Goal: Information Seeking & Learning: Check status

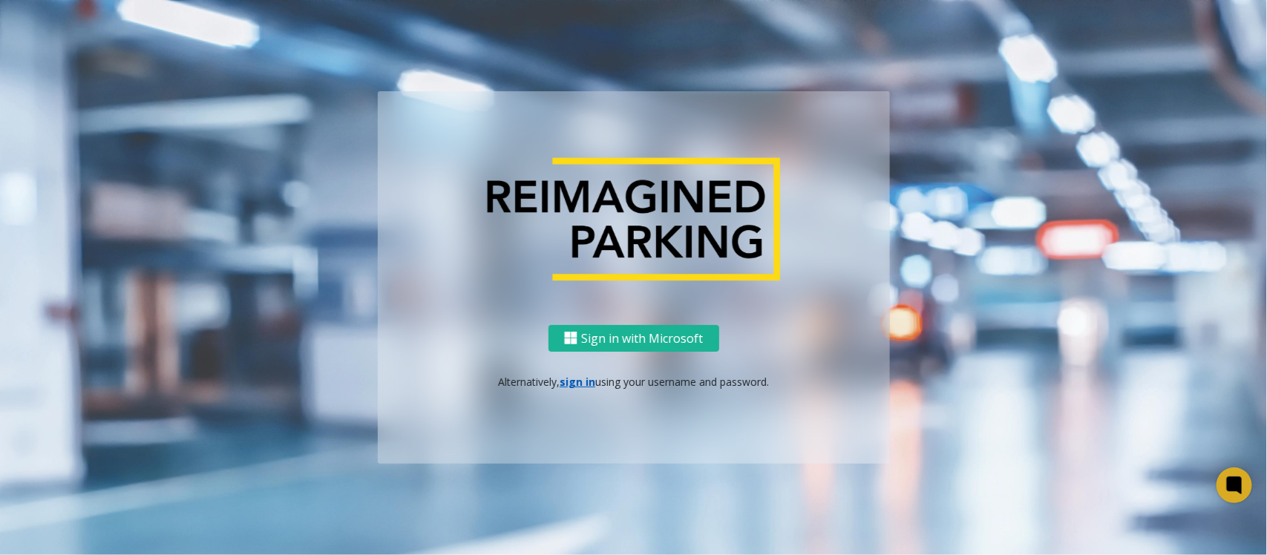
click at [581, 370] on div "Sign in with Microsoft Alternatively, sign in using your username and password." at bounding box center [634, 395] width 512 height 140
click at [580, 377] on link "sign in" at bounding box center [578, 382] width 36 height 14
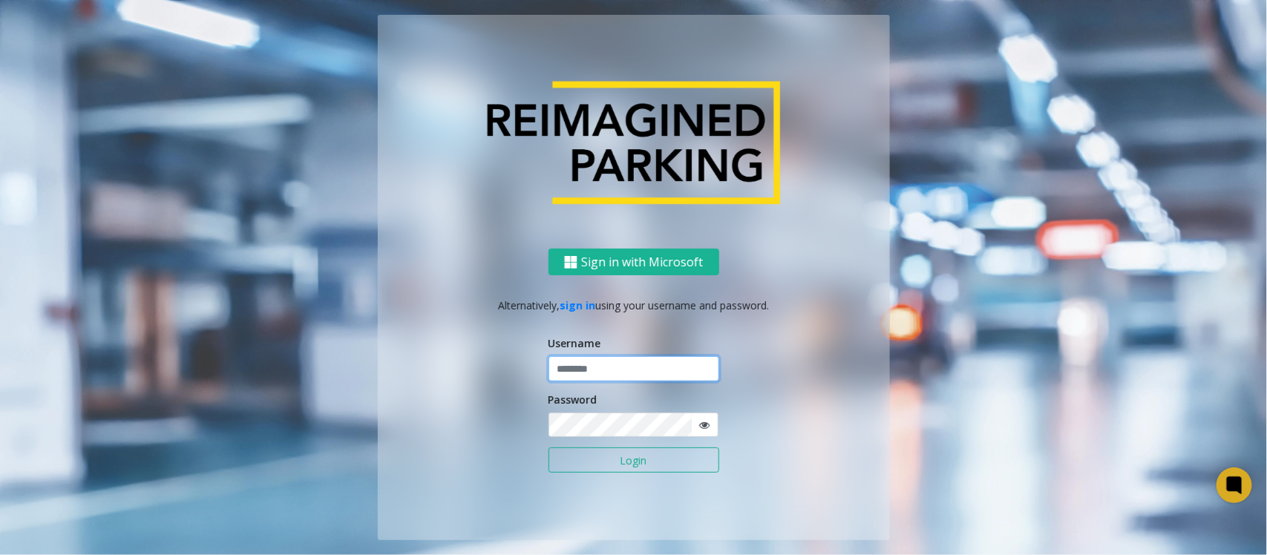
click at [591, 375] on input "text" at bounding box center [633, 368] width 171 height 25
type input "**********"
click at [620, 453] on button "Login" at bounding box center [633, 459] width 171 height 25
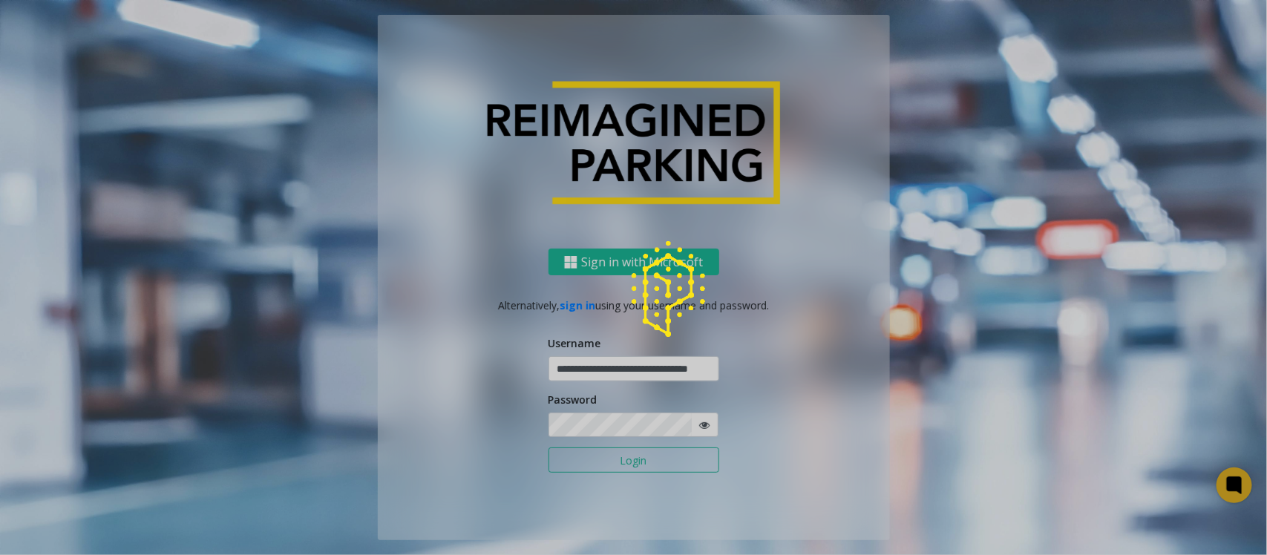
click at [258, 299] on div at bounding box center [633, 277] width 1267 height 555
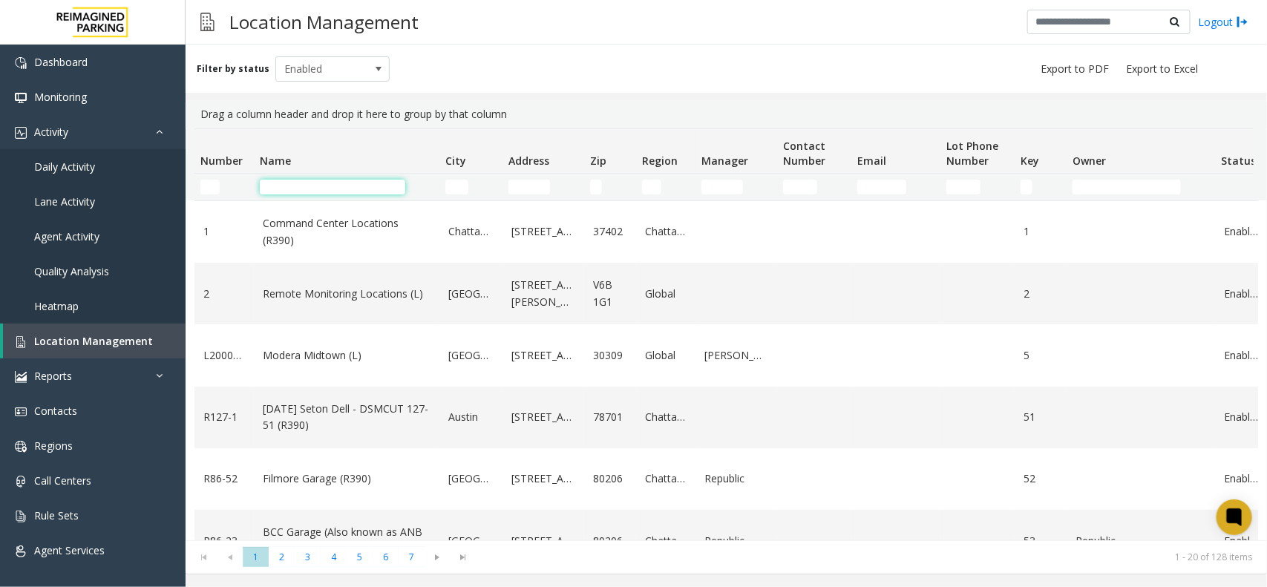
click at [346, 183] on input "Name Filter" at bounding box center [332, 187] width 145 height 15
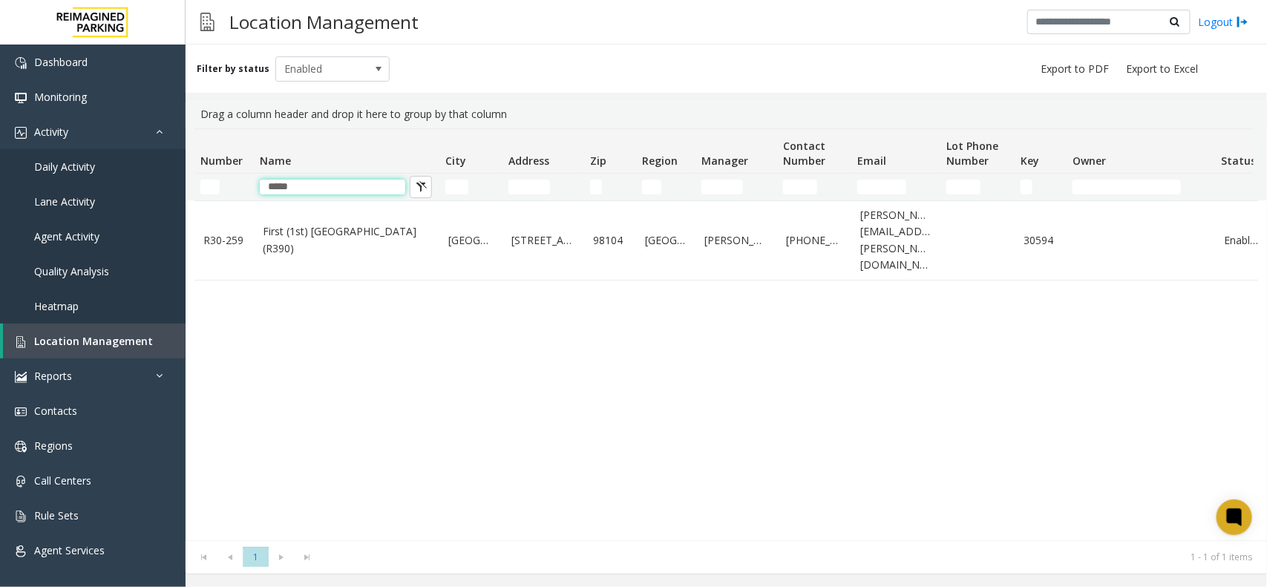
type input "*****"
click at [353, 235] on link "First (1st) Hill Medical Pavilion (R390)" at bounding box center [347, 239] width 168 height 33
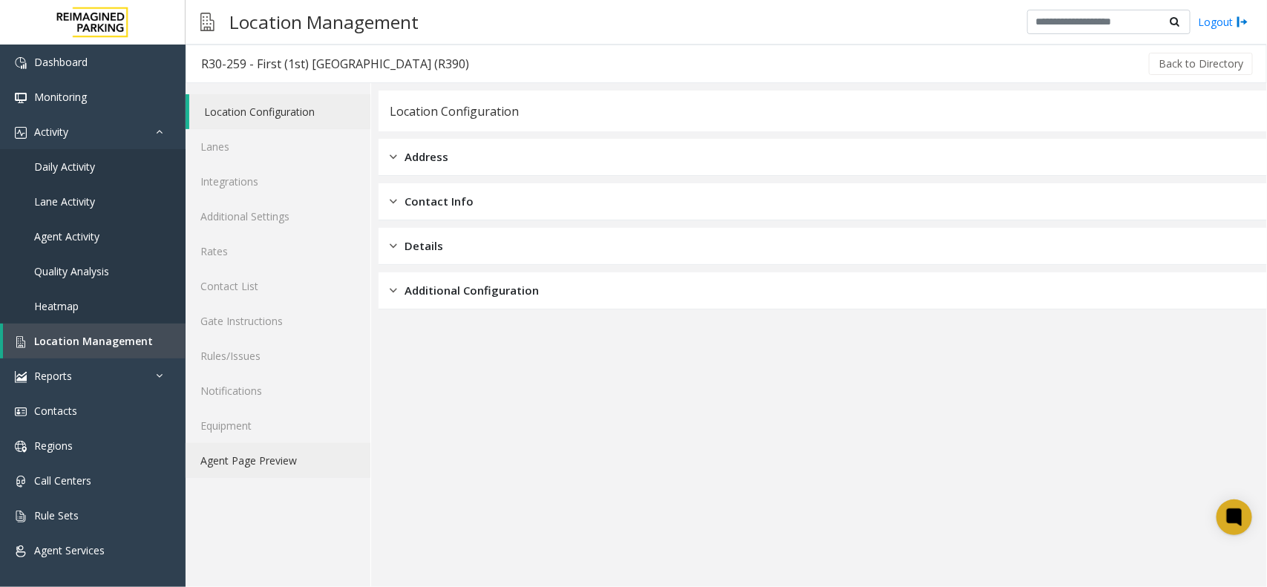
click at [290, 473] on link "Agent Page Preview" at bounding box center [278, 460] width 185 height 35
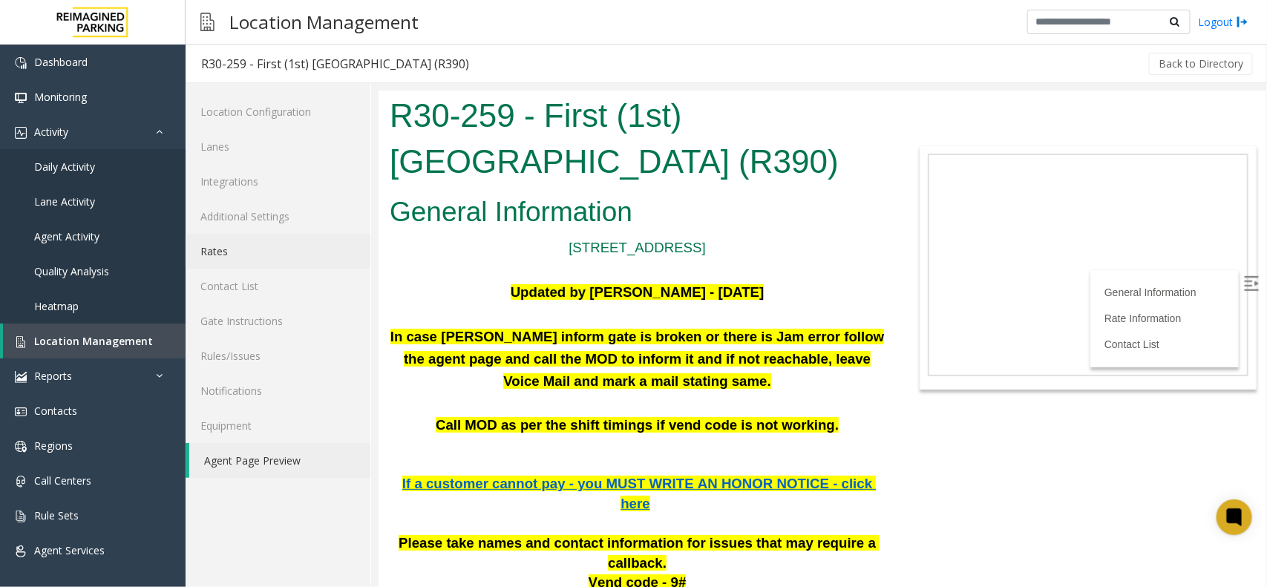
click at [251, 256] on link "Rates" at bounding box center [278, 251] width 185 height 35
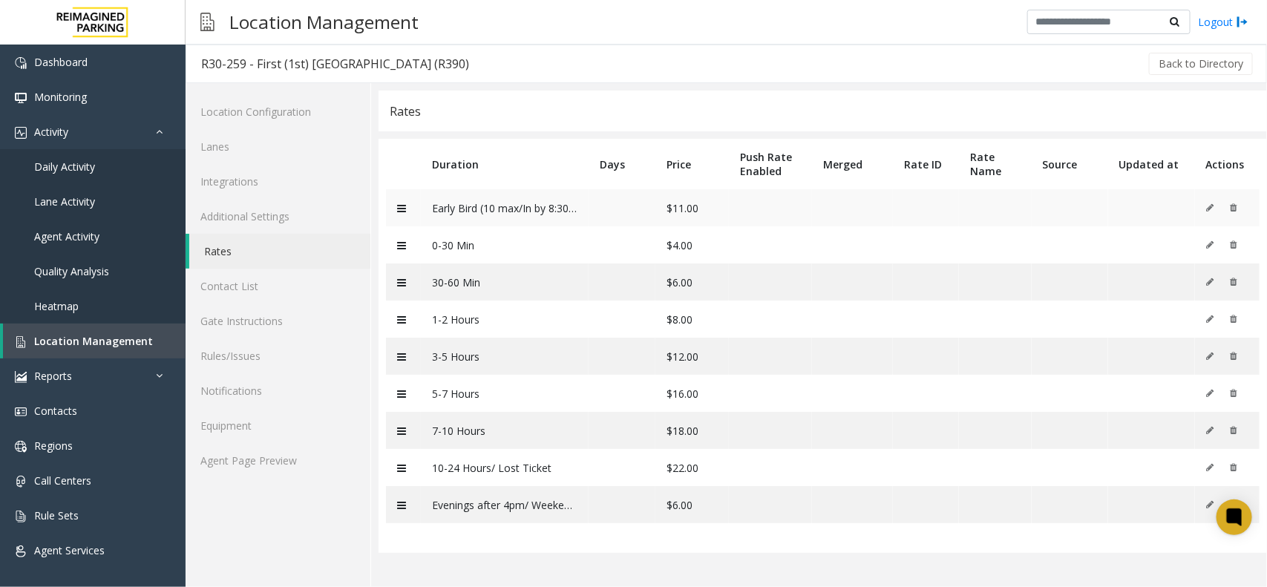
click at [555, 209] on td "Early Bird (10 max/In by 8:30a)" at bounding box center [505, 207] width 168 height 37
drag, startPoint x: 554, startPoint y: 209, endPoint x: 592, endPoint y: 210, distance: 38.6
click at [592, 210] on tr "Early Bird (10 max/In by 8:30a) $11.00" at bounding box center [822, 207] width 873 height 37
drag, startPoint x: 507, startPoint y: 508, endPoint x: 694, endPoint y: 506, distance: 187.0
click at [694, 506] on tr "Evenings after 4pm/ Weekends $6.00" at bounding box center [822, 504] width 873 height 37
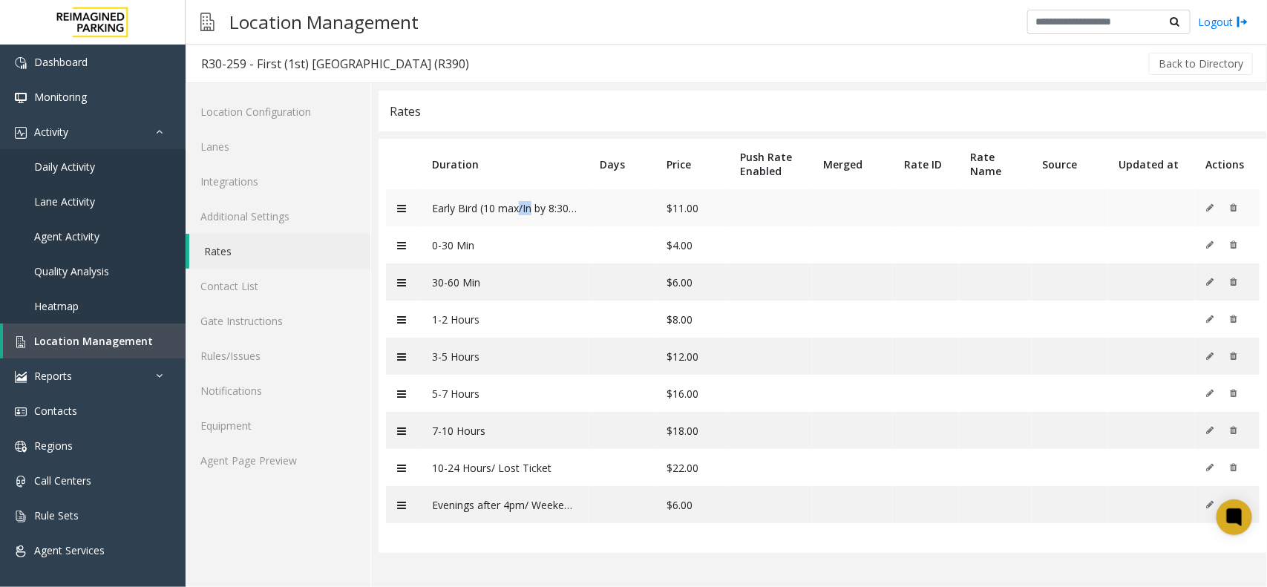
drag, startPoint x: 518, startPoint y: 190, endPoint x: 533, endPoint y: 213, distance: 27.4
click at [533, 213] on td "Early Bird (10 max/In by 8:30a)" at bounding box center [505, 207] width 168 height 37
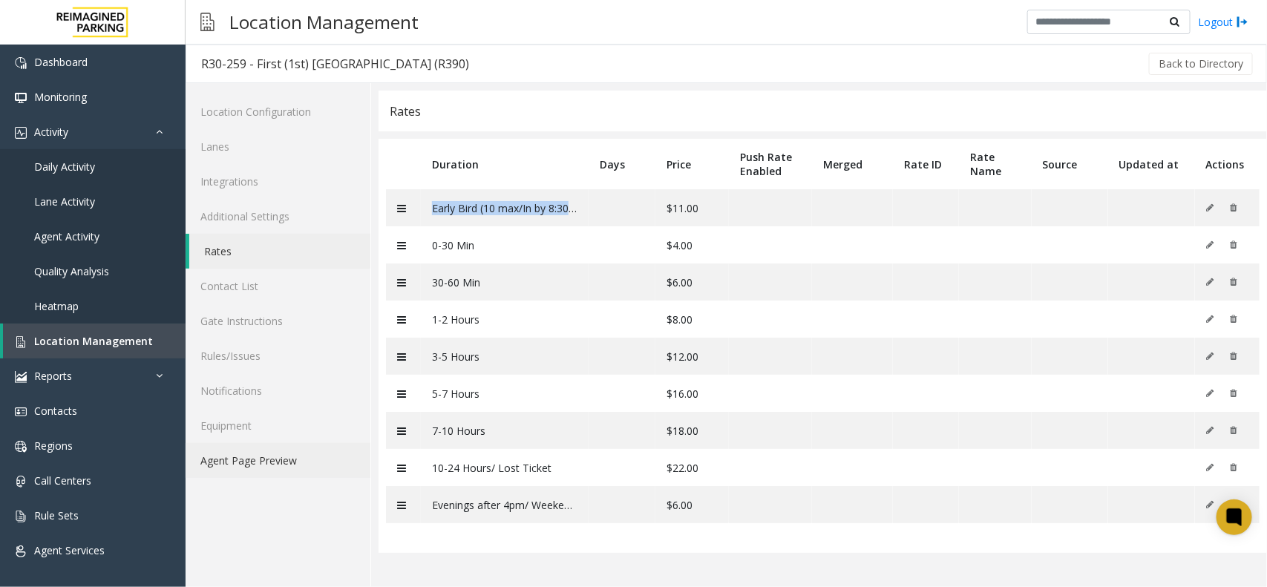
click at [260, 468] on link "Agent Page Preview" at bounding box center [278, 460] width 185 height 35
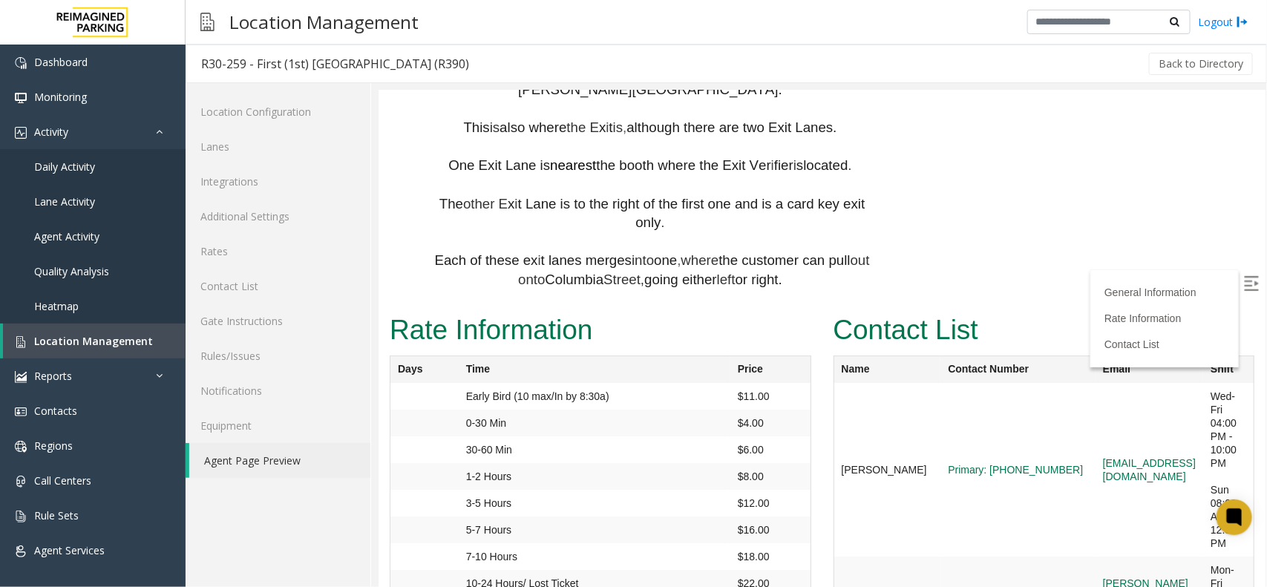
scroll to position [1855, 0]
click at [74, 172] on link "Daily Activity" at bounding box center [93, 166] width 186 height 35
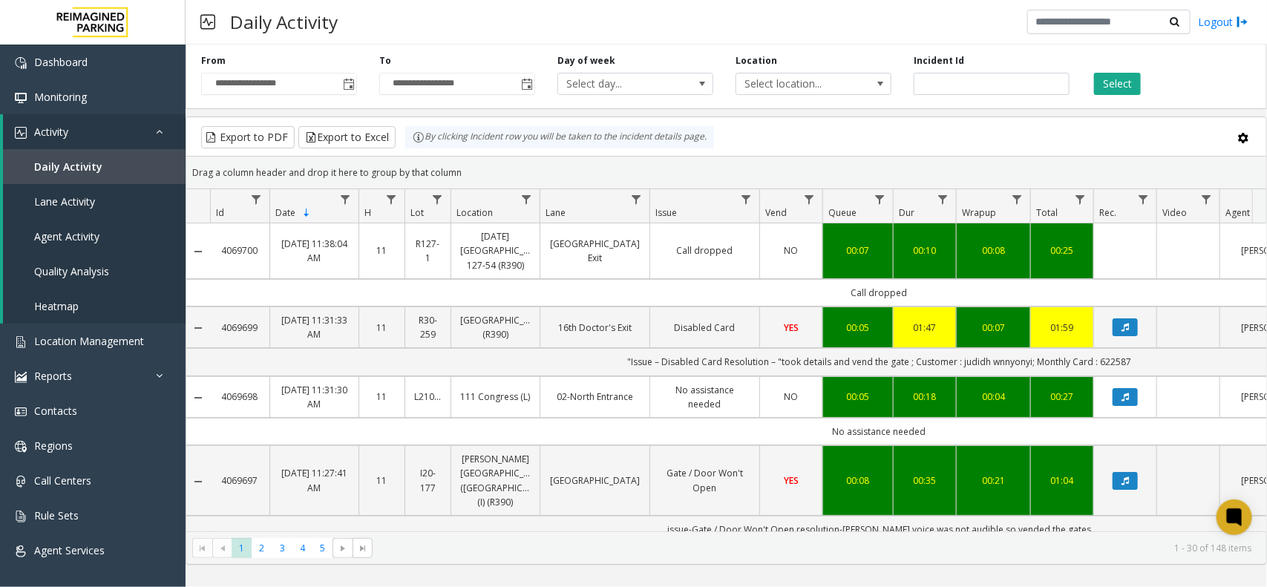
click at [555, 32] on div "Daily Activity Logout" at bounding box center [726, 22] width 1081 height 45
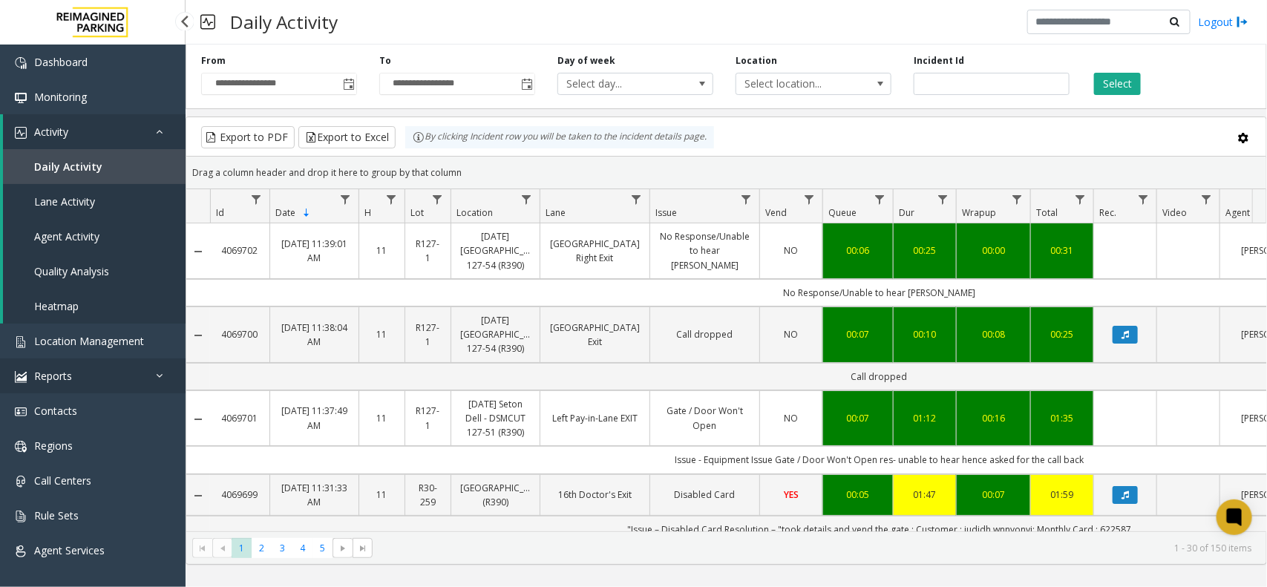
click at [36, 361] on link "Reports" at bounding box center [93, 375] width 186 height 35
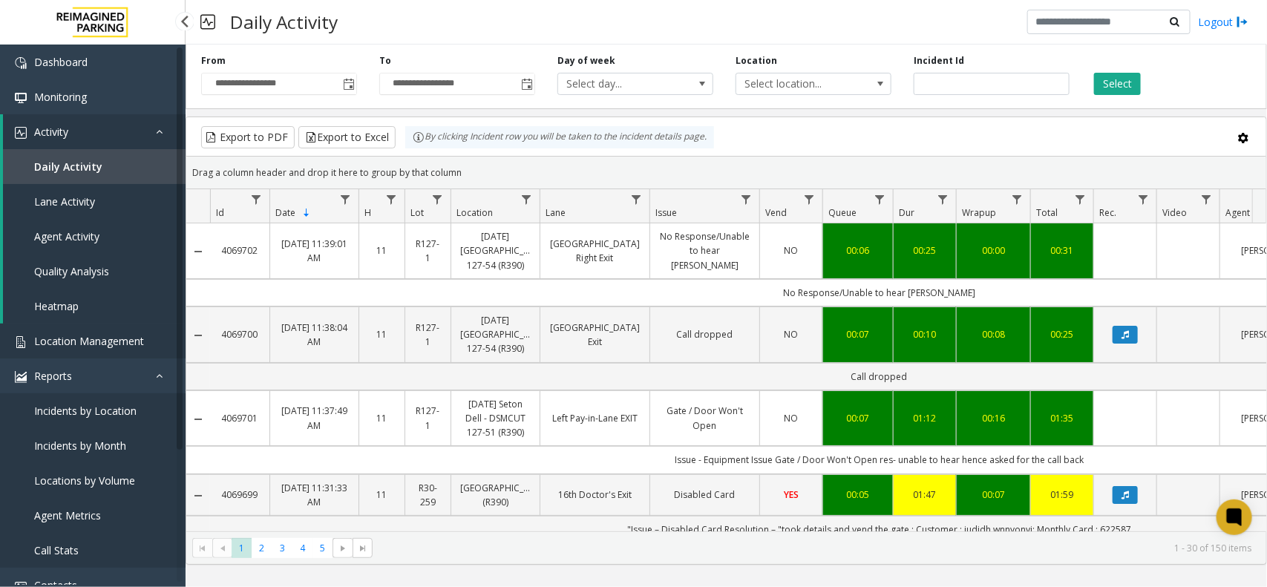
click at [63, 332] on link "Location Management" at bounding box center [93, 341] width 186 height 35
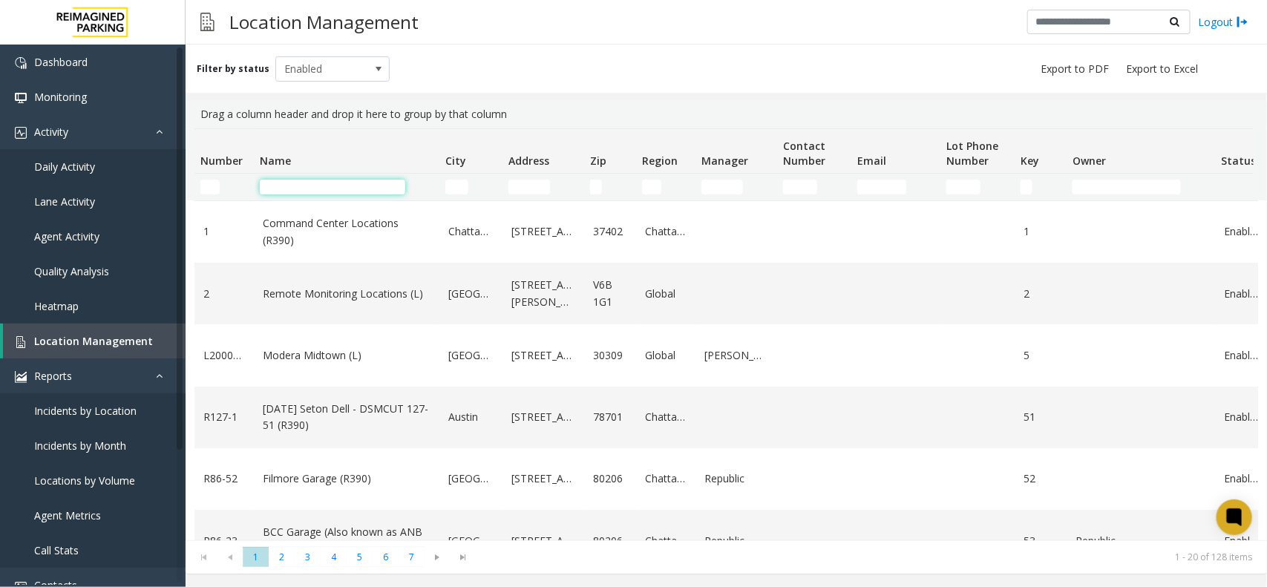
click at [338, 190] on input "Name Filter" at bounding box center [332, 187] width 145 height 15
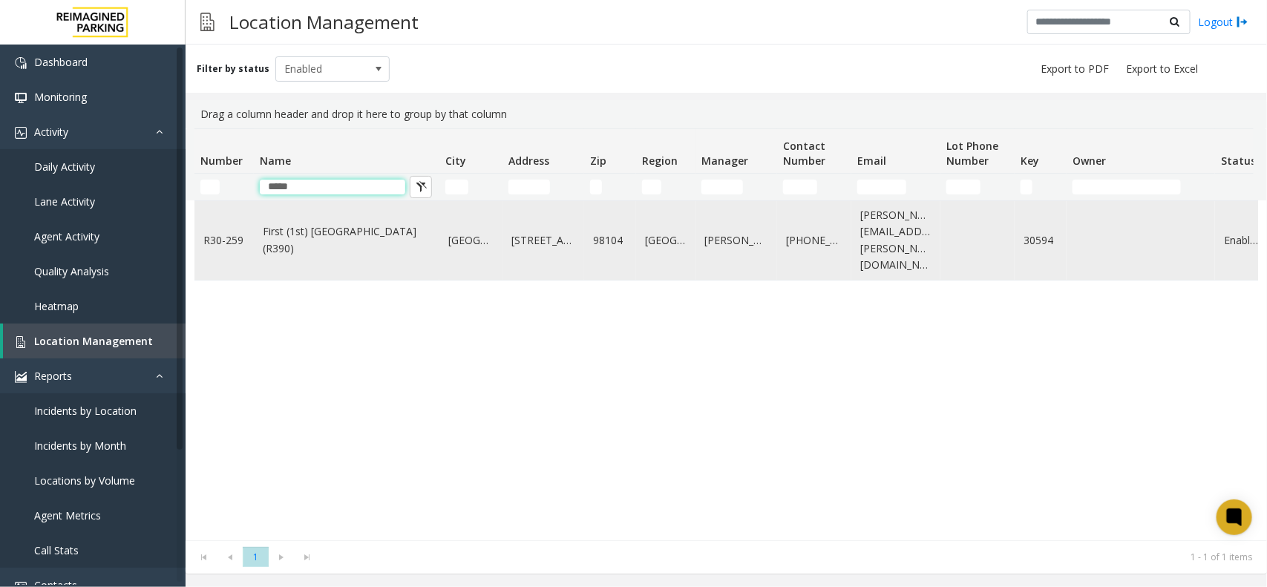
type input "*****"
click at [335, 234] on link "First (1st) Hill Medical Pavilion (R390)" at bounding box center [347, 239] width 168 height 33
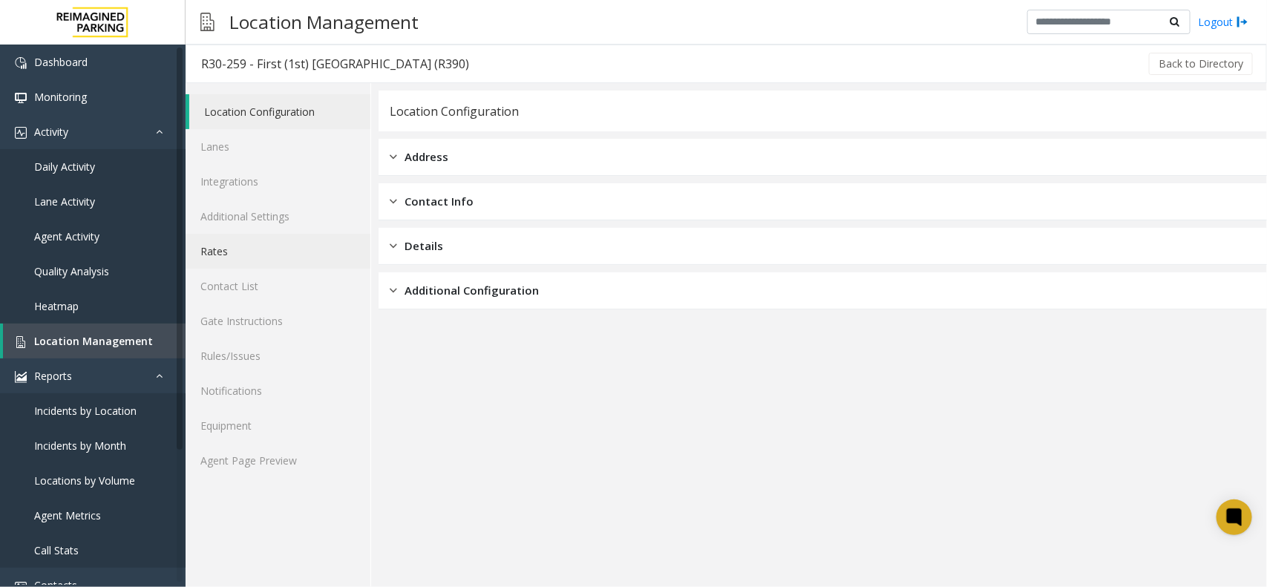
click at [269, 245] on link "Rates" at bounding box center [278, 251] width 185 height 35
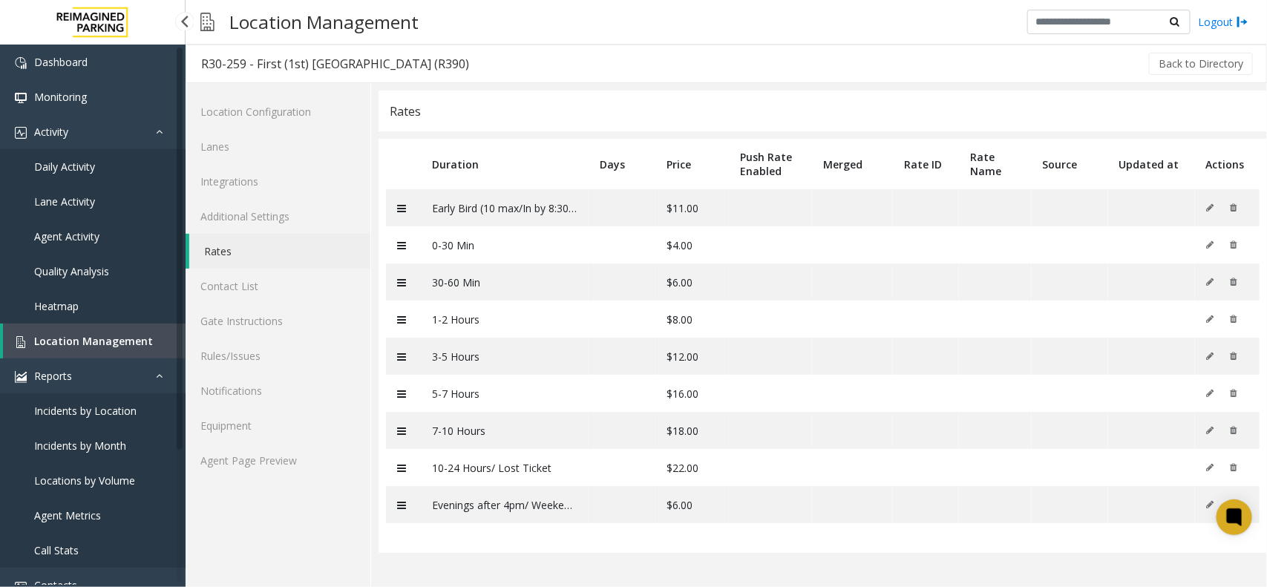
click at [108, 342] on span "Location Management" at bounding box center [93, 341] width 119 height 14
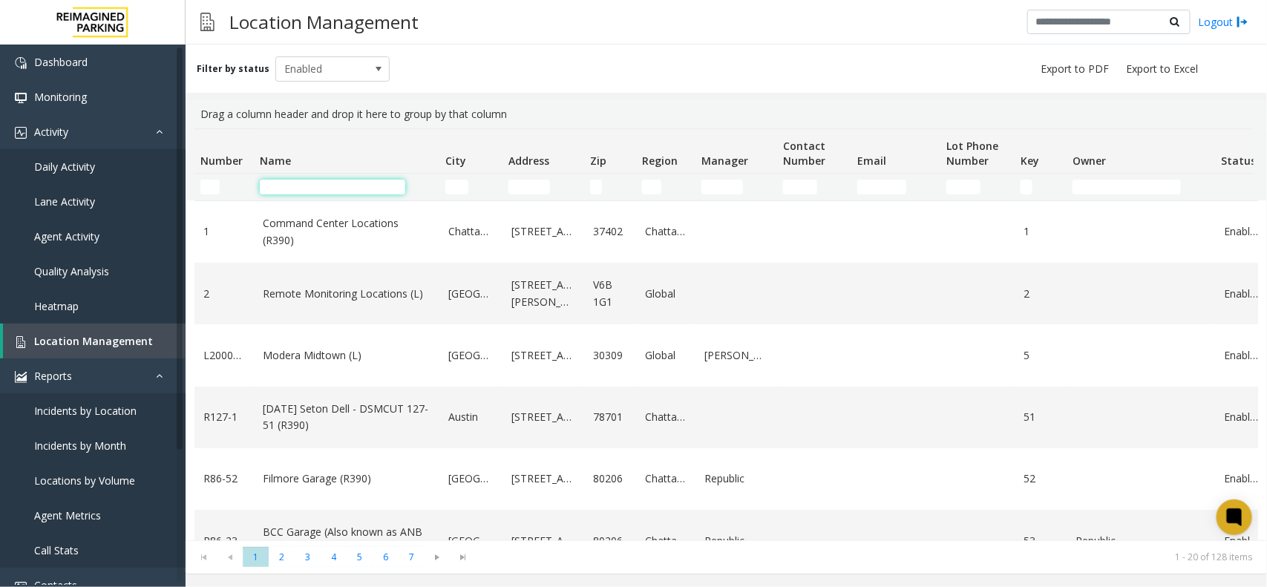
click at [269, 190] on input "Name Filter" at bounding box center [332, 187] width 145 height 15
paste input "**********"
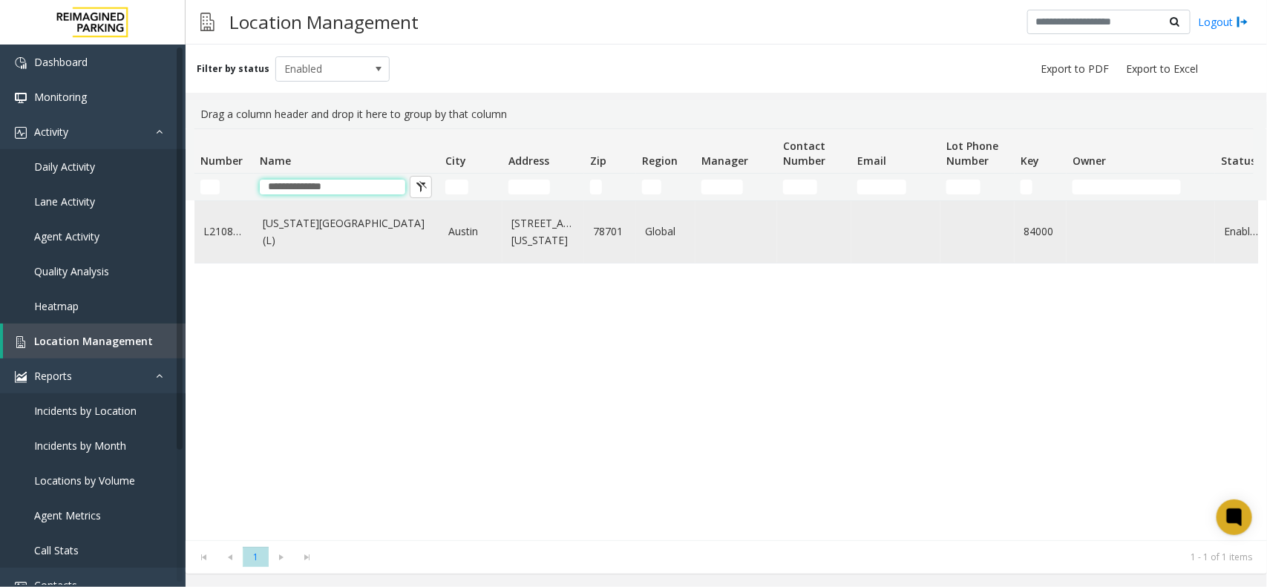
type input "**********"
click at [394, 245] on td "Colorado Tower (L)" at bounding box center [347, 232] width 186 height 62
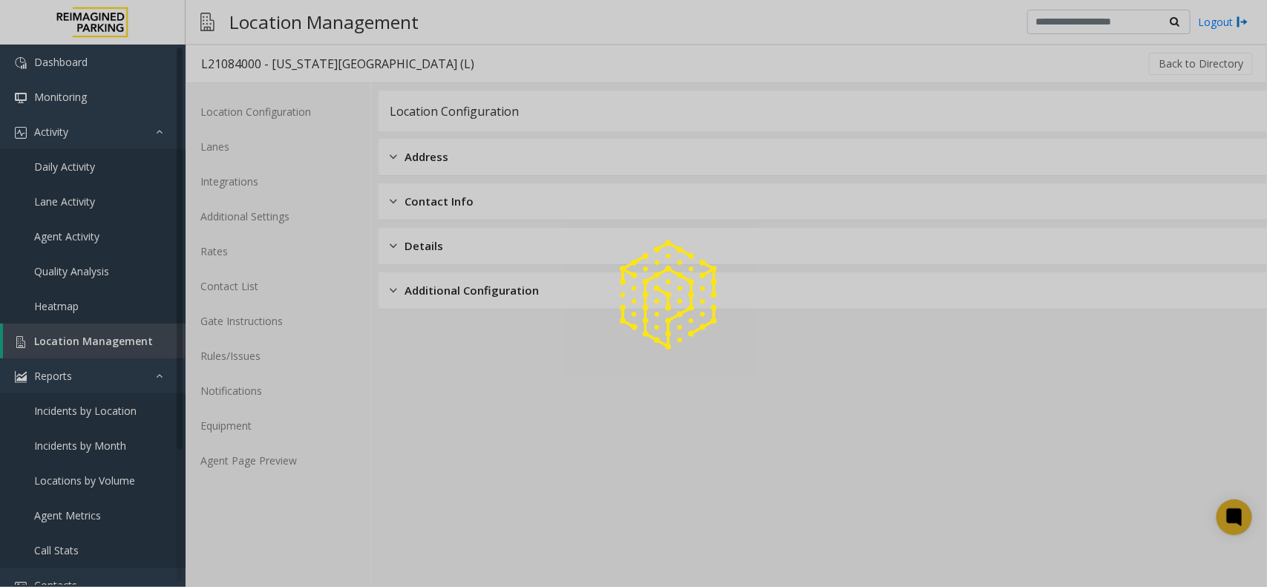
click at [275, 456] on div at bounding box center [633, 293] width 1267 height 587
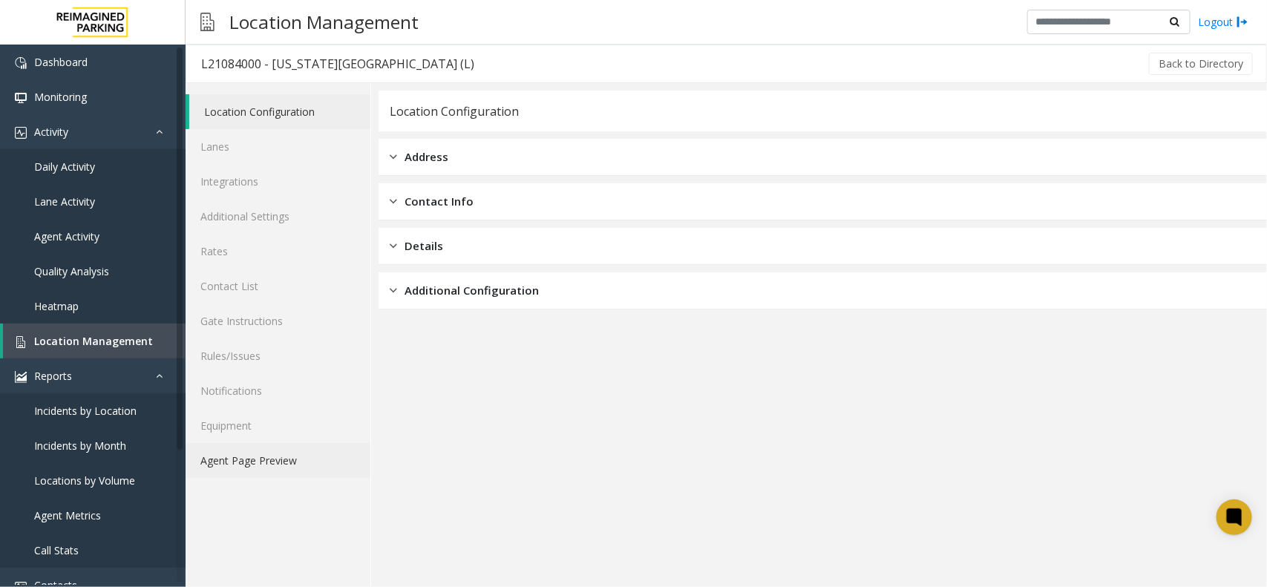
click at [290, 455] on link "Agent Page Preview" at bounding box center [278, 460] width 185 height 35
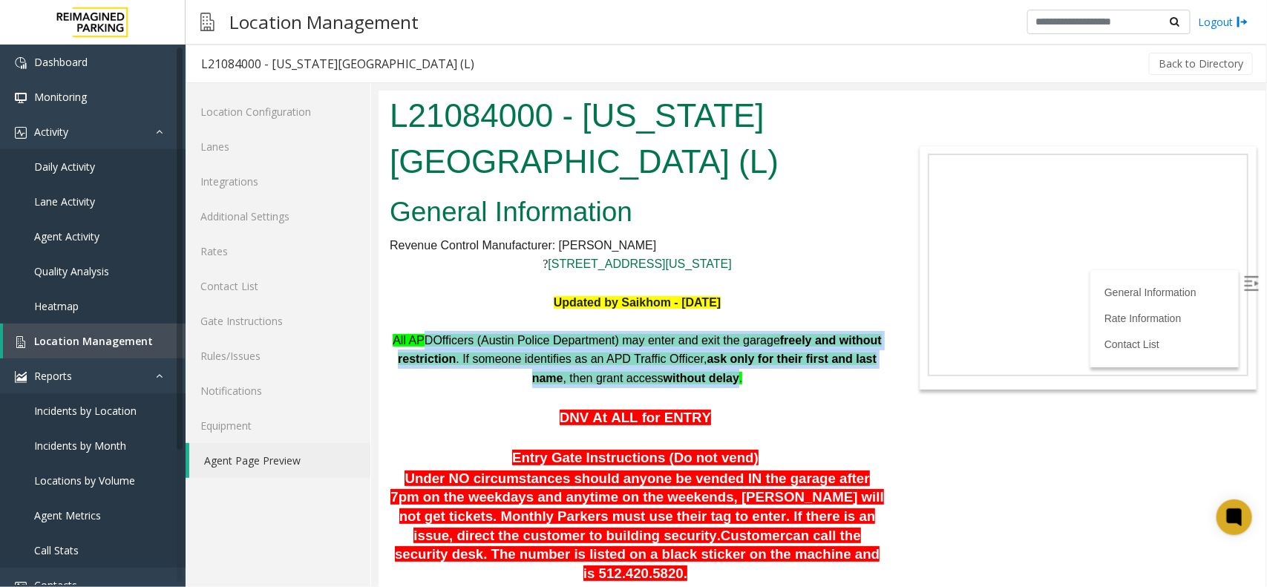
drag, startPoint x: 456, startPoint y: 304, endPoint x: 761, endPoint y: 332, distance: 306.3
click at [760, 331] on p "All APD Officers (Austin Police Department) may enter and exit the garage freel…" at bounding box center [636, 358] width 495 height 57
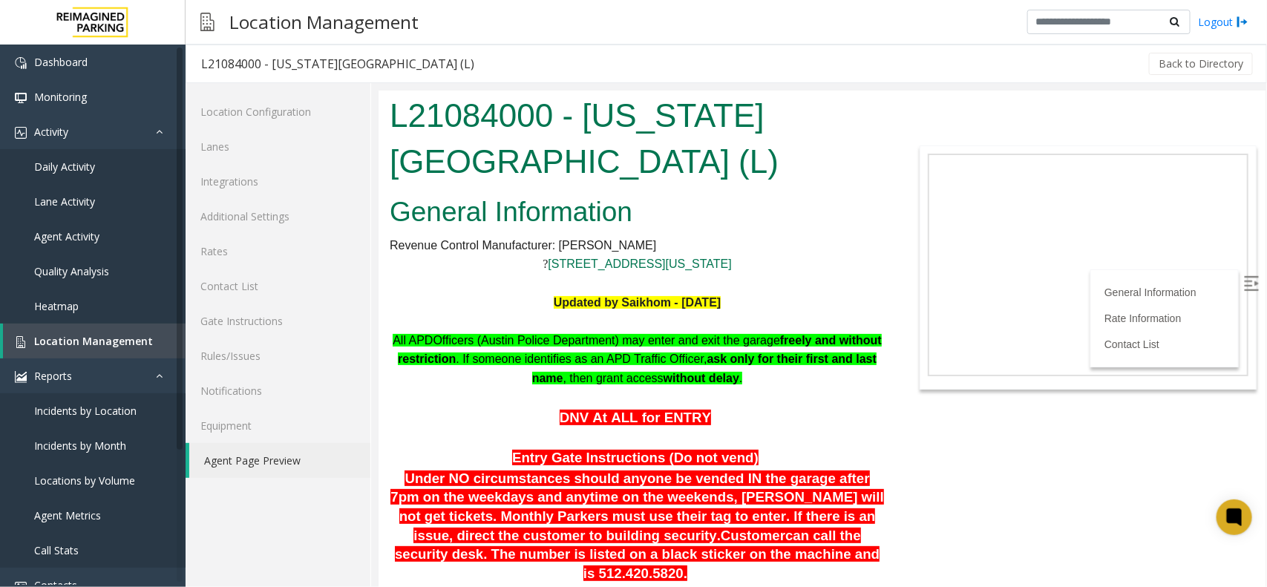
click at [741, 371] on span "." at bounding box center [739, 377] width 3 height 13
click at [623, 352] on span ". If someone identifies as an APD Traffic Officer," at bounding box center [580, 358] width 251 height 13
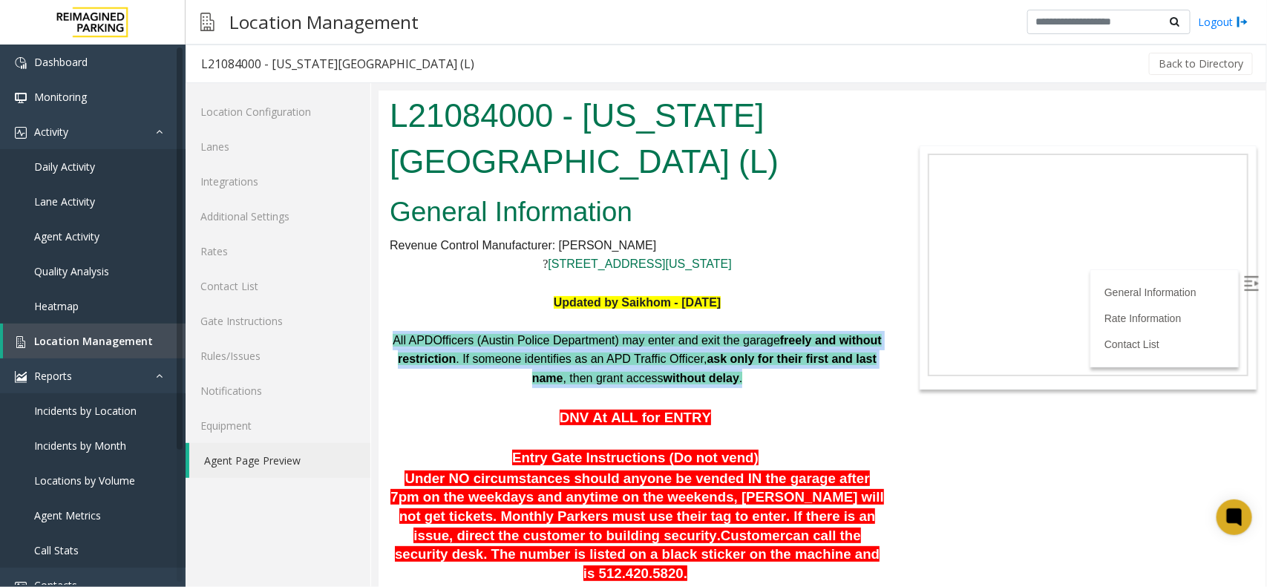
click at [623, 352] on span ". If someone identifies as an APD Traffic Officer," at bounding box center [580, 358] width 251 height 13
click at [636, 352] on span ". If someone identifies as an APD Traffic Officer," at bounding box center [580, 358] width 251 height 13
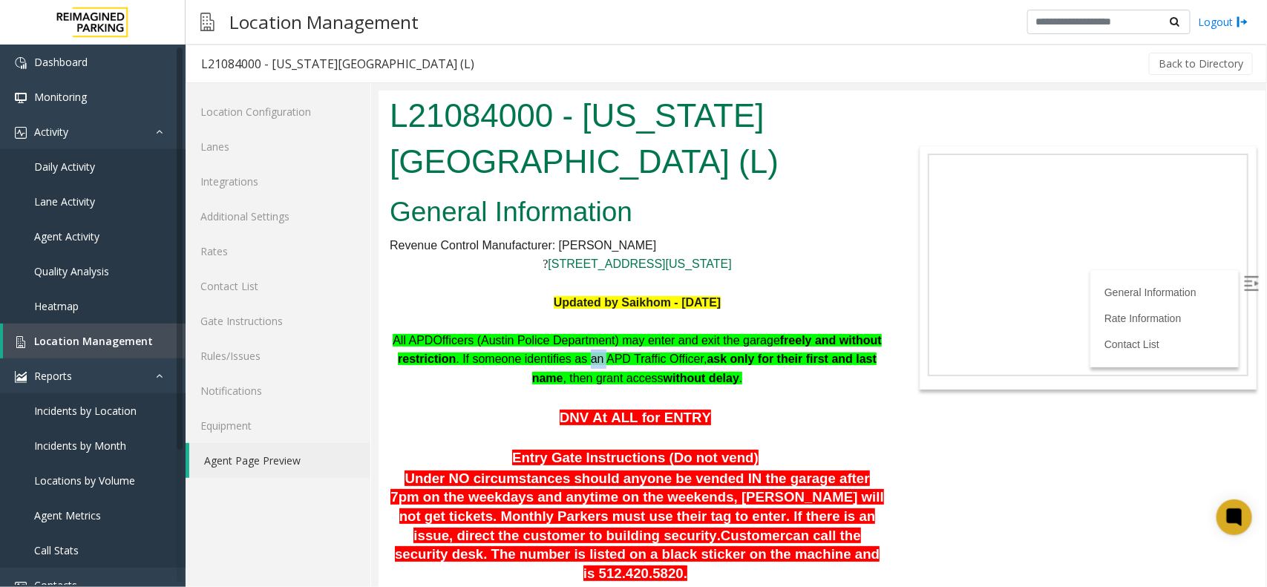
click at [636, 352] on span ". If someone identifies as an APD Traffic Officer," at bounding box center [580, 358] width 251 height 13
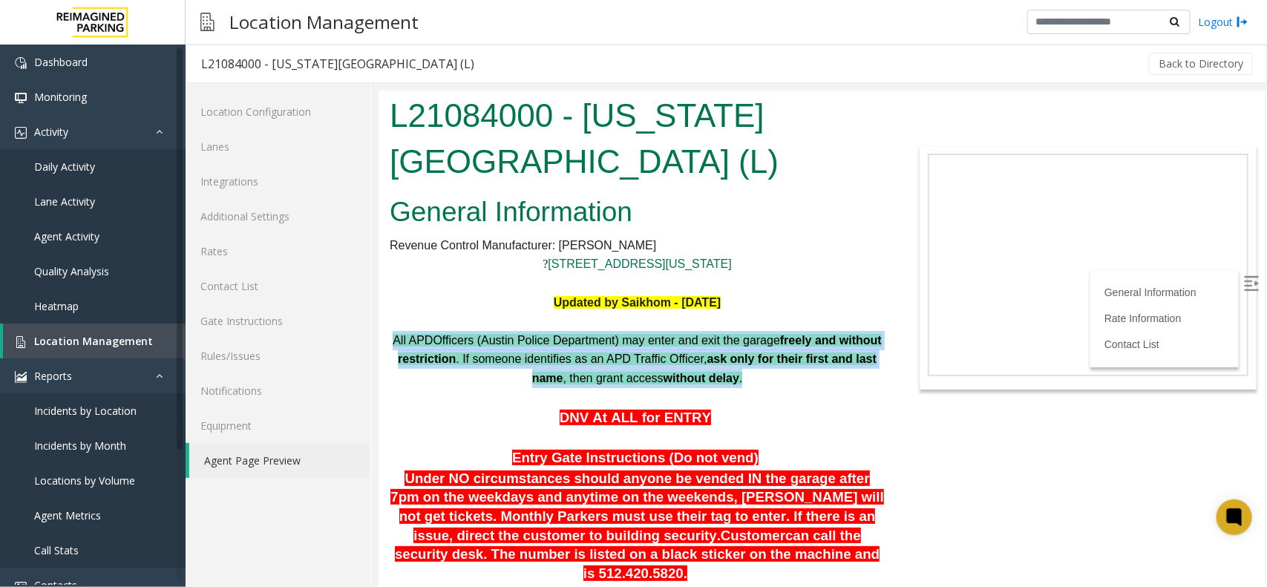
click at [636, 352] on span ". If someone identifies as an APD Traffic Officer," at bounding box center [580, 358] width 251 height 13
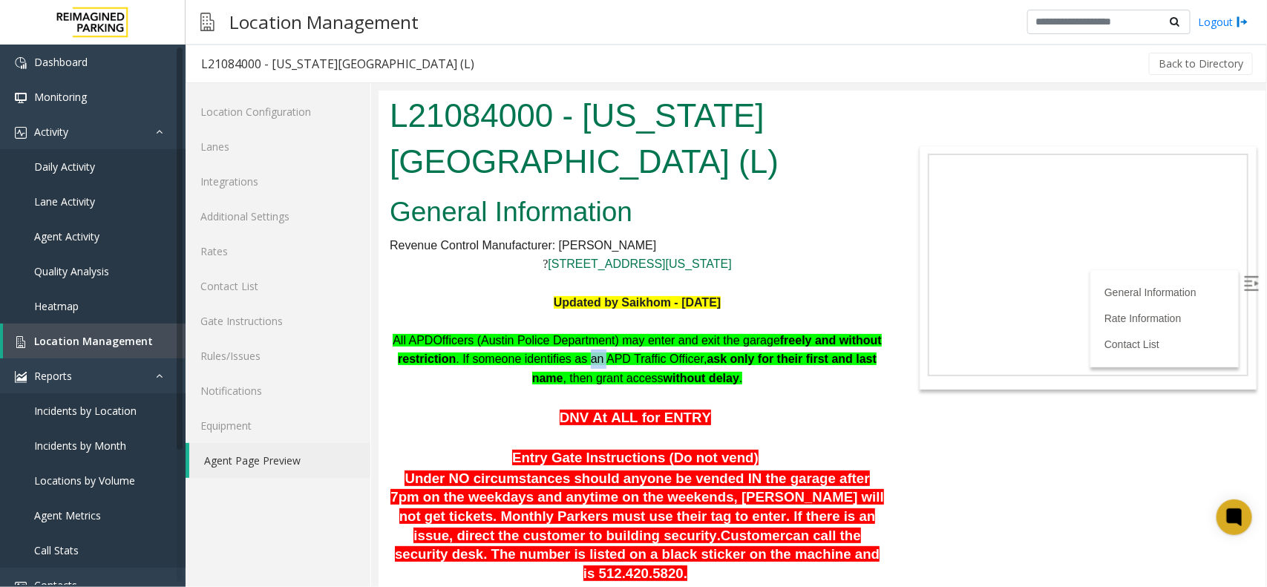
click at [636, 352] on span ". If someone identifies as an APD Traffic Officer," at bounding box center [580, 358] width 251 height 13
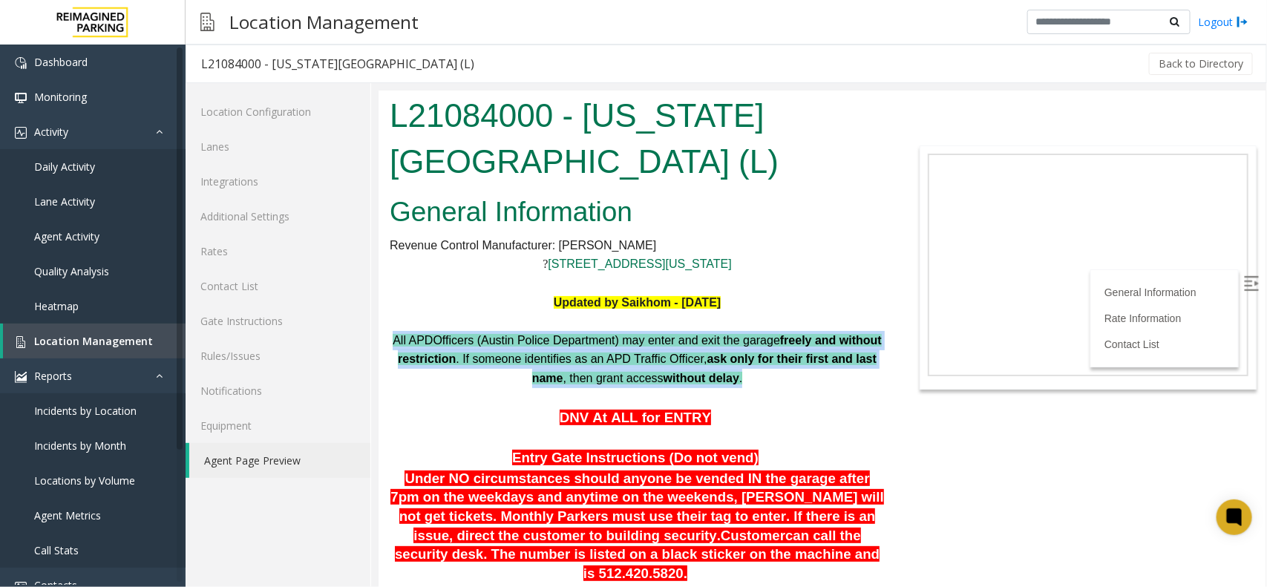
click at [636, 352] on span ". If someone identifies as an APD Traffic Officer," at bounding box center [580, 358] width 251 height 13
click at [657, 330] on p "All APD Officers (Austin Police Department) may enter and exit the garage freel…" at bounding box center [636, 358] width 495 height 57
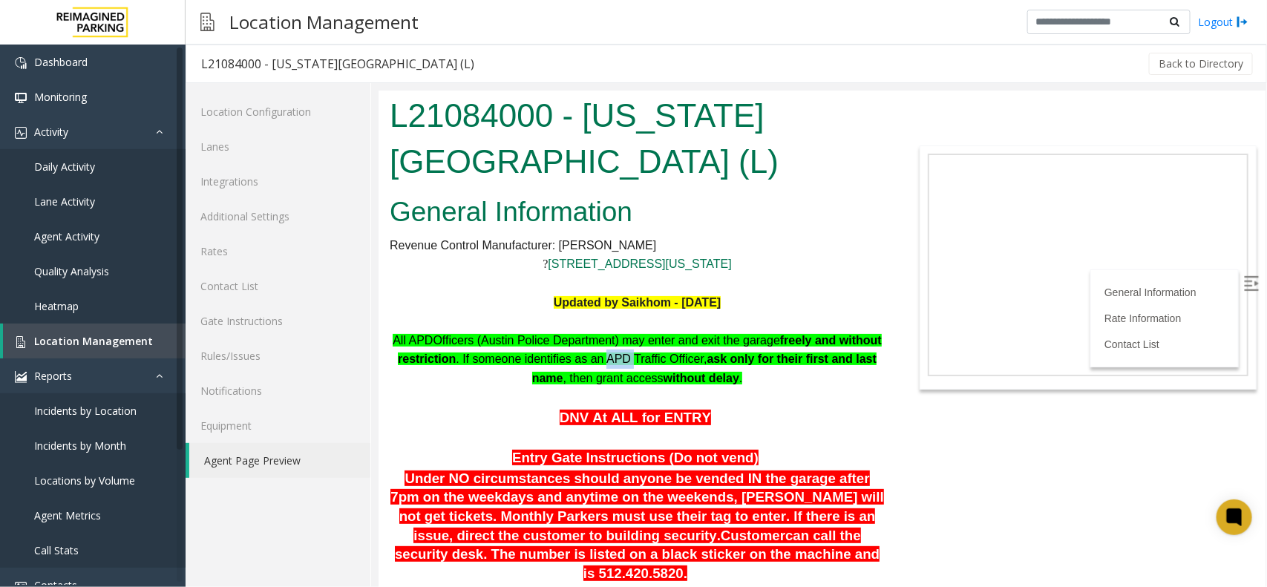
click at [658, 330] on p "All APD Officers (Austin Police Department) may enter and exit the garage freel…" at bounding box center [636, 358] width 495 height 57
click at [661, 330] on p "All APD Officers (Austin Police Department) may enter and exit the garage freel…" at bounding box center [636, 358] width 495 height 57
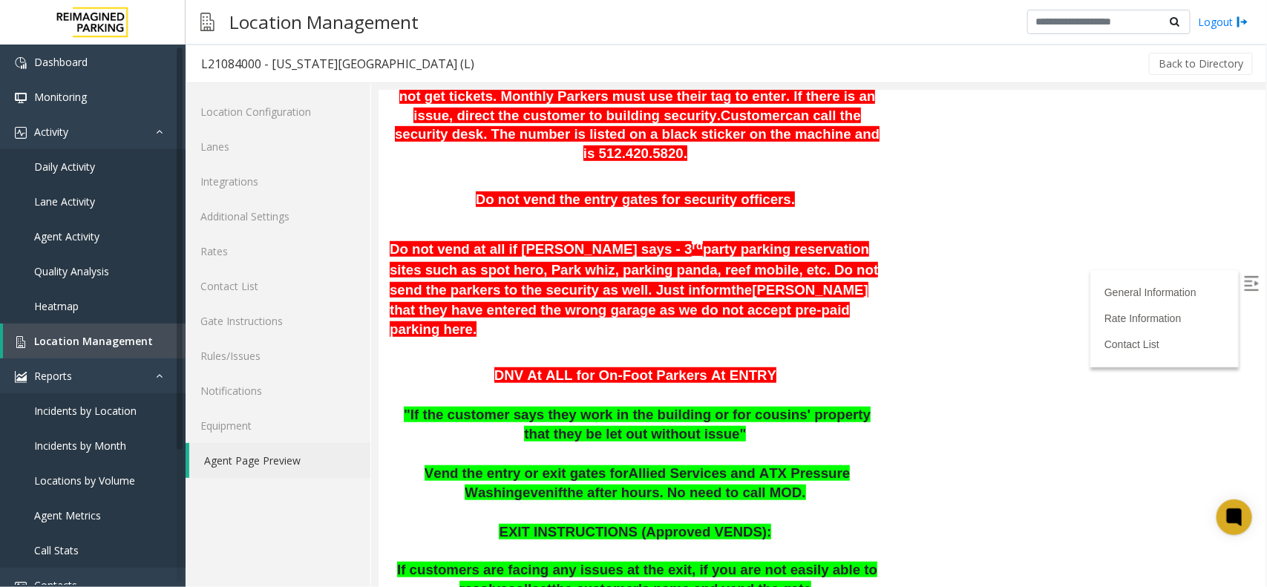
scroll to position [464, 0]
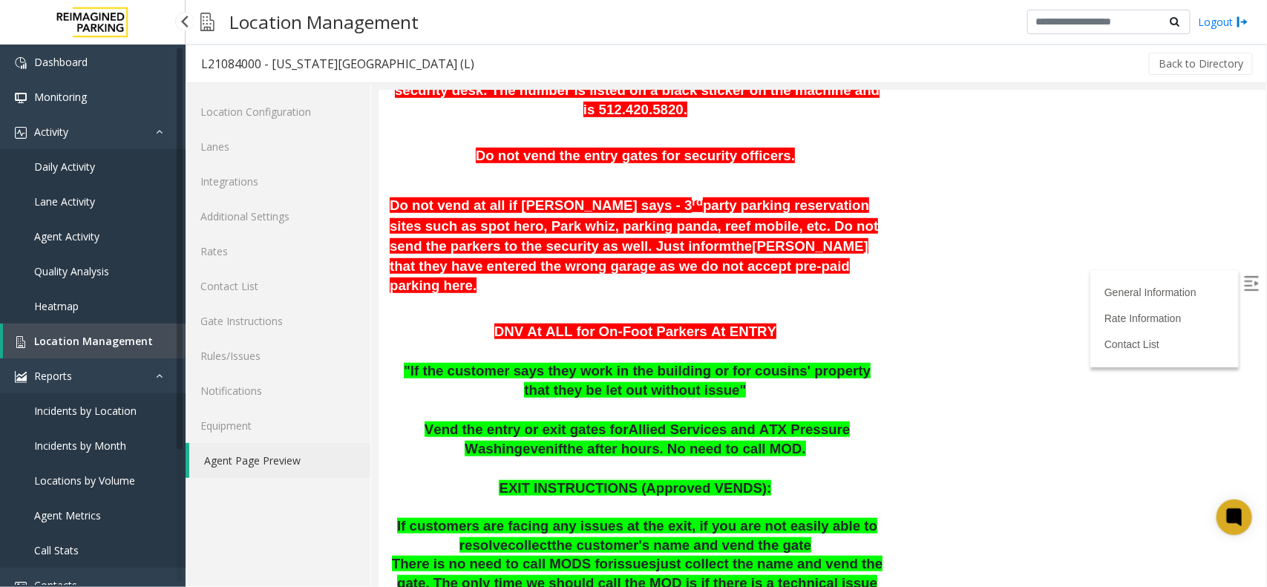
click at [128, 343] on span "Location Management" at bounding box center [93, 341] width 119 height 14
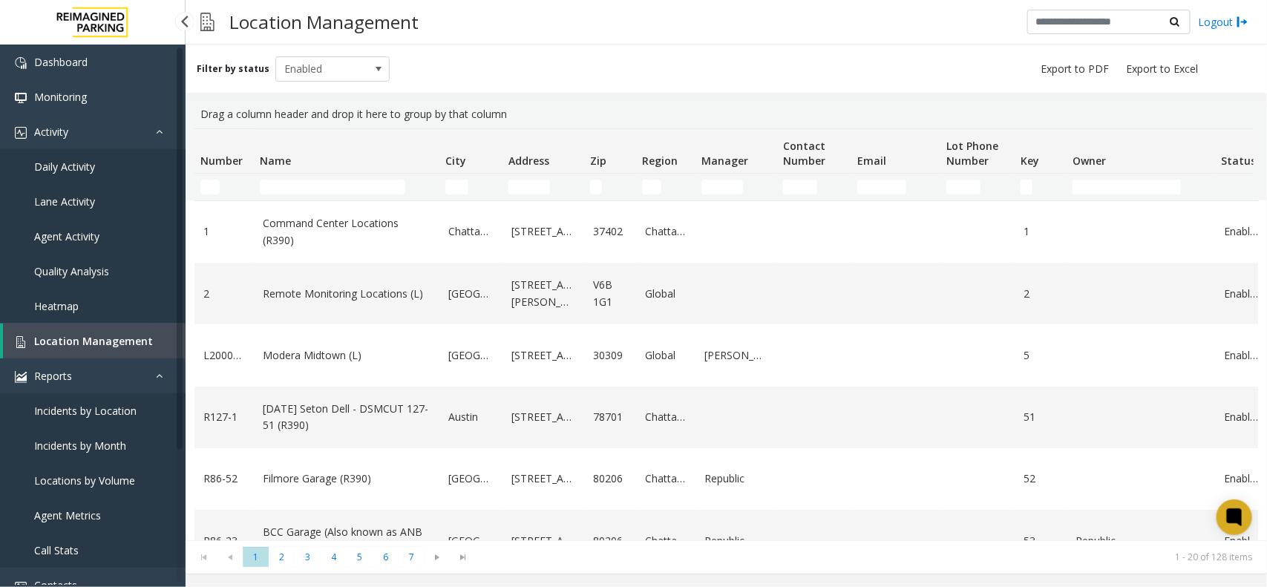
drag, startPoint x: 65, startPoint y: 335, endPoint x: 82, endPoint y: 306, distance: 34.2
click at [65, 335] on span "Location Management" at bounding box center [93, 341] width 119 height 14
click at [286, 182] on thead "Number Name City Address Zip Region Manager Contact Number Email Lot Phone Numb…" at bounding box center [793, 164] width 1199 height 71
click at [288, 189] on input "Name Filter" at bounding box center [332, 187] width 145 height 15
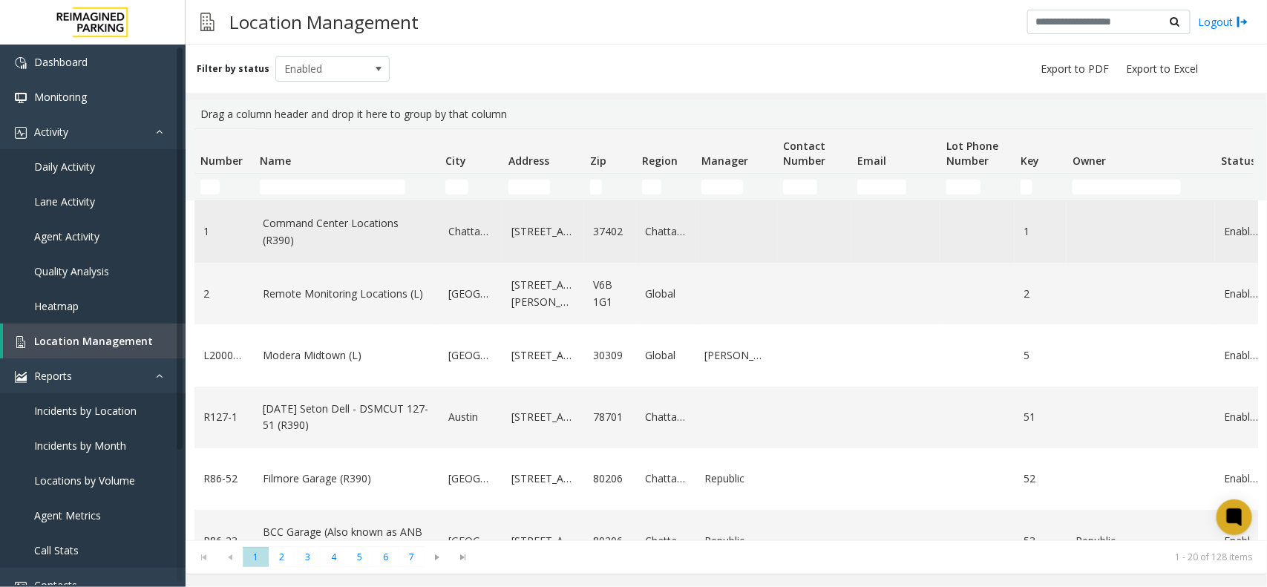
click at [360, 234] on link "Command Center Locations (R390)" at bounding box center [347, 231] width 168 height 33
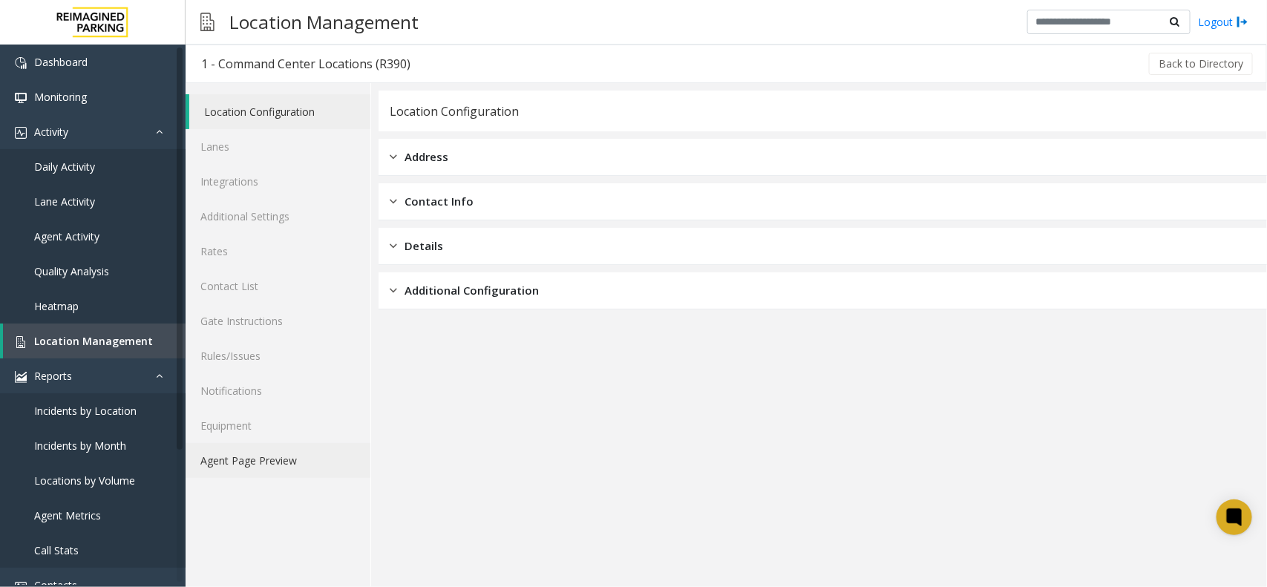
click at [292, 469] on link "Agent Page Preview" at bounding box center [278, 460] width 185 height 35
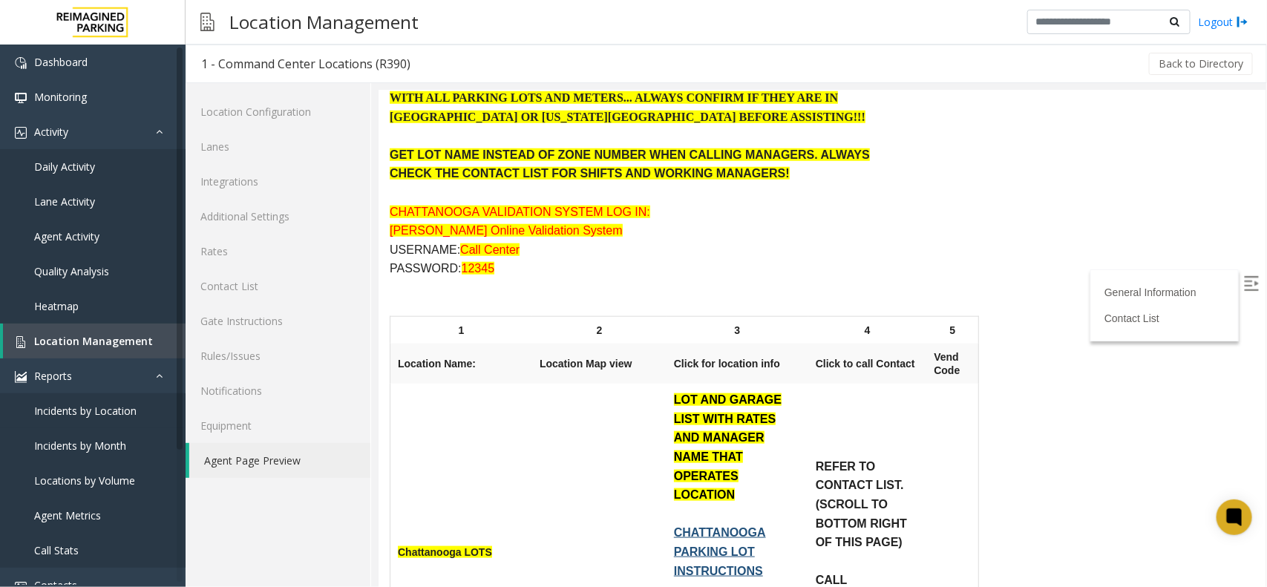
scroll to position [649, 0]
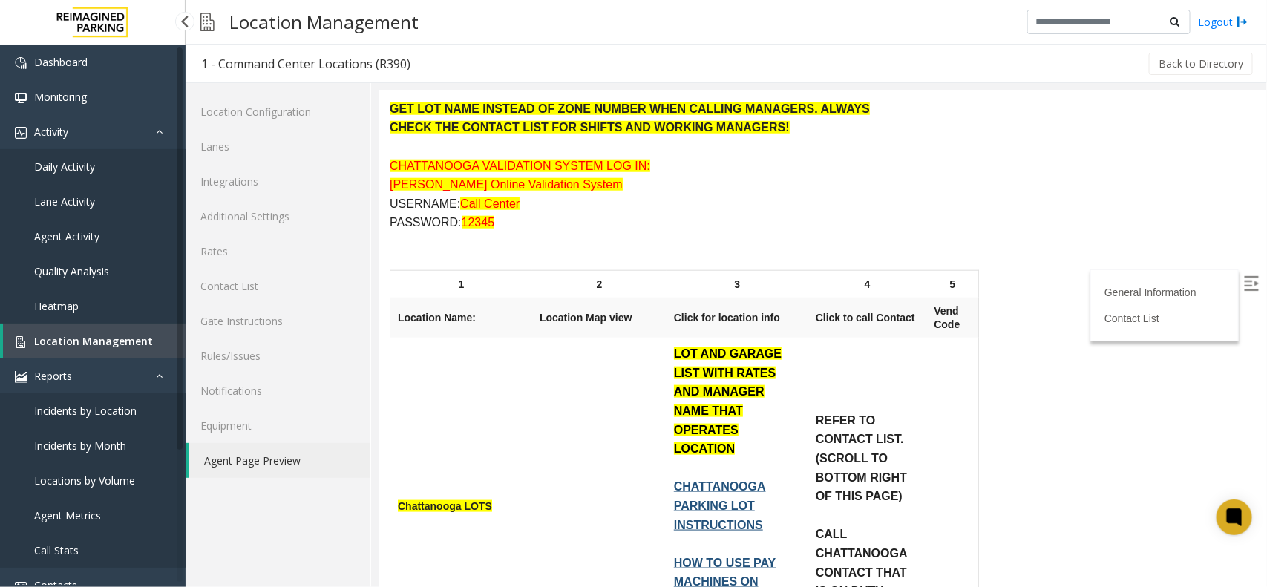
click at [79, 334] on span "Location Management" at bounding box center [93, 341] width 119 height 14
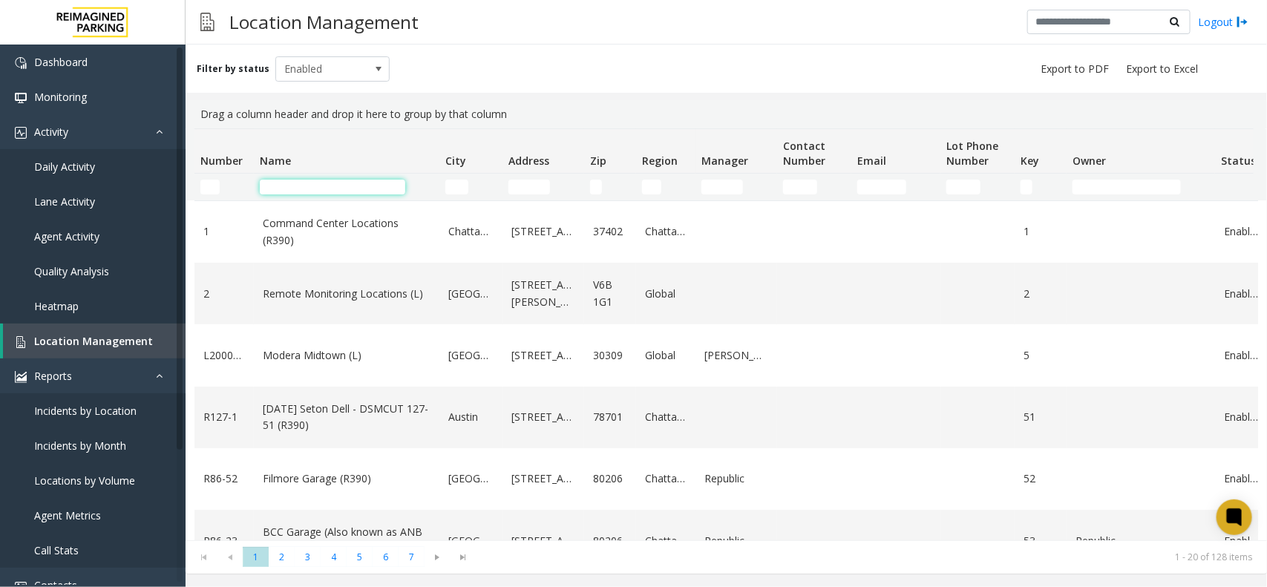
click at [387, 186] on input "Name Filter" at bounding box center [332, 187] width 145 height 15
click at [63, 335] on span "Location Management" at bounding box center [93, 341] width 119 height 14
click at [674, 48] on div "Filter by status Enabled" at bounding box center [726, 69] width 1081 height 48
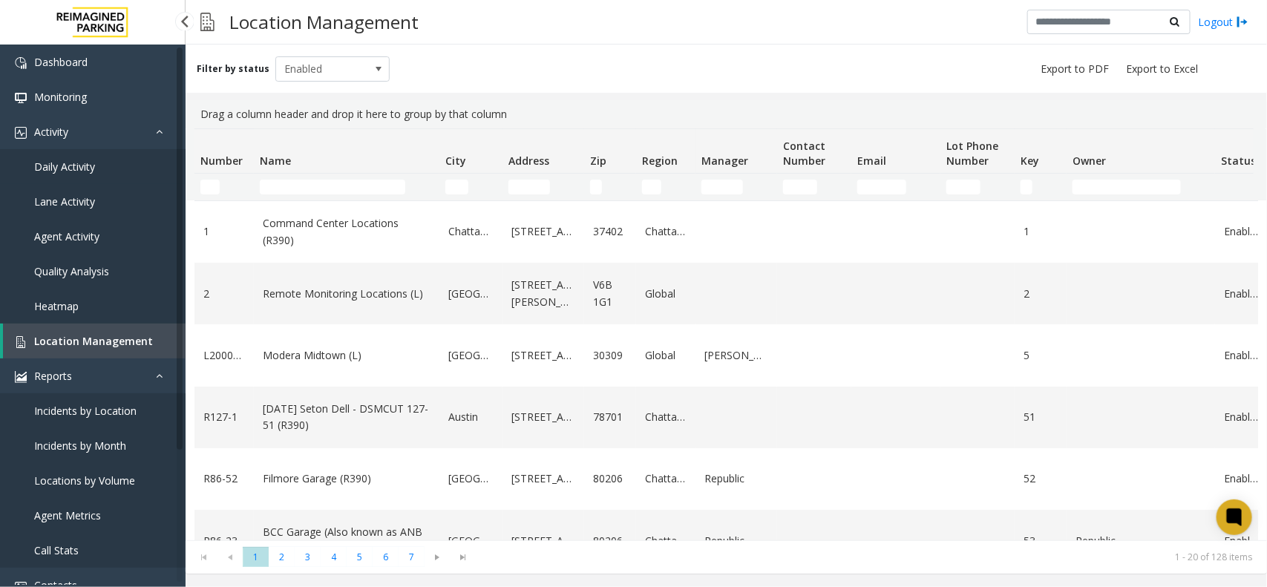
click at [101, 163] on link "Daily Activity" at bounding box center [93, 166] width 186 height 35
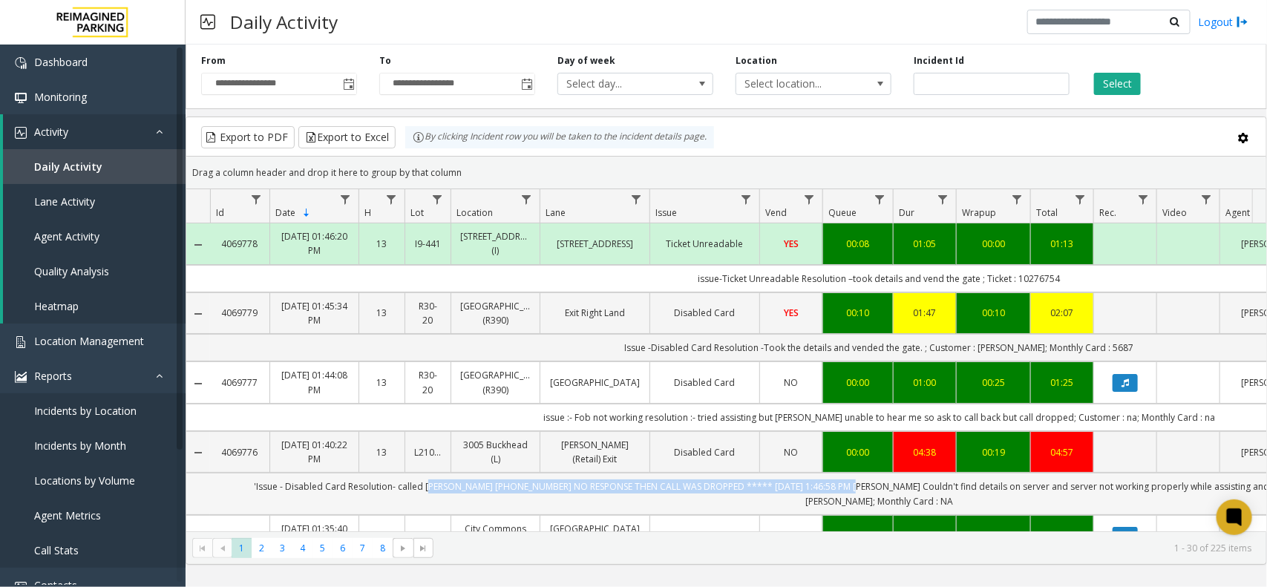
drag, startPoint x: 399, startPoint y: 491, endPoint x: 804, endPoint y: 491, distance: 404.5
click at [804, 491] on td "'Issue - Disabled Card Resolution- called Aldo Gaither 470-696-3259 NO RESPONSE…" at bounding box center [879, 494] width 1338 height 42
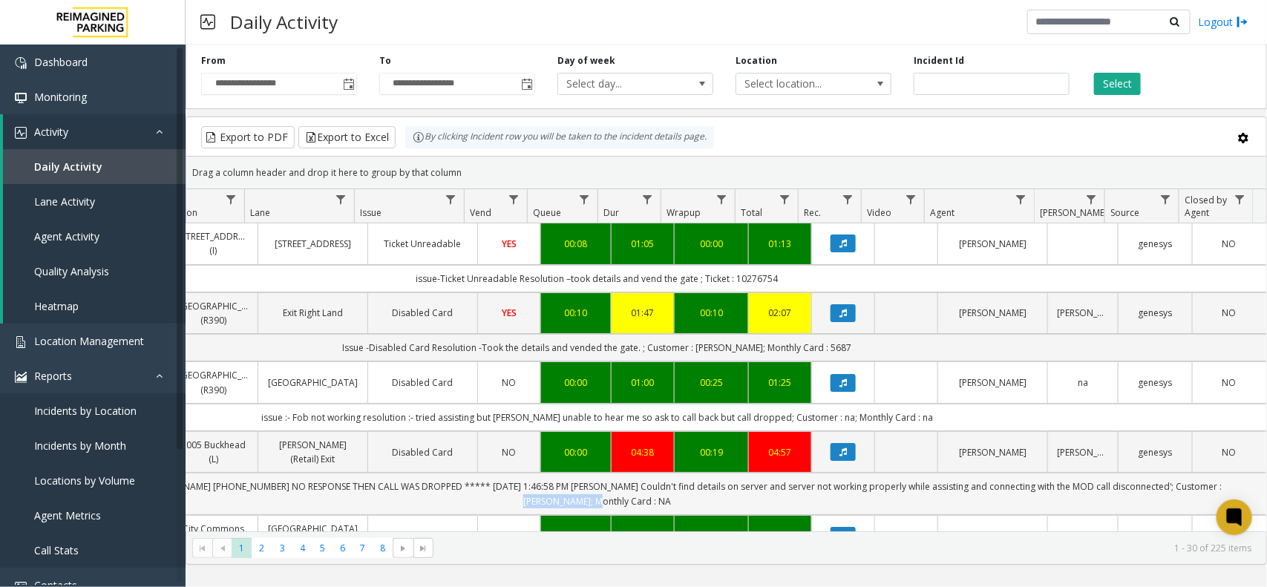
drag, startPoint x: 1150, startPoint y: 494, endPoint x: 1229, endPoint y: 485, distance: 79.2
click at [1229, 485] on td "'Issue - Disabled Card Resolution- called Aldo Gaither 470-696-3259 NO RESPONSE…" at bounding box center [597, 494] width 1338 height 42
copy td "Marcus Henderson"
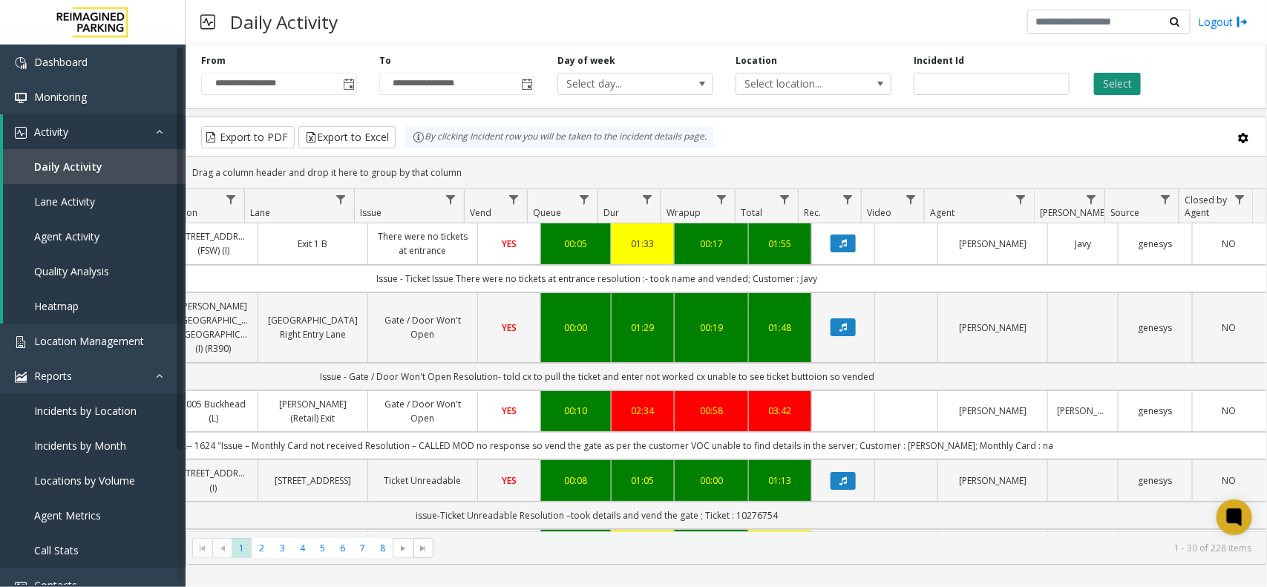
click at [1113, 79] on button "Select" at bounding box center [1117, 84] width 47 height 22
click at [1241, 510] on icon at bounding box center [1234, 517] width 16 height 19
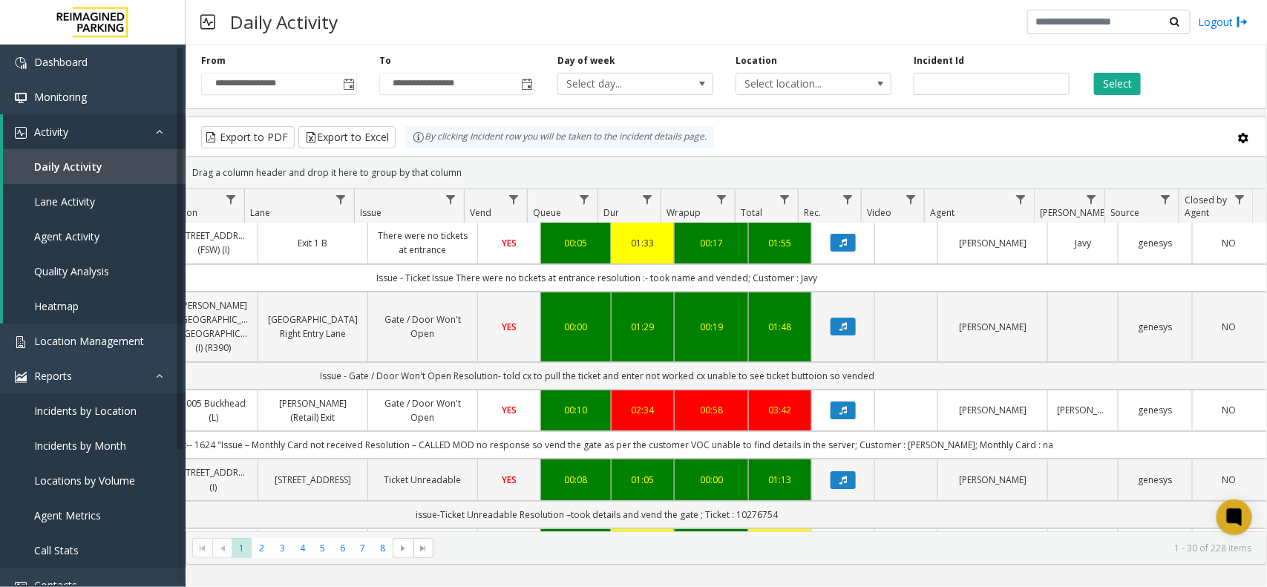
scroll to position [0, 295]
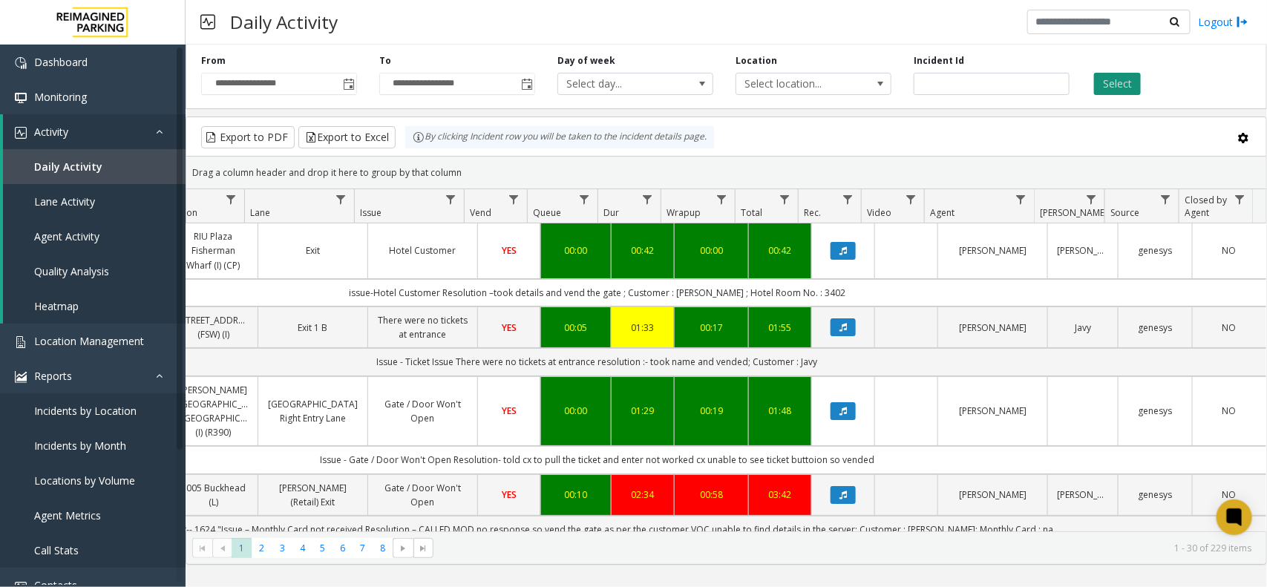
click at [1104, 90] on button "Select" at bounding box center [1117, 84] width 47 height 22
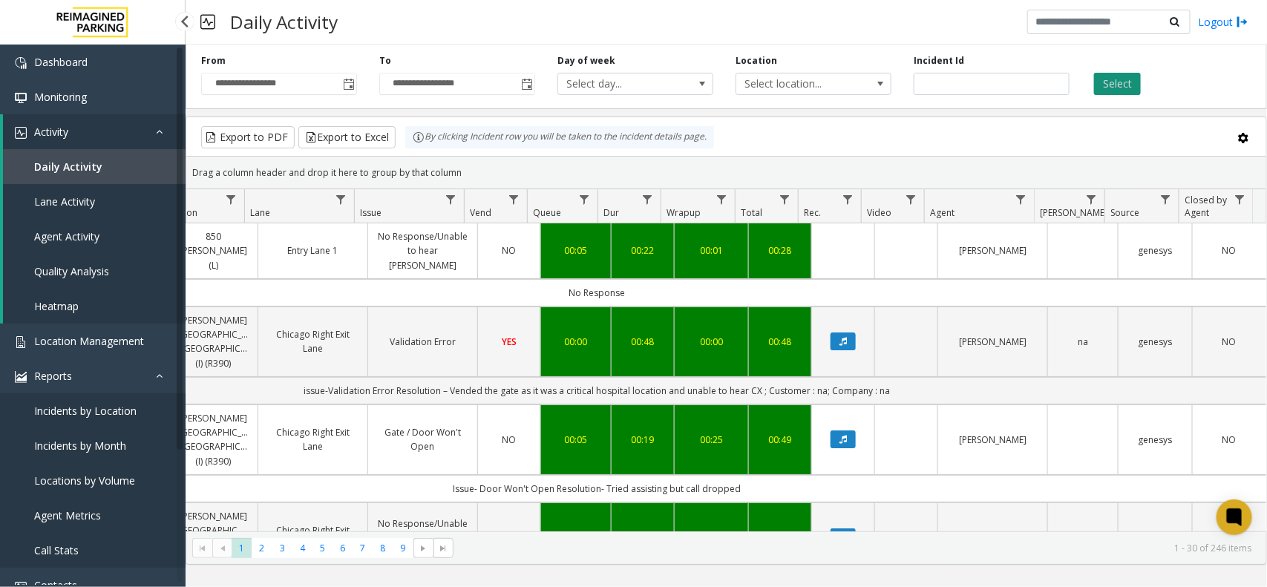
click at [1109, 75] on button "Select" at bounding box center [1117, 84] width 47 height 22
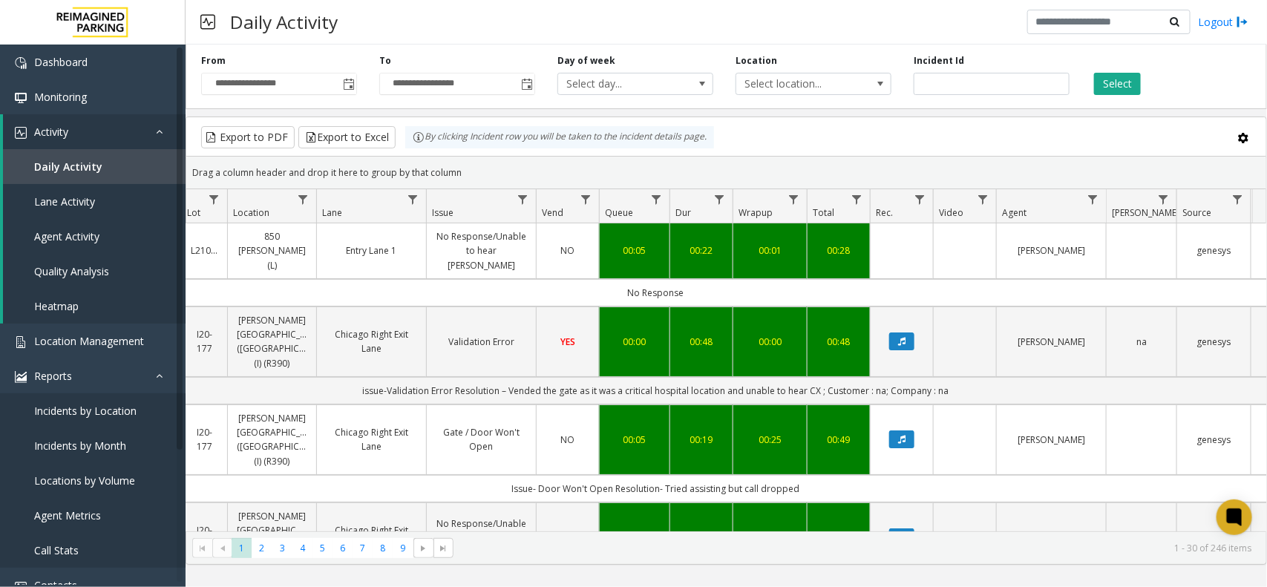
scroll to position [0, 246]
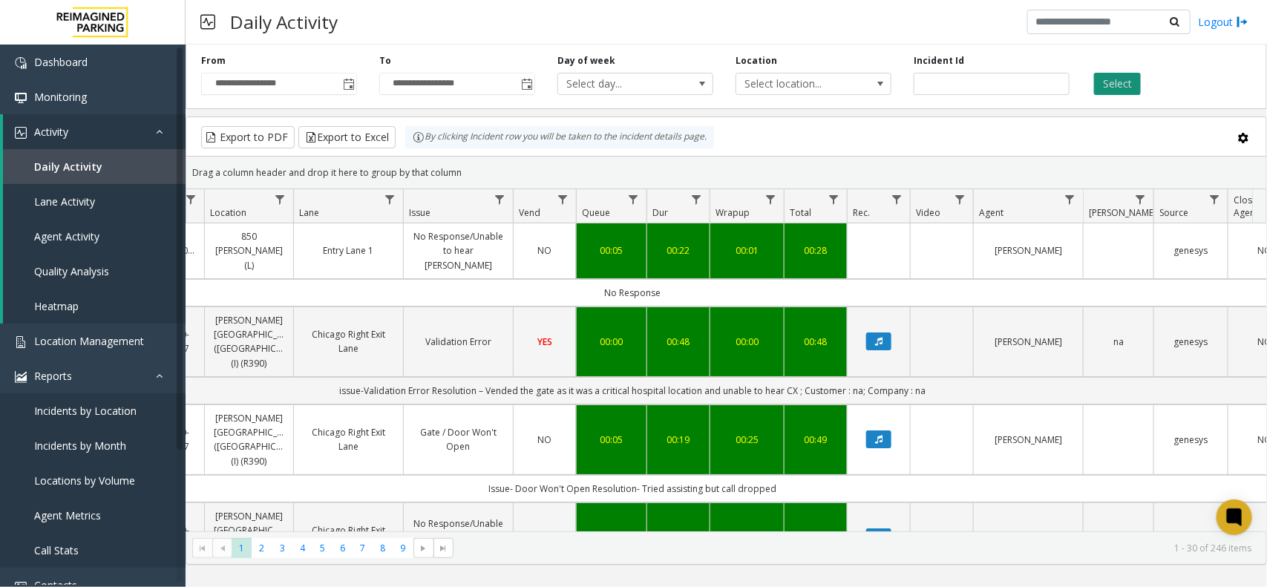
click at [1113, 74] on button "Select" at bounding box center [1117, 84] width 47 height 22
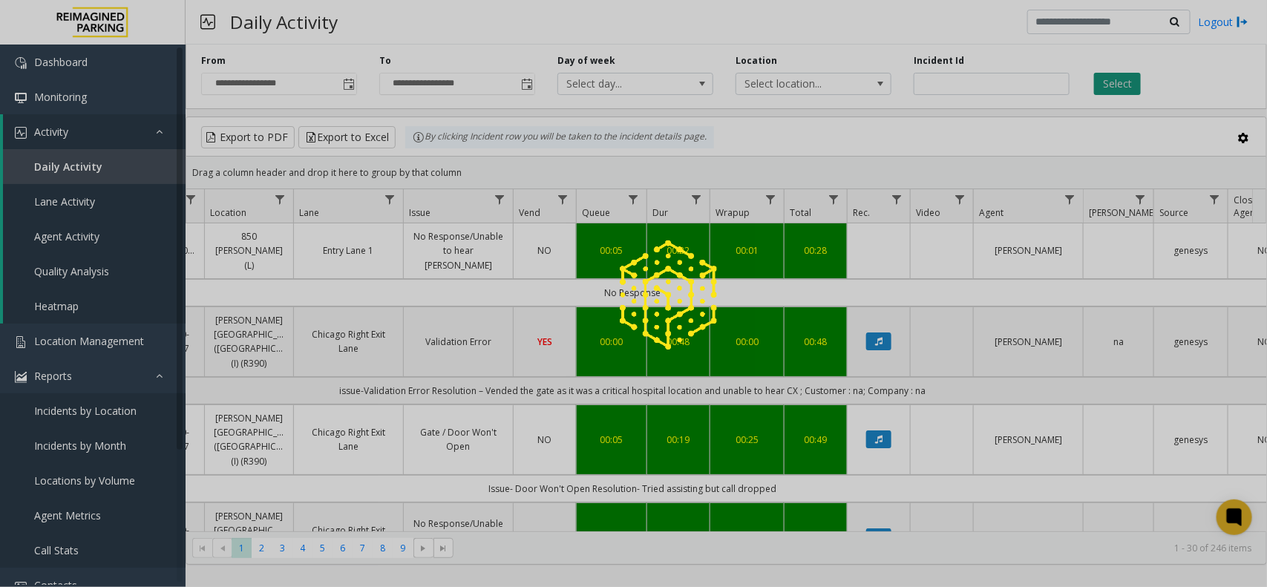
click at [1113, 74] on div at bounding box center [633, 293] width 1267 height 587
click at [1113, 74] on button "Select" at bounding box center [1117, 84] width 47 height 22
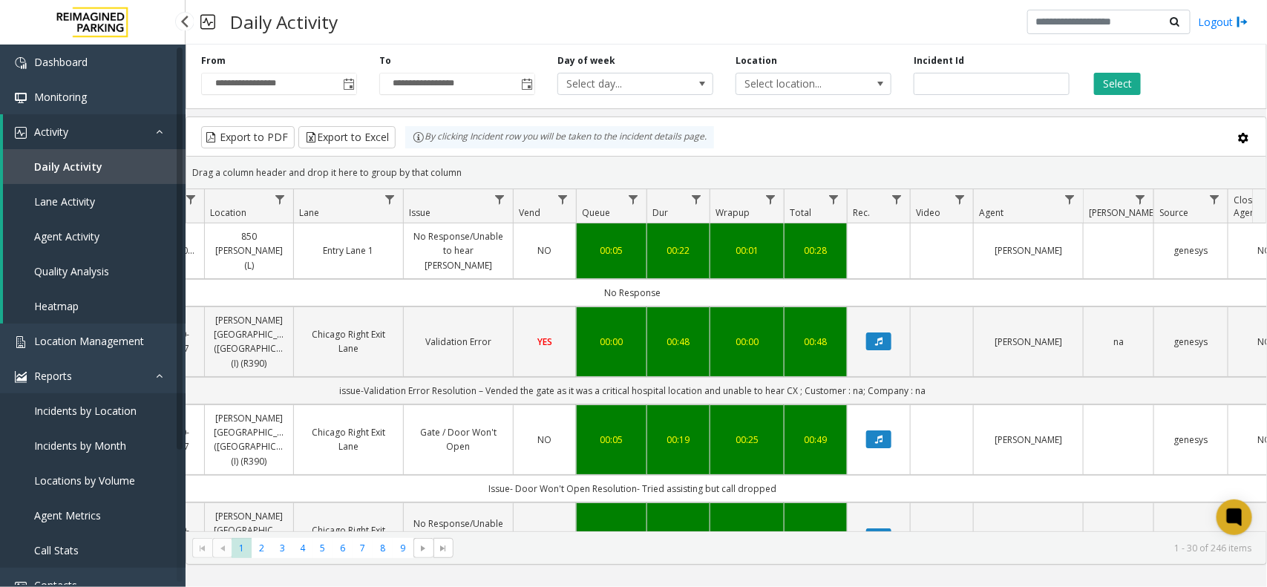
click at [120, 171] on link "Daily Activity" at bounding box center [94, 166] width 183 height 35
click at [121, 171] on link "Daily Activity" at bounding box center [94, 166] width 183 height 35
click at [98, 332] on link "Location Management" at bounding box center [93, 341] width 186 height 35
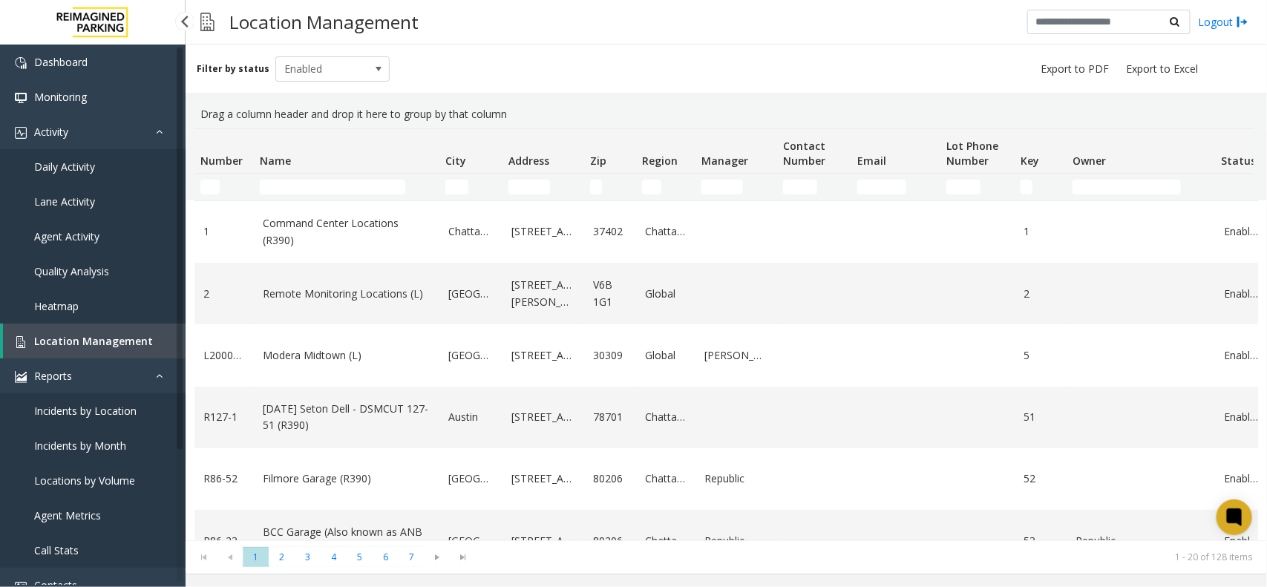
click at [110, 168] on link "Daily Activity" at bounding box center [93, 166] width 186 height 35
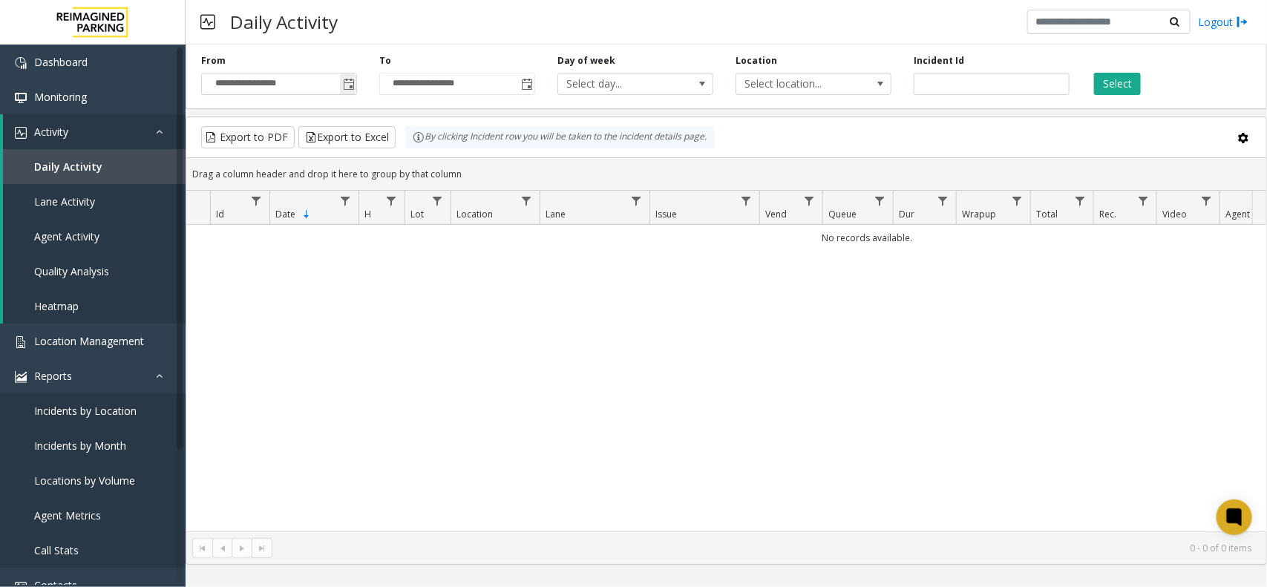
click at [351, 85] on span "Toggle popup" at bounding box center [349, 85] width 12 height 12
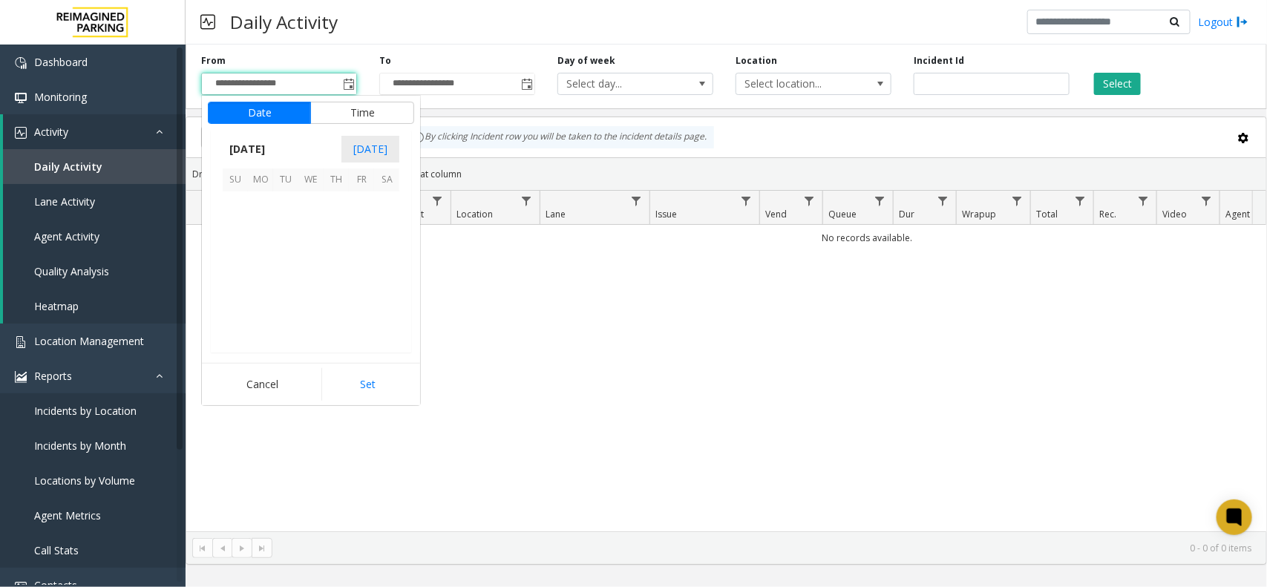
scroll to position [266227, 0]
drag, startPoint x: 310, startPoint y: 208, endPoint x: 317, endPoint y: 223, distance: 17.0
click at [310, 209] on span "3" at bounding box center [310, 203] width 25 height 25
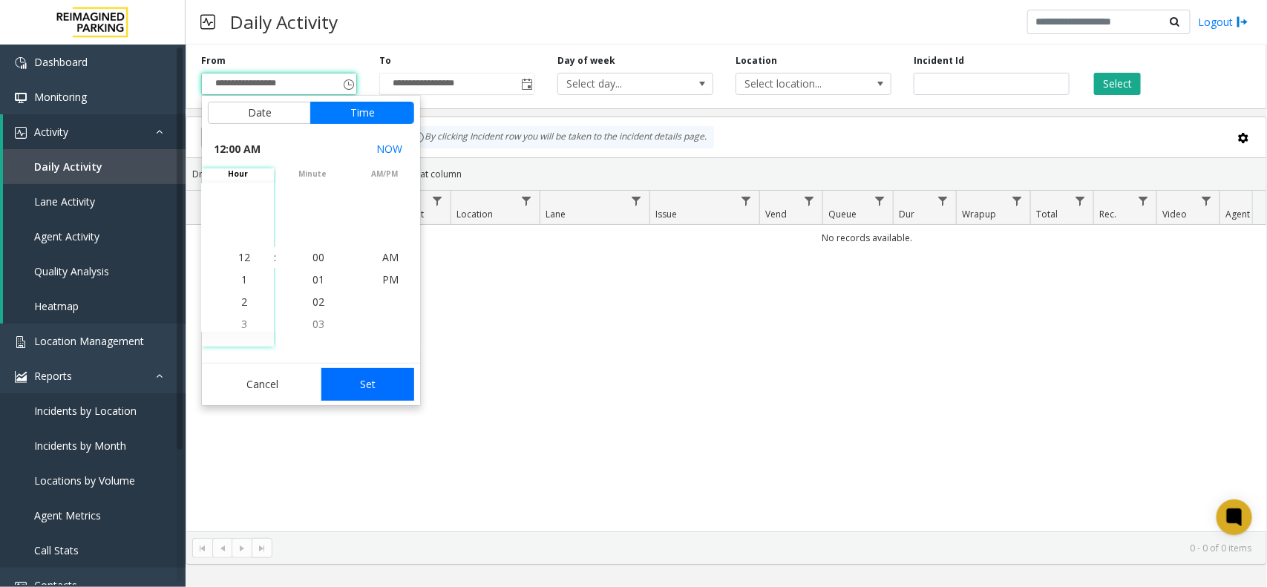
click at [369, 387] on button "Set" at bounding box center [368, 384] width 94 height 33
type input "**********"
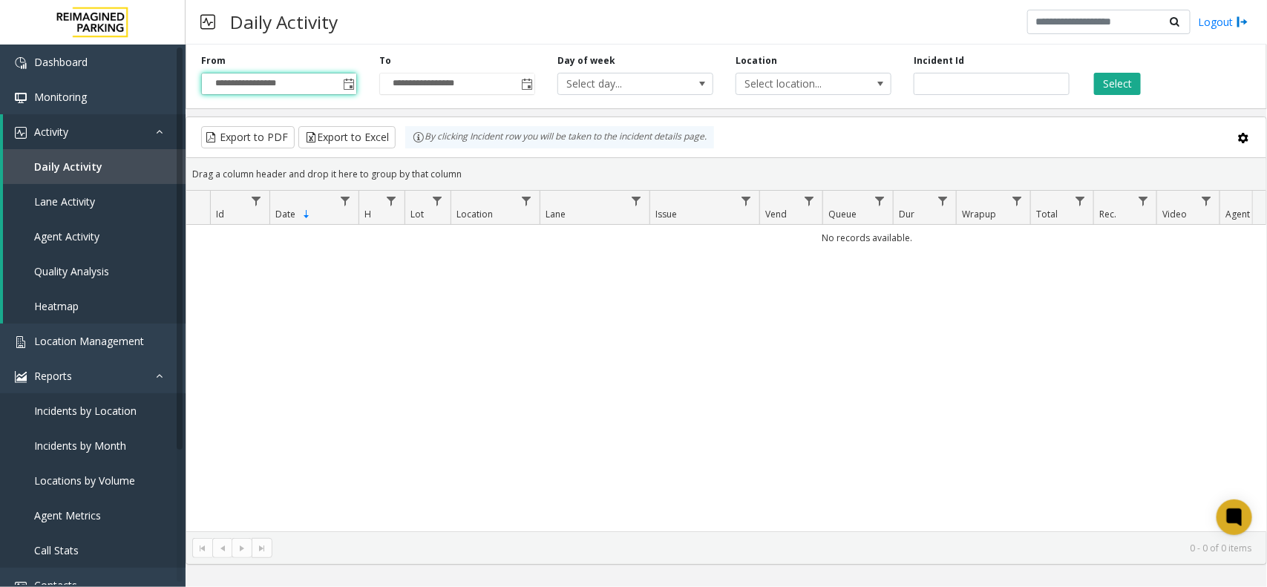
click at [1091, 76] on div "Select" at bounding box center [1170, 74] width 178 height 41
click at [1126, 89] on button "Select" at bounding box center [1117, 84] width 47 height 22
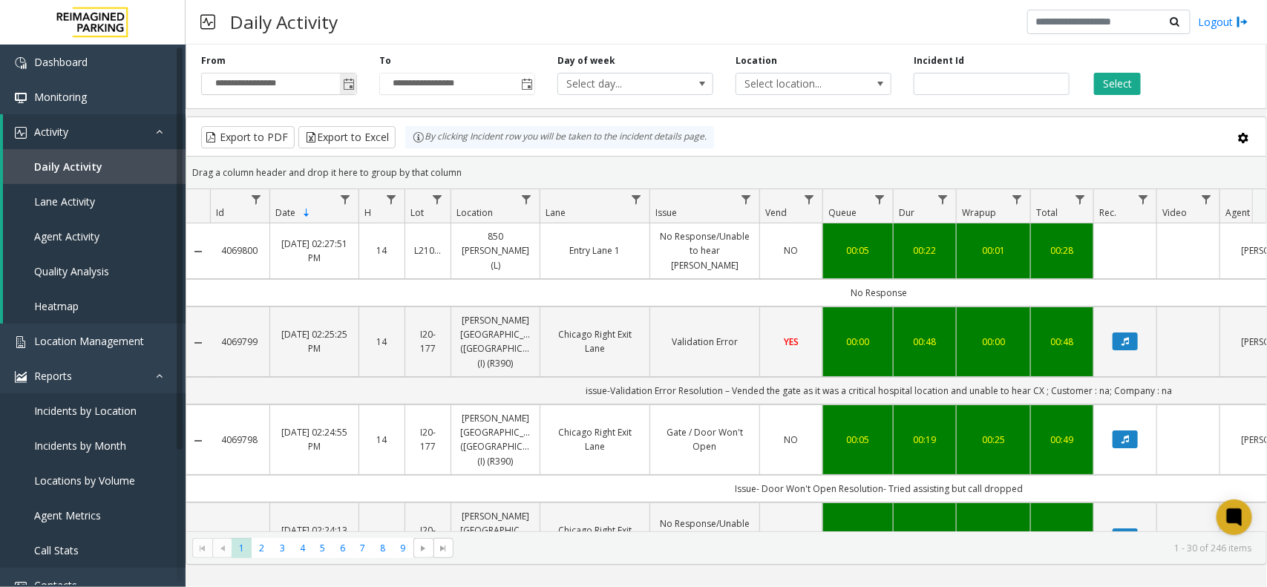
click at [350, 91] on span "Toggle popup" at bounding box center [349, 85] width 12 height 12
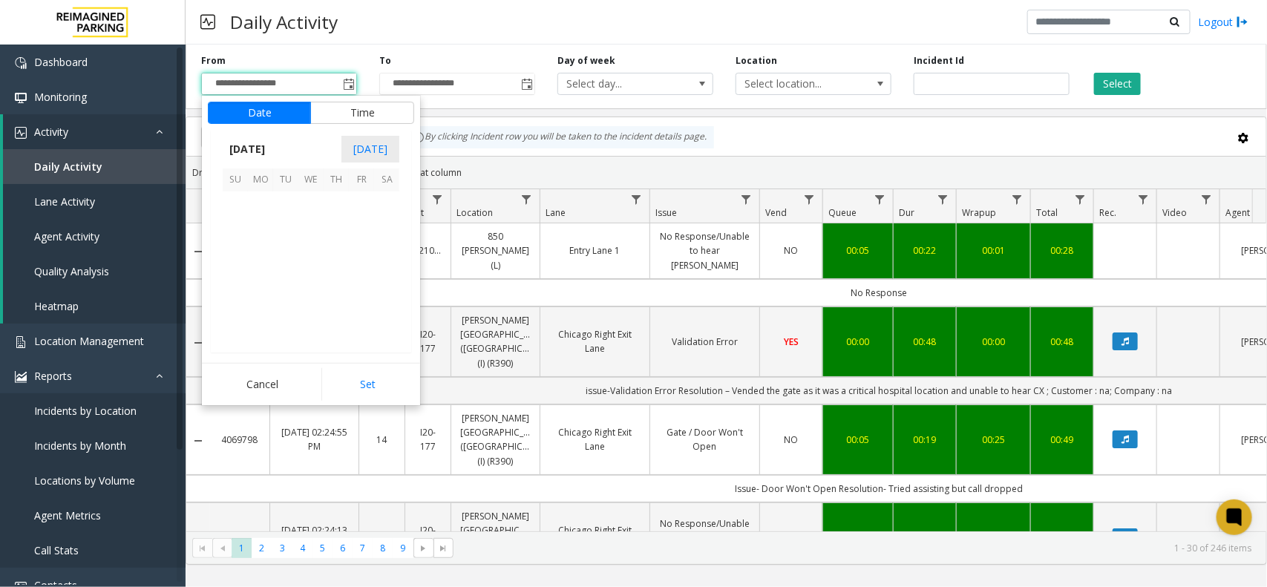
scroll to position [266227, 0]
click at [360, 113] on button "Time" at bounding box center [362, 113] width 104 height 22
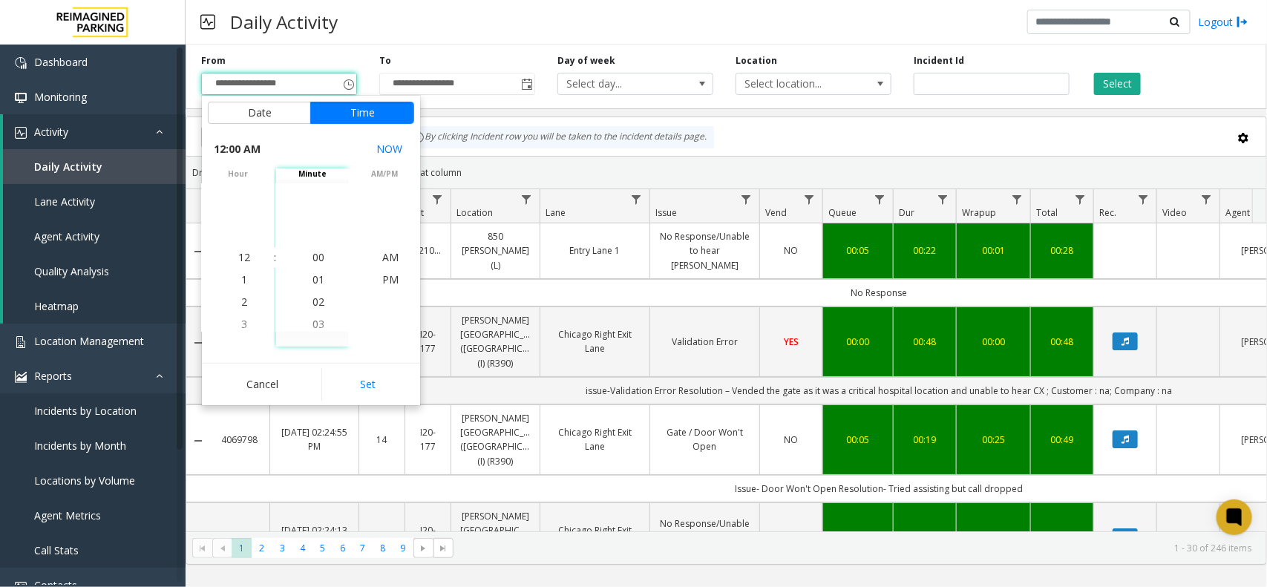
click at [281, 172] on span "minute" at bounding box center [312, 173] width 72 height 11
click at [251, 171] on span "hour" at bounding box center [238, 173] width 72 height 11
click at [521, 76] on span "Toggle popup" at bounding box center [526, 84] width 16 height 24
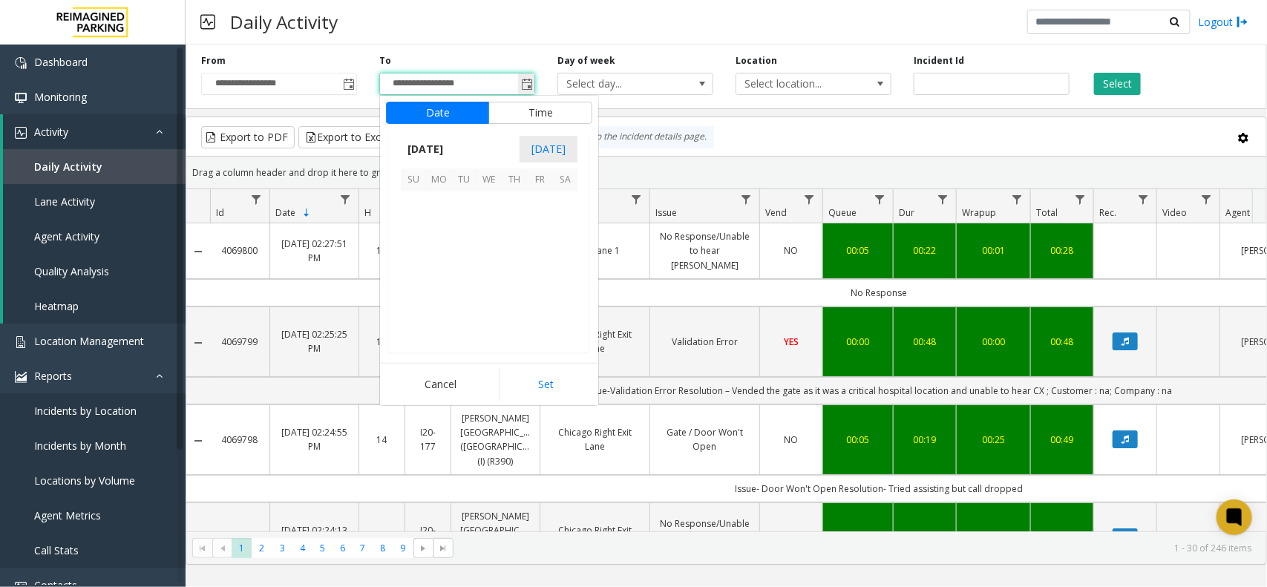
scroll to position [22, 0]
click at [539, 205] on span "5" at bounding box center [539, 203] width 25 height 25
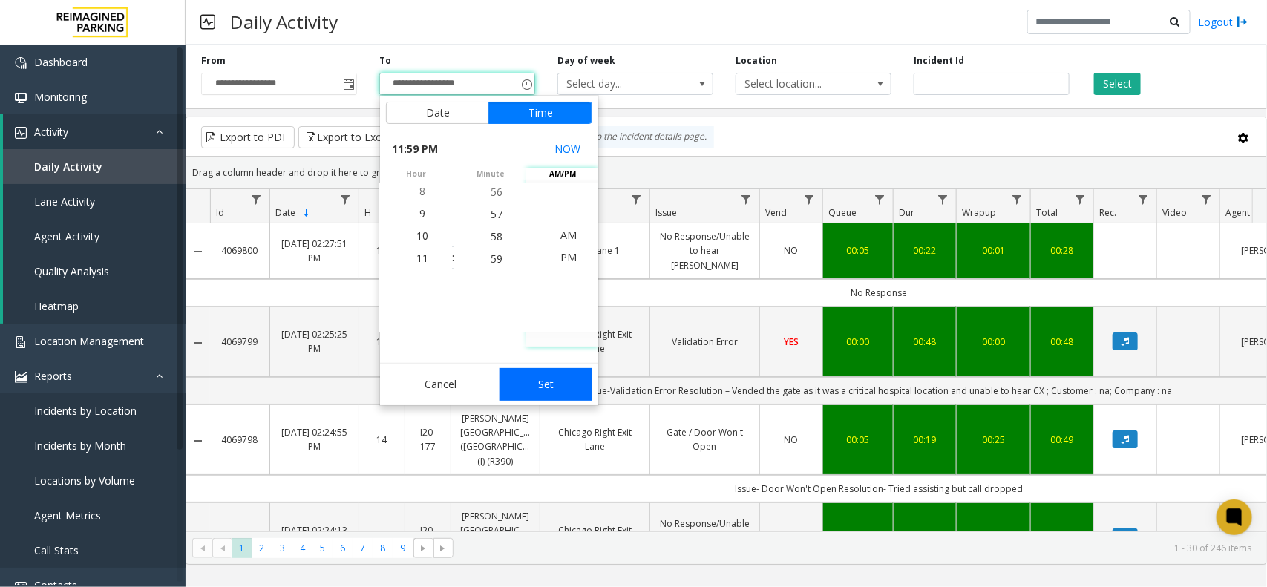
click at [564, 376] on button "Set" at bounding box center [546, 384] width 94 height 33
type input "**********"
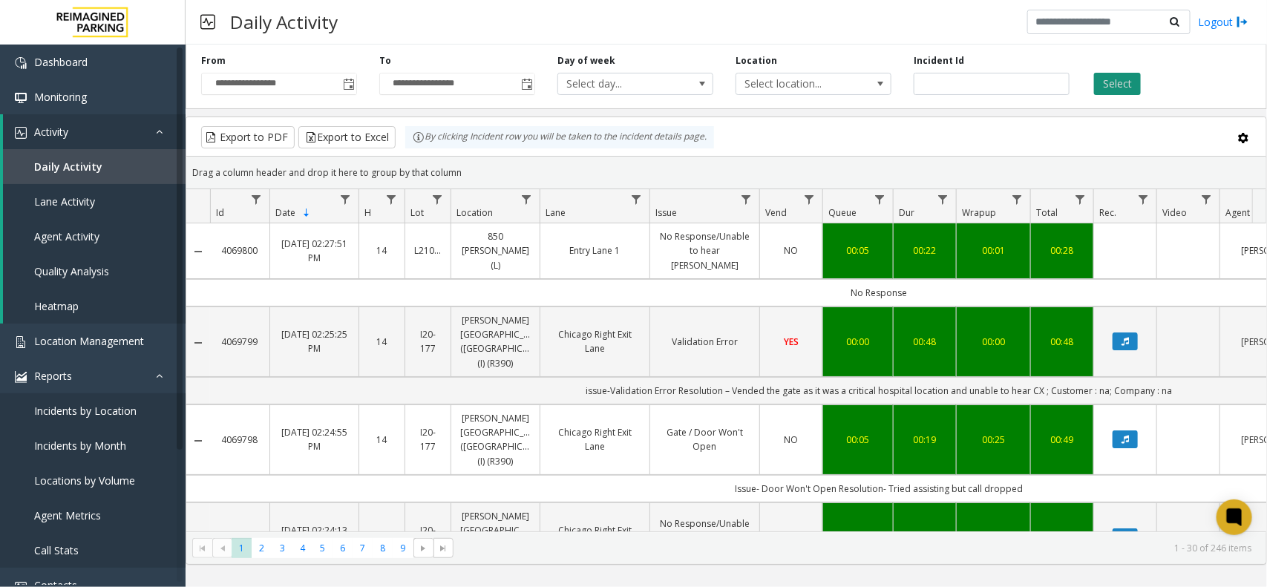
click at [1115, 85] on button "Select" at bounding box center [1117, 84] width 47 height 22
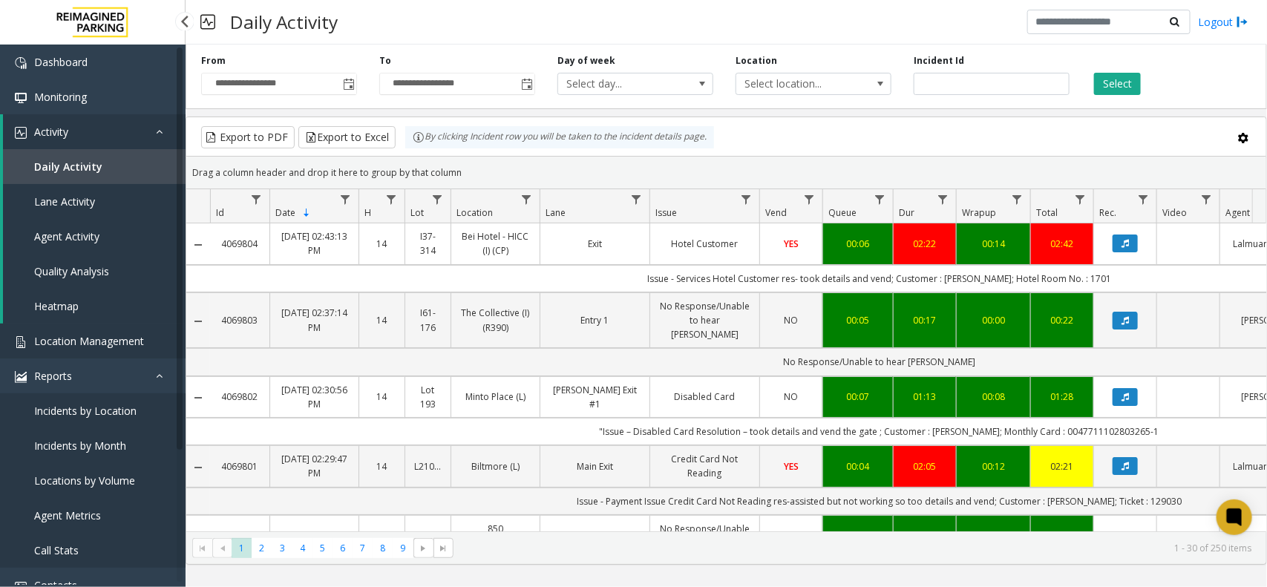
click at [79, 344] on span "Location Management" at bounding box center [89, 341] width 110 height 14
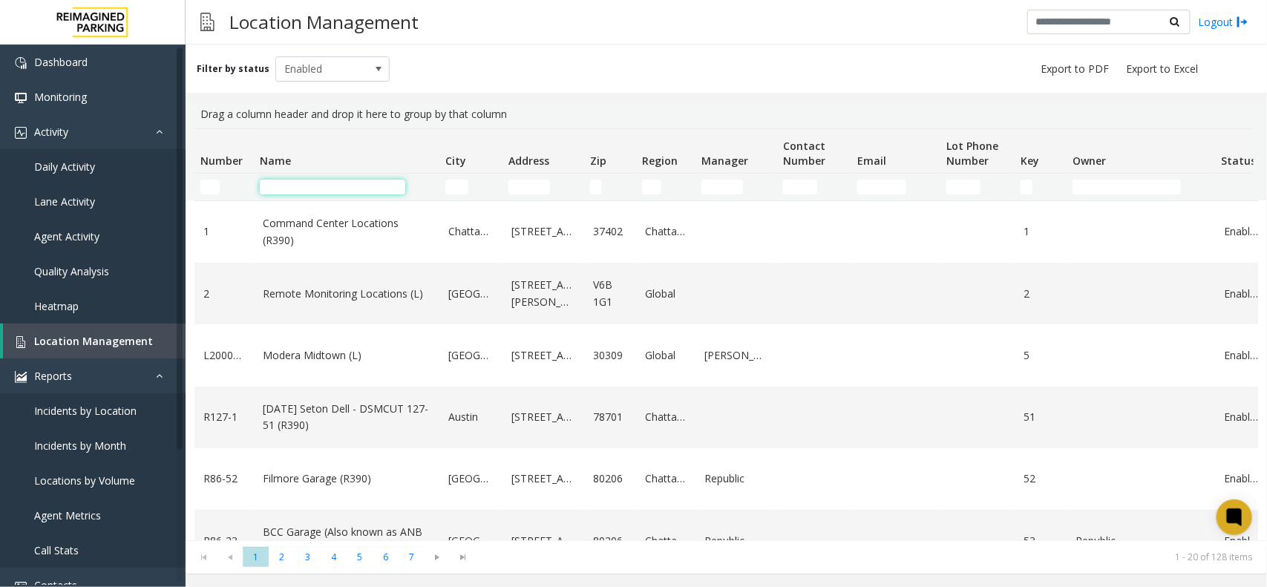
click at [315, 186] on input "Name Filter" at bounding box center [332, 187] width 145 height 15
paste input "**********"
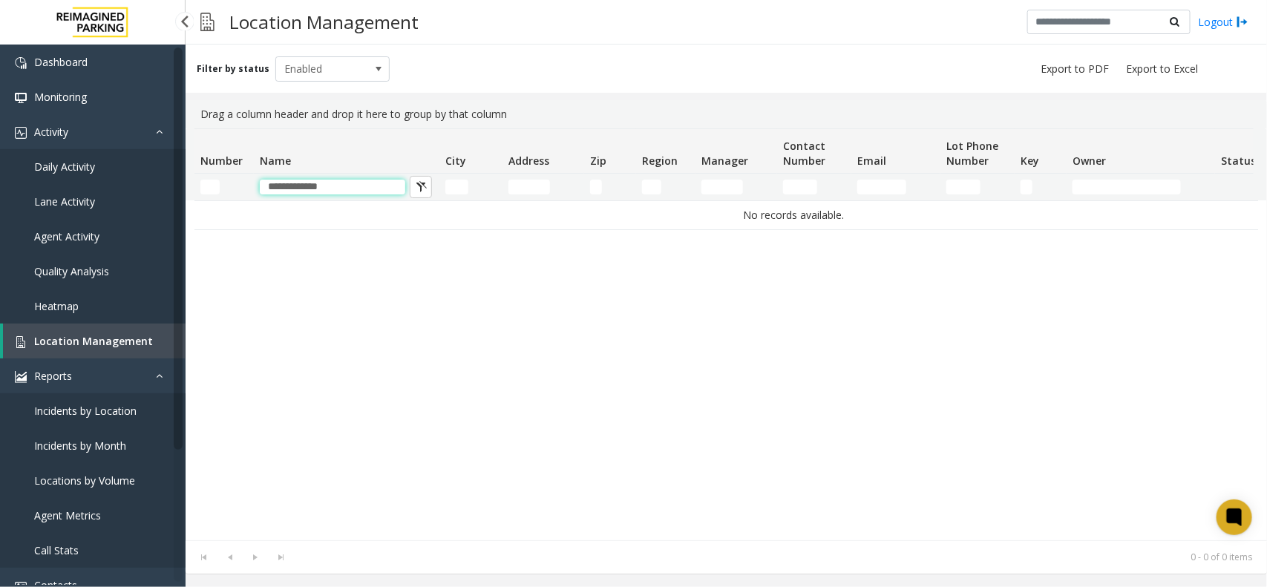
drag, startPoint x: 291, startPoint y: 186, endPoint x: 173, endPoint y: 194, distance: 118.2
click at [173, 194] on app-root "**********" at bounding box center [633, 293] width 1267 height 587
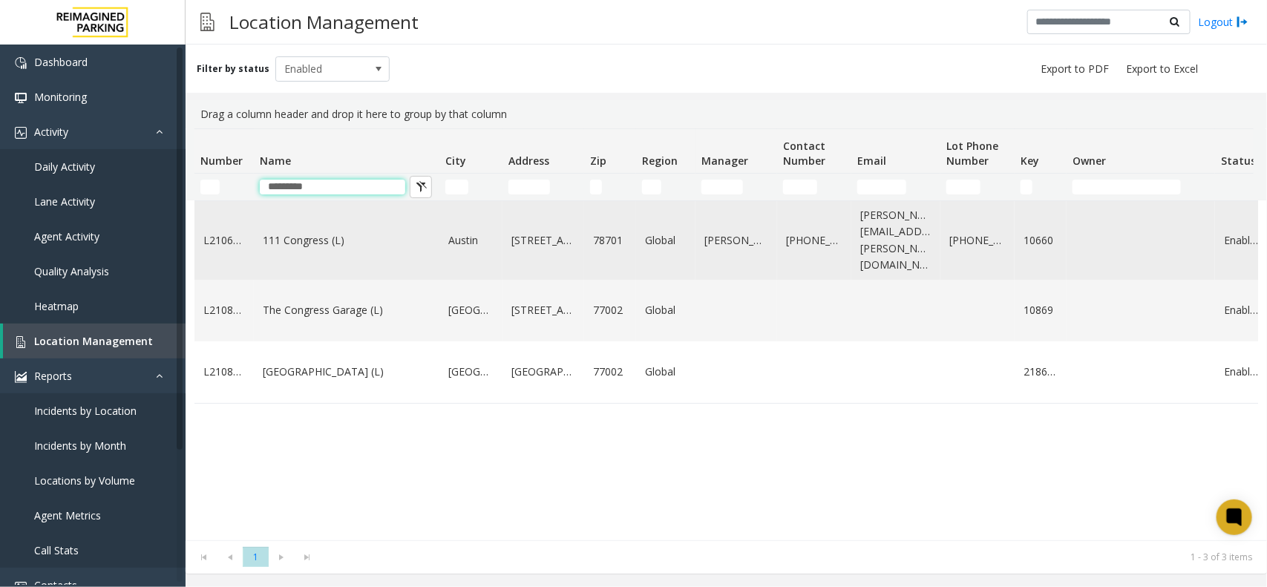
type input "********"
click at [392, 239] on link "111 Congress (L)" at bounding box center [347, 240] width 168 height 16
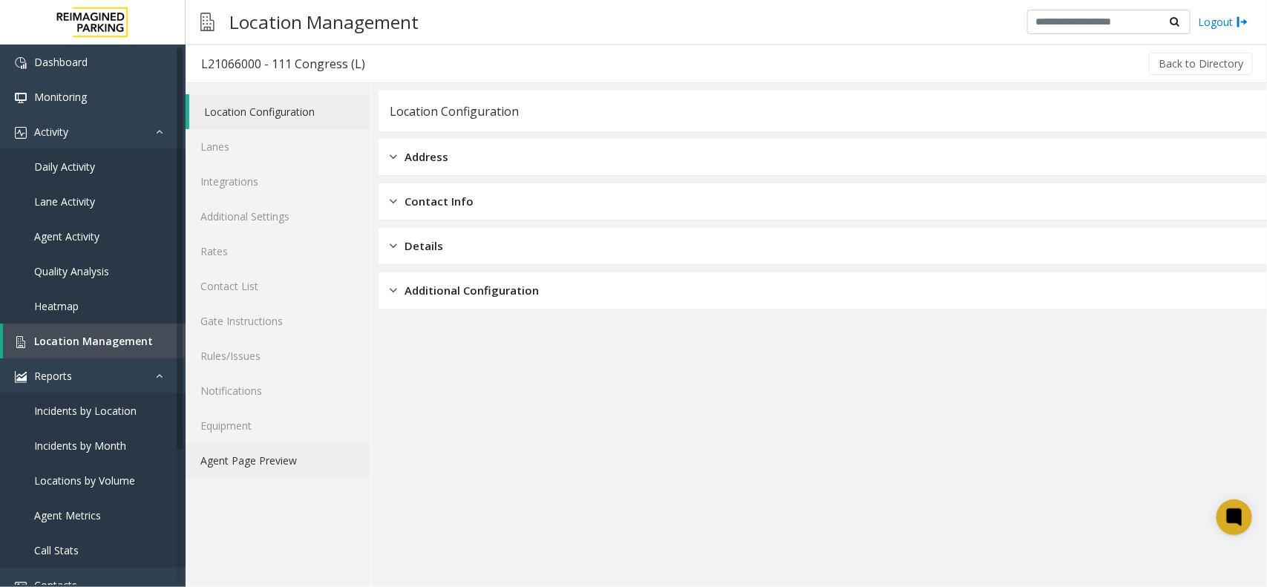
drag, startPoint x: 304, startPoint y: 454, endPoint x: 329, endPoint y: 455, distance: 24.5
click at [304, 454] on link "Agent Page Preview" at bounding box center [278, 460] width 185 height 35
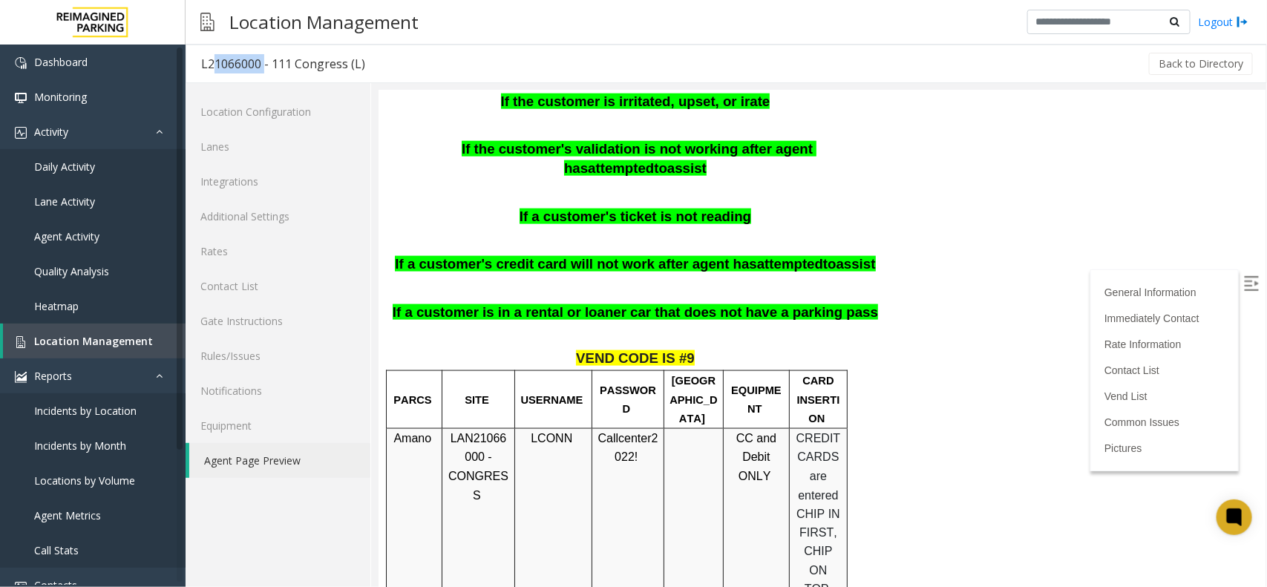
scroll to position [742, 0]
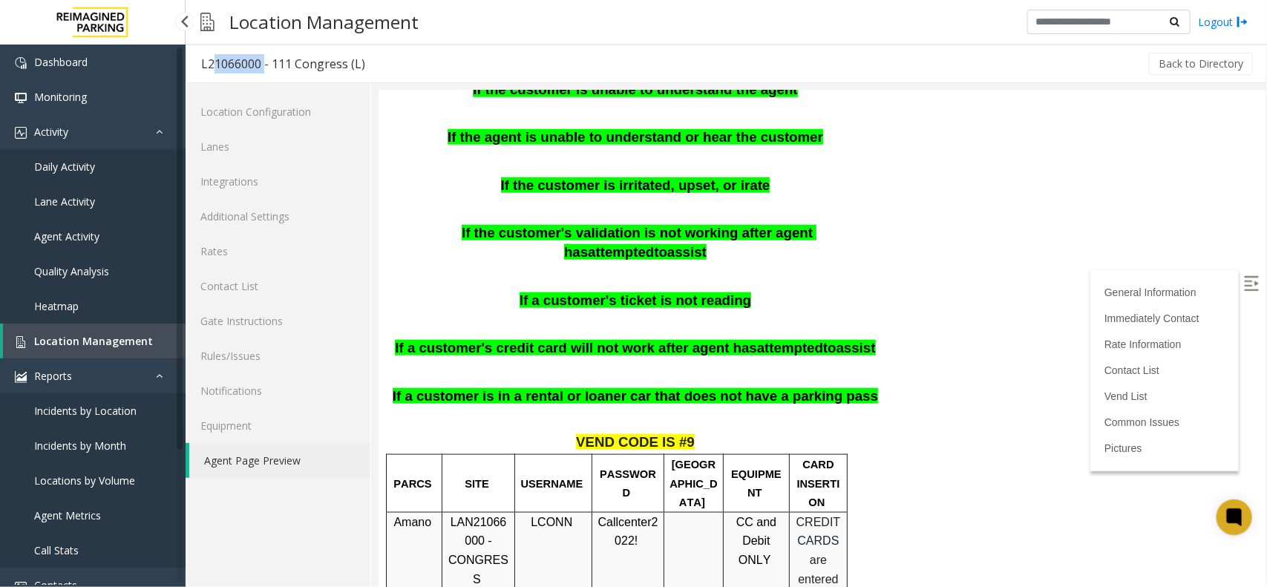
click at [119, 331] on link "Location Management" at bounding box center [94, 341] width 183 height 35
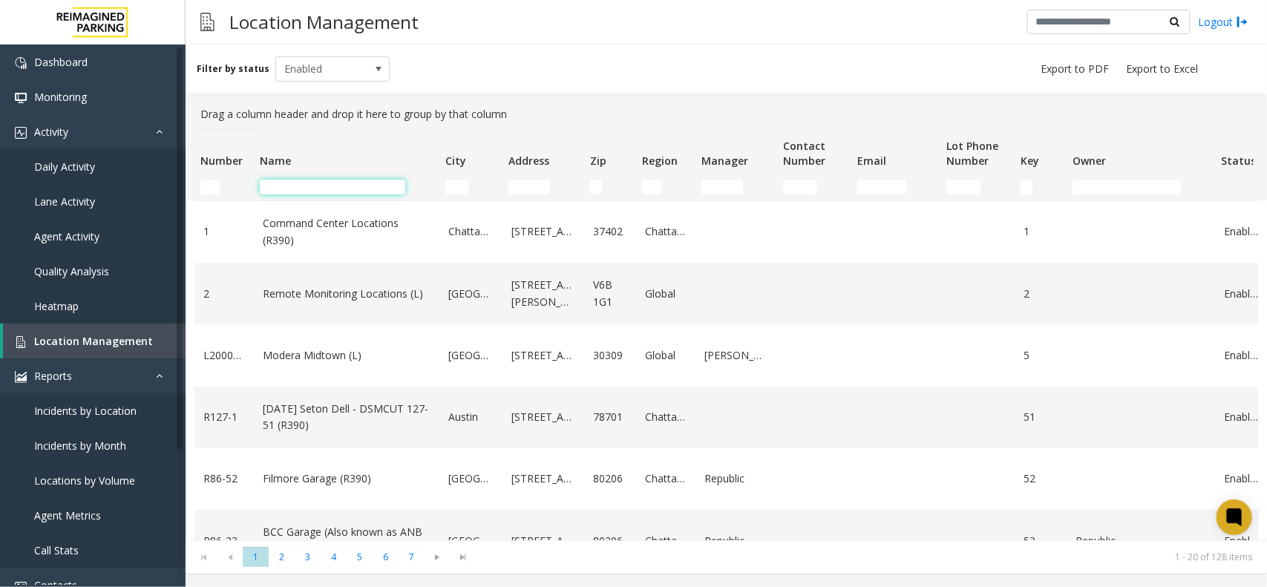
click at [301, 180] on input "Name Filter" at bounding box center [332, 187] width 145 height 15
click at [377, 142] on th "Name" at bounding box center [347, 151] width 186 height 45
click at [472, 117] on div "Drag a column header and drop it here to group by that column" at bounding box center [725, 114] width 1063 height 28
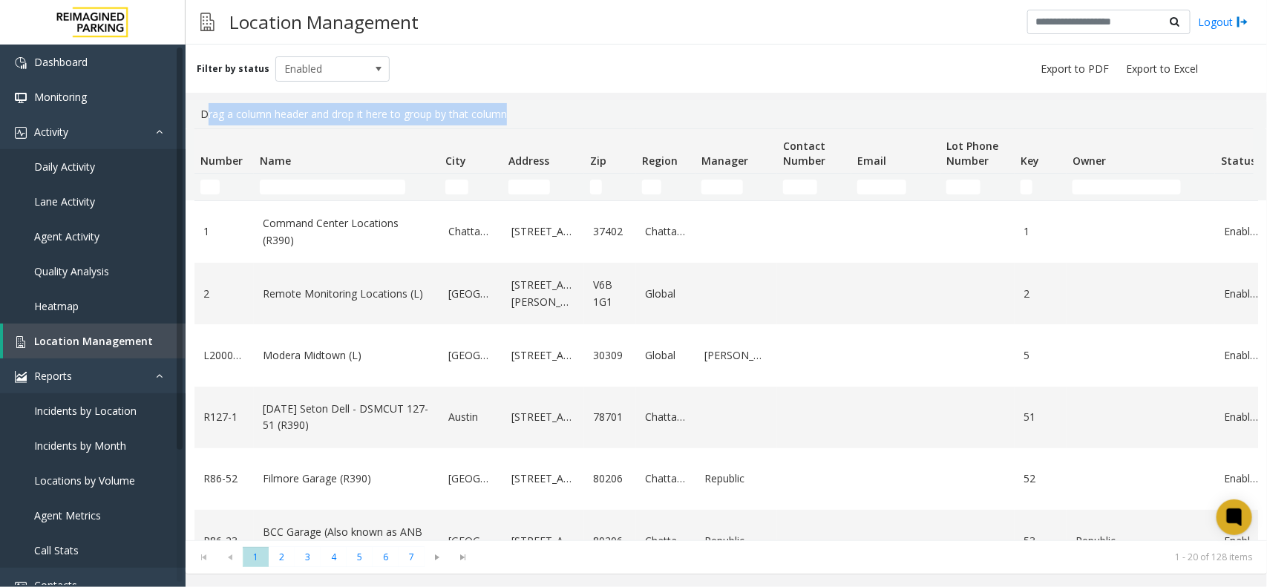
click at [472, 117] on div "Drag a column header and drop it here to group by that column" at bounding box center [725, 114] width 1063 height 28
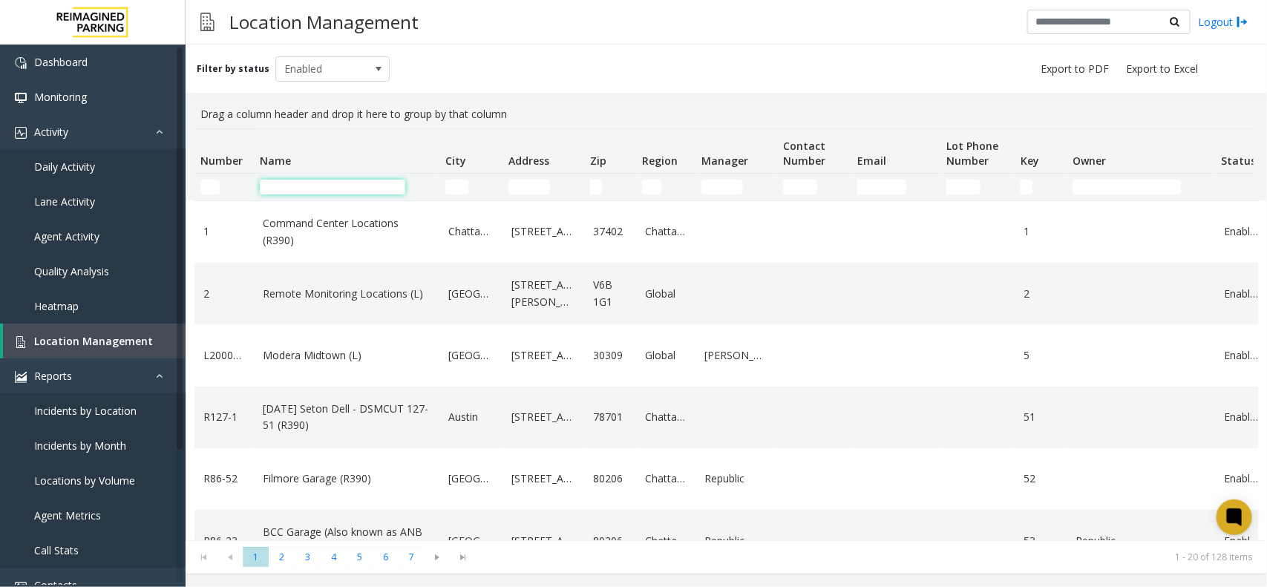
click at [306, 186] on input "Name Filter" at bounding box center [332, 187] width 145 height 15
click at [302, 187] on input "Name Filter" at bounding box center [332, 187] width 145 height 15
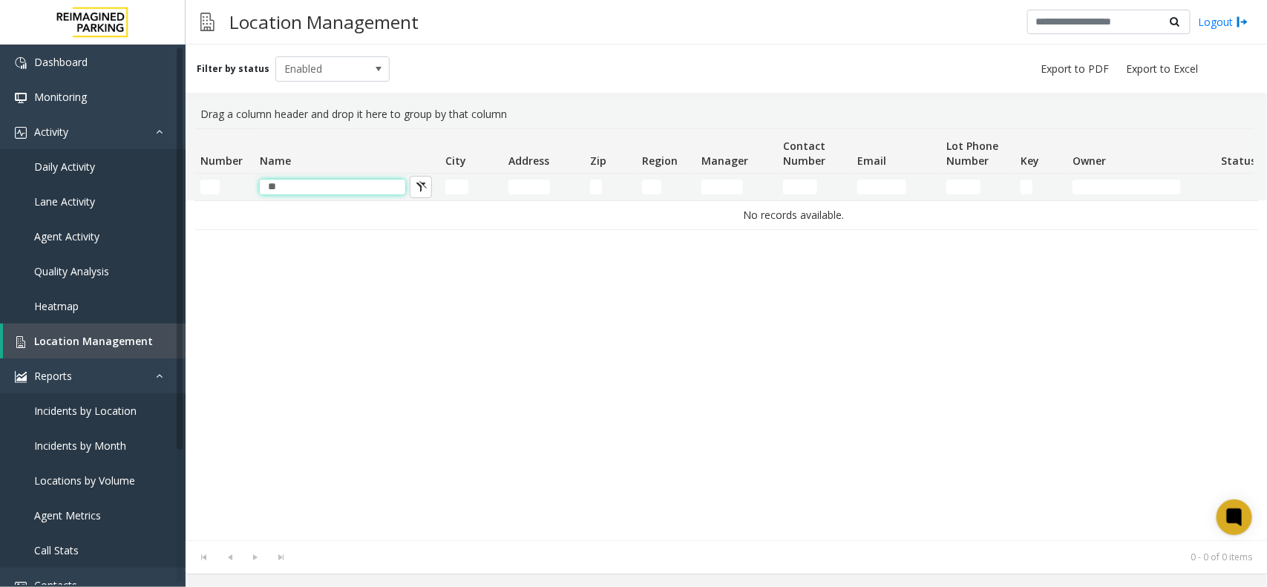
type input "*"
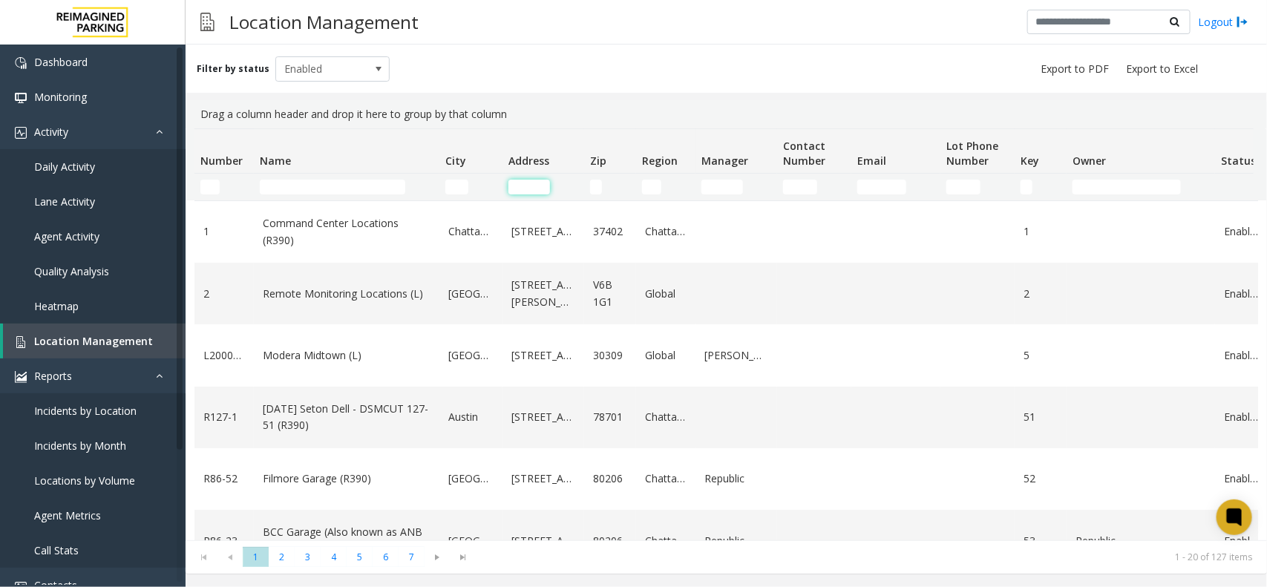
click at [531, 183] on input "Address Filter" at bounding box center [529, 187] width 42 height 15
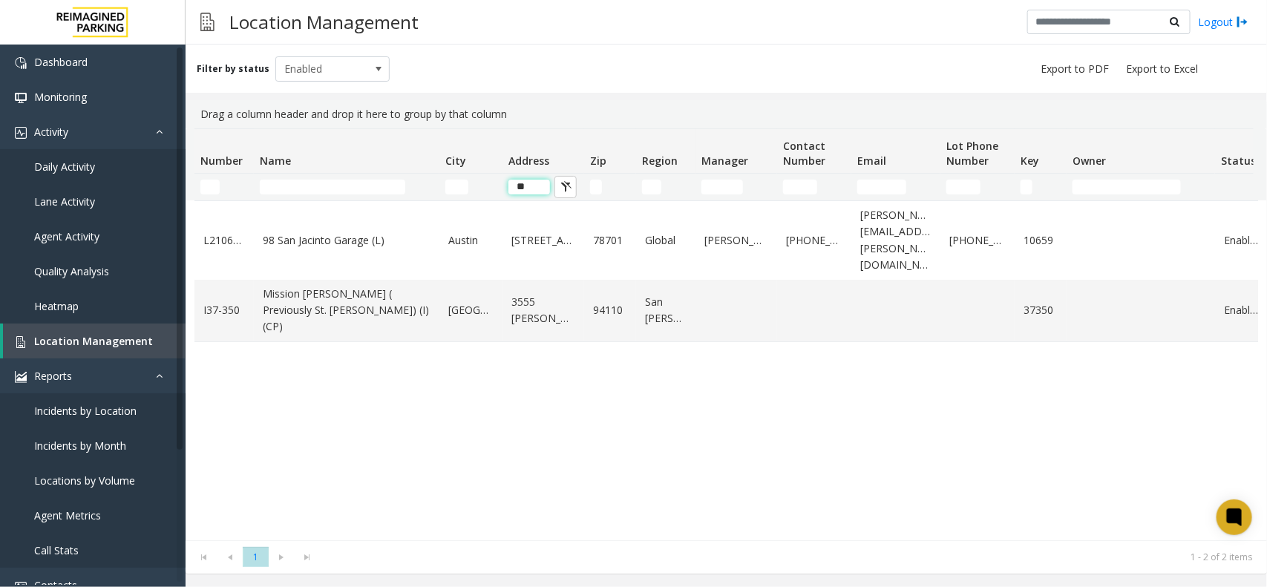
type input "*"
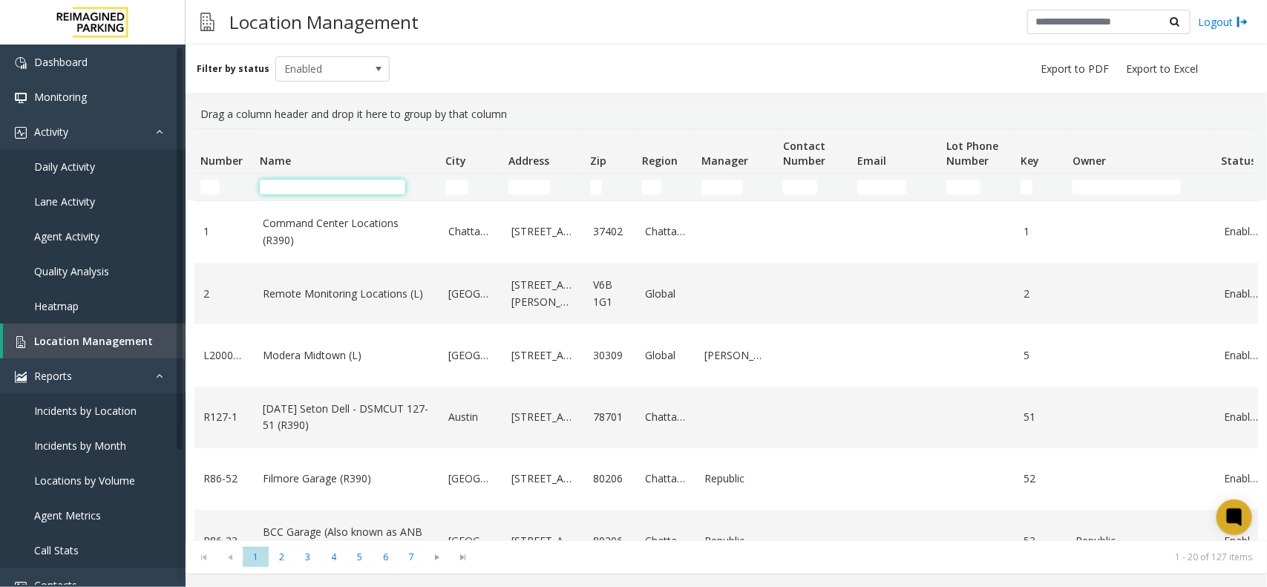
click at [357, 189] on input "Name Filter" at bounding box center [332, 187] width 145 height 15
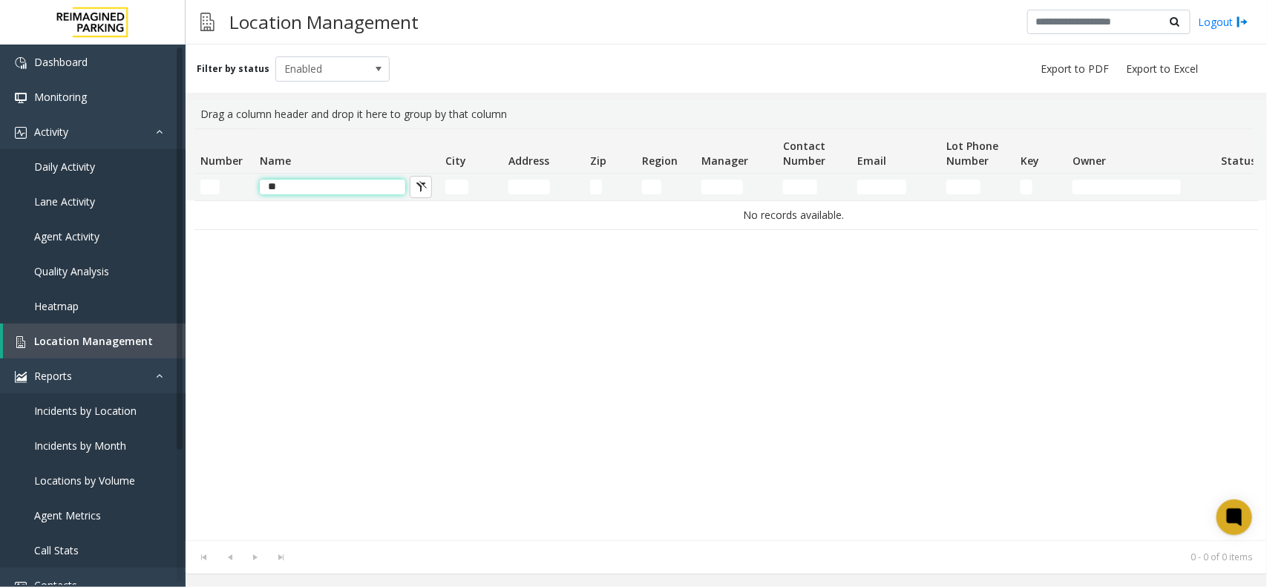
type input "*"
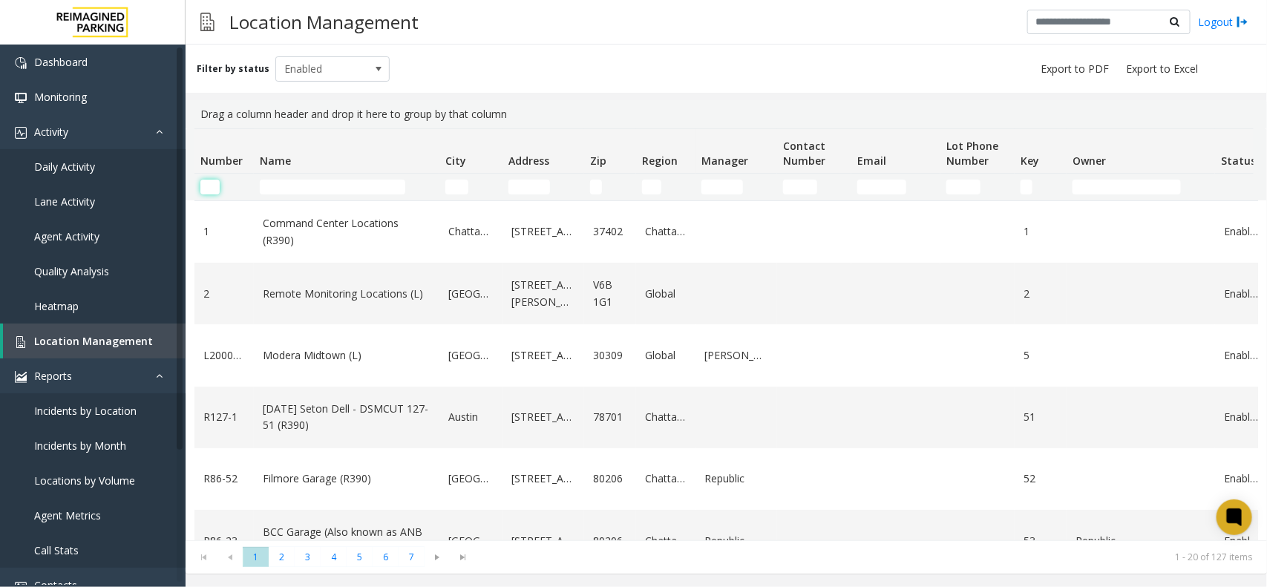
click at [203, 183] on input "Number Filter" at bounding box center [209, 187] width 19 height 15
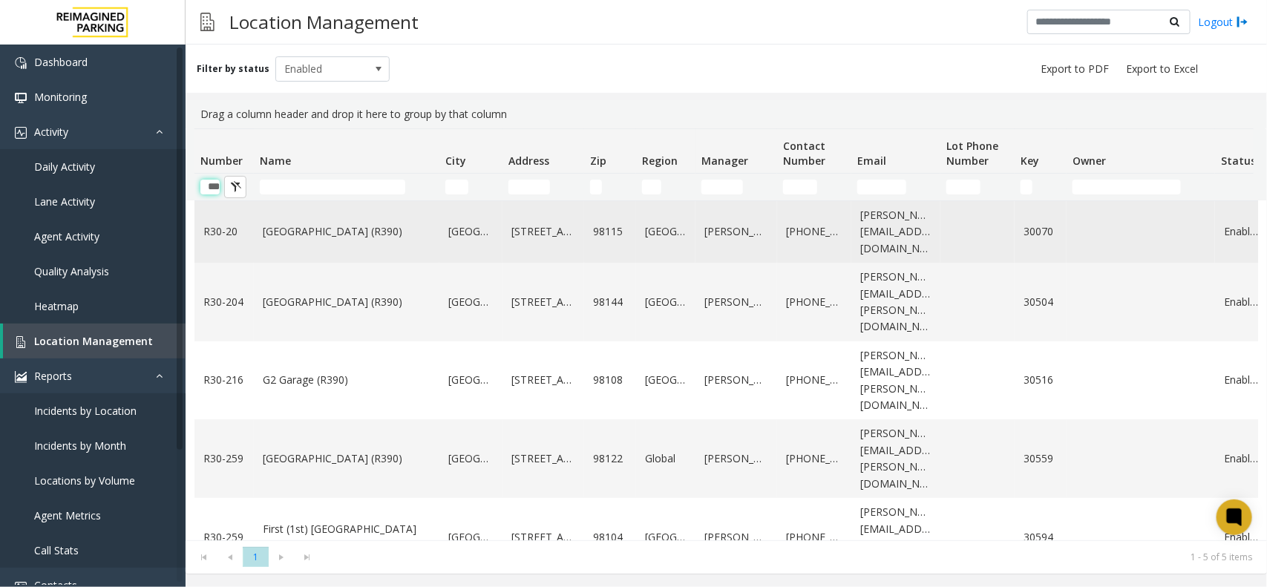
scroll to position [0, 4]
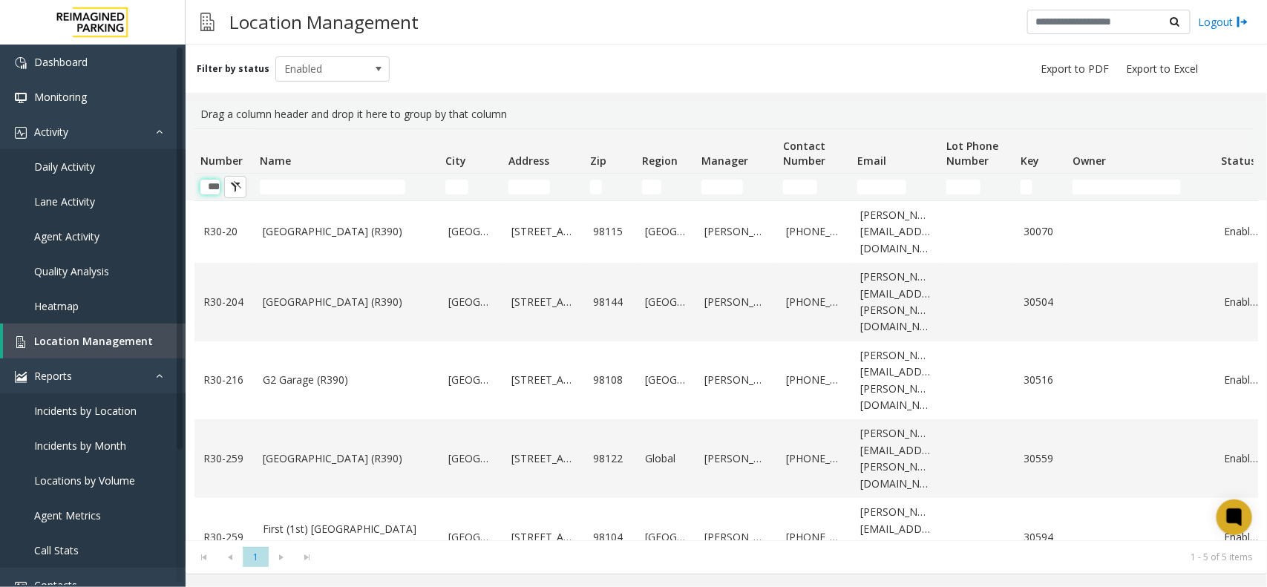
type input "***"
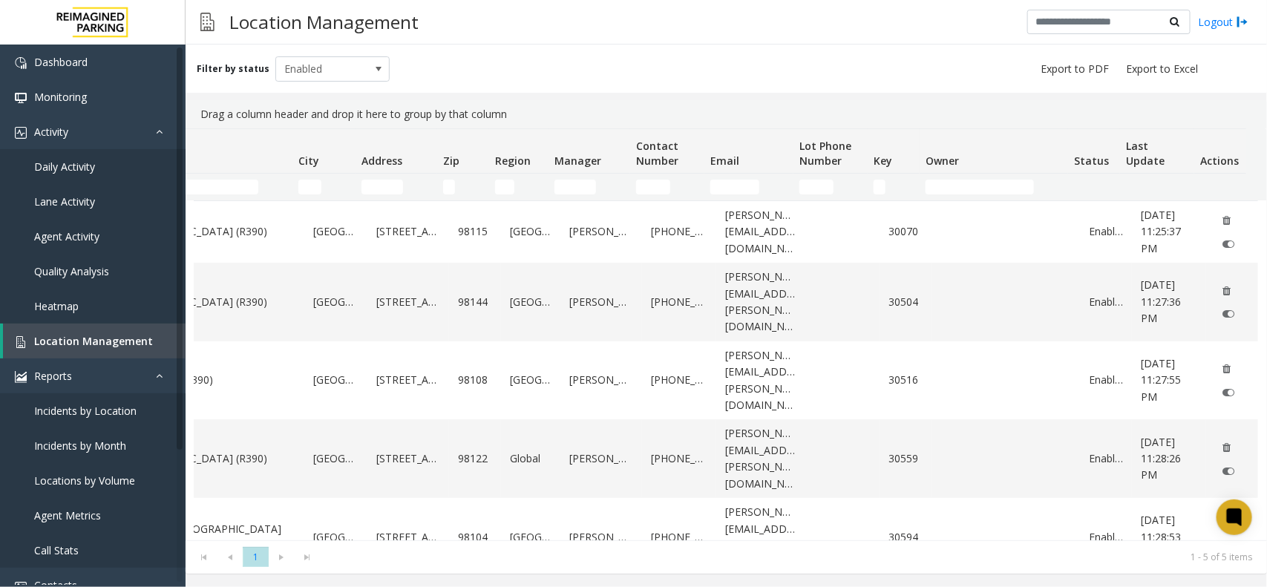
scroll to position [0, 0]
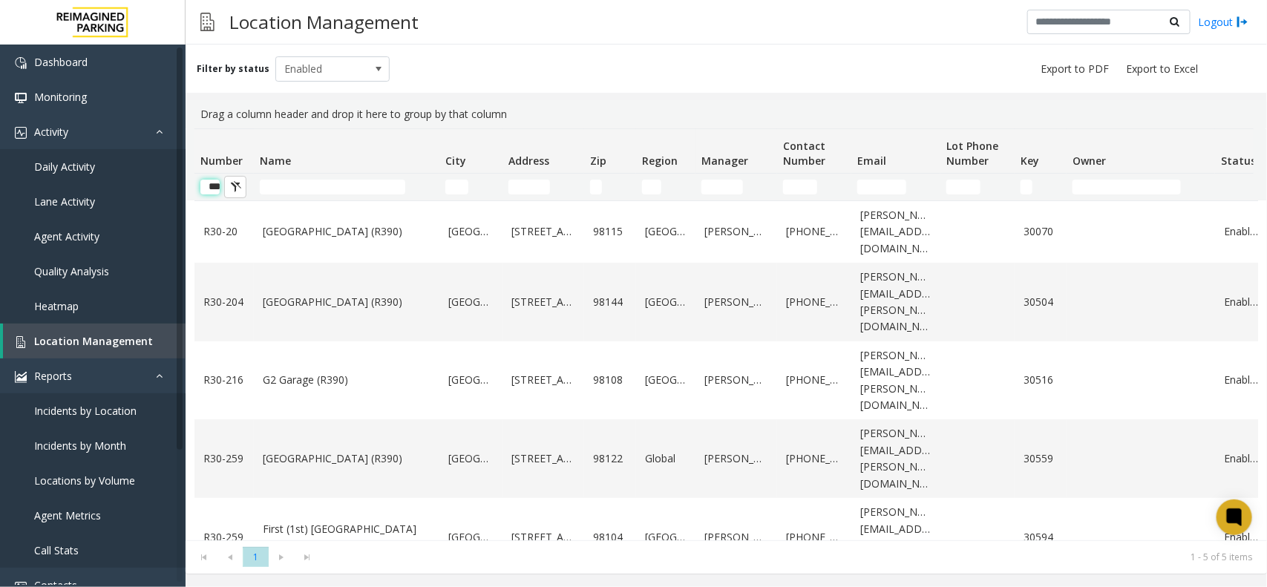
click at [219, 187] on input "***" at bounding box center [209, 187] width 19 height 15
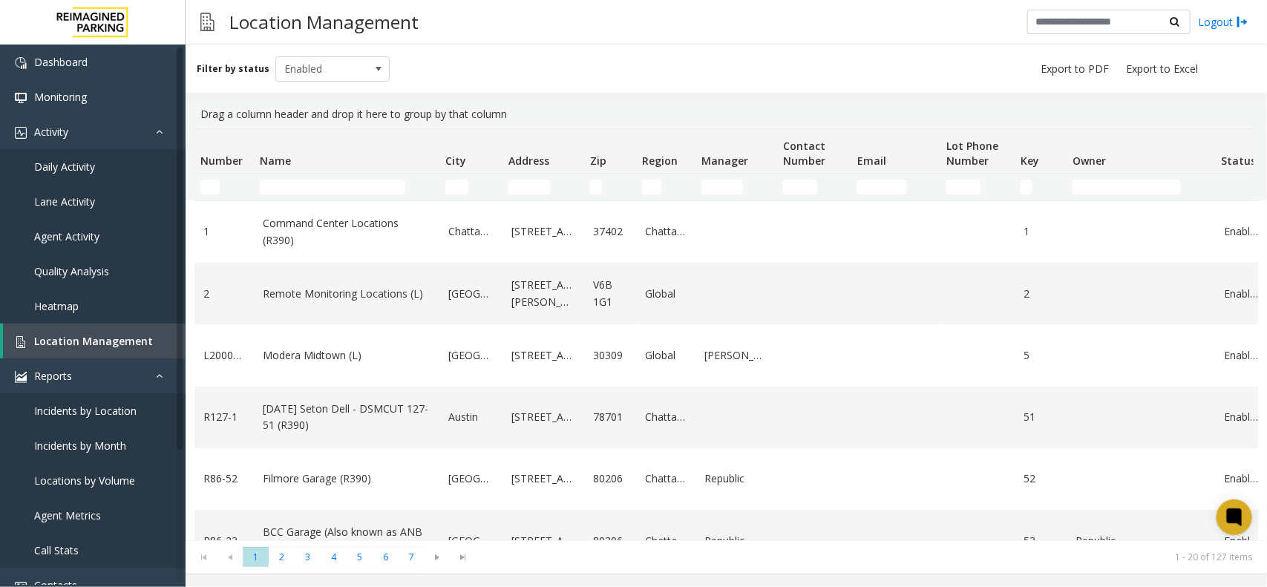
drag, startPoint x: 525, startPoint y: 108, endPoint x: 197, endPoint y: 116, distance: 328.1
click at [197, 116] on div "Drag a column header and drop it here to group by that column" at bounding box center [725, 114] width 1063 height 28
click at [327, 184] on input "Name Filter" at bounding box center [332, 187] width 145 height 15
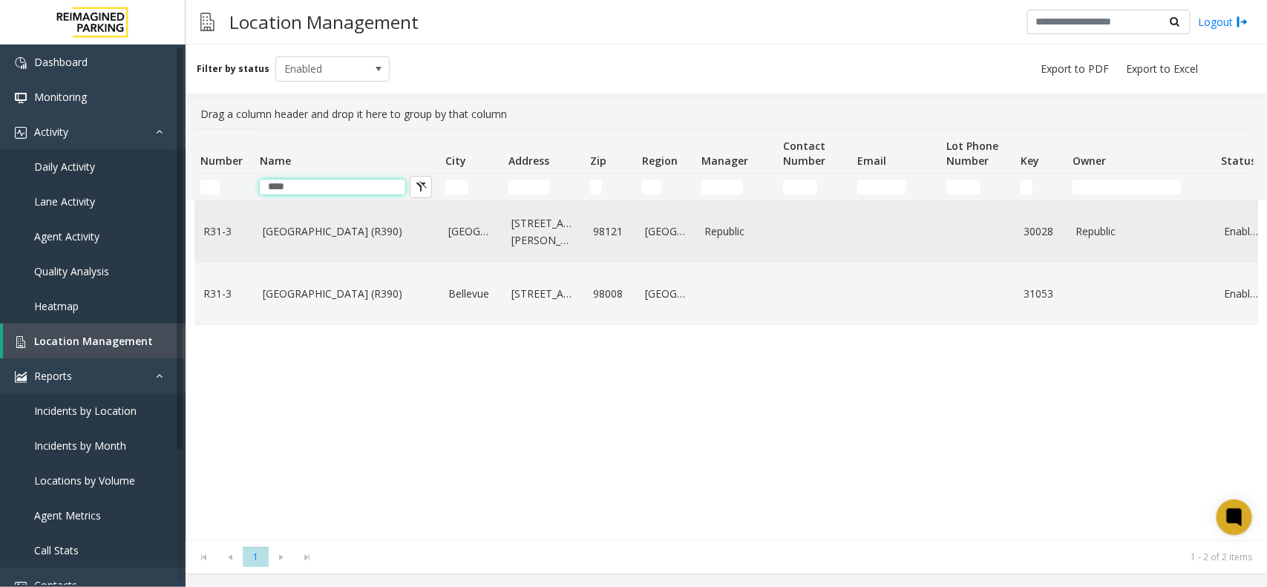
type input "****"
click at [342, 234] on link "Bell Street Garage (R390)" at bounding box center [347, 231] width 168 height 16
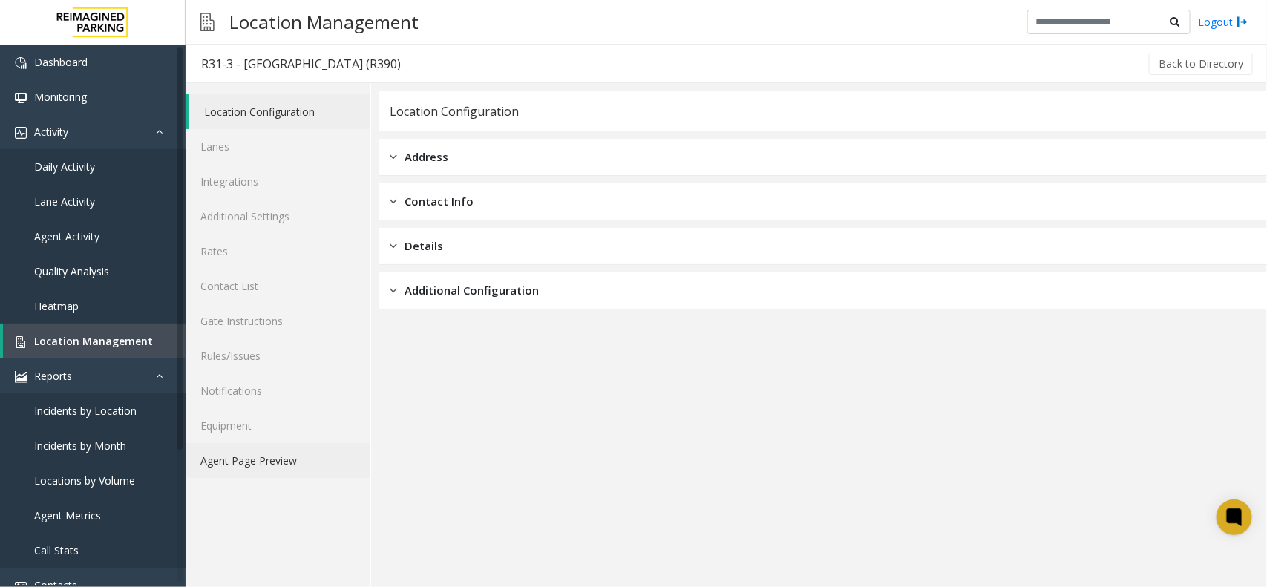
click at [258, 460] on link "Agent Page Preview" at bounding box center [278, 460] width 185 height 35
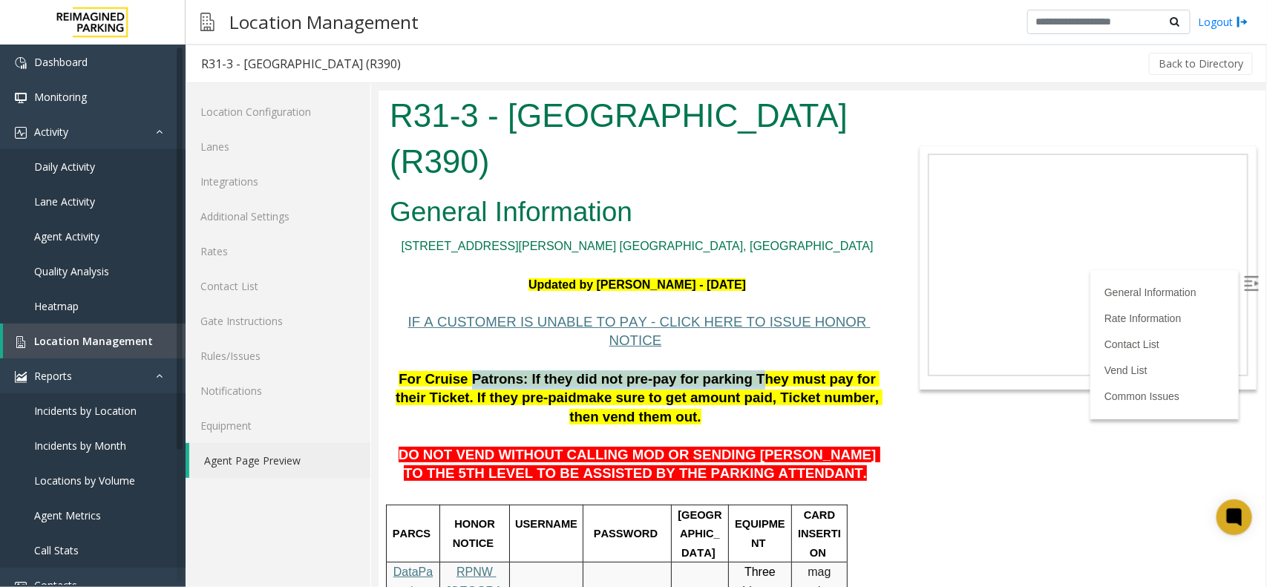
drag, startPoint x: 749, startPoint y: 426, endPoint x: 704, endPoint y: 363, distance: 77.2
click at [704, 370] on span "For Cruise Patrons: If they did not pre-pay for parking They must pay for their…" at bounding box center [637, 387] width 484 height 35
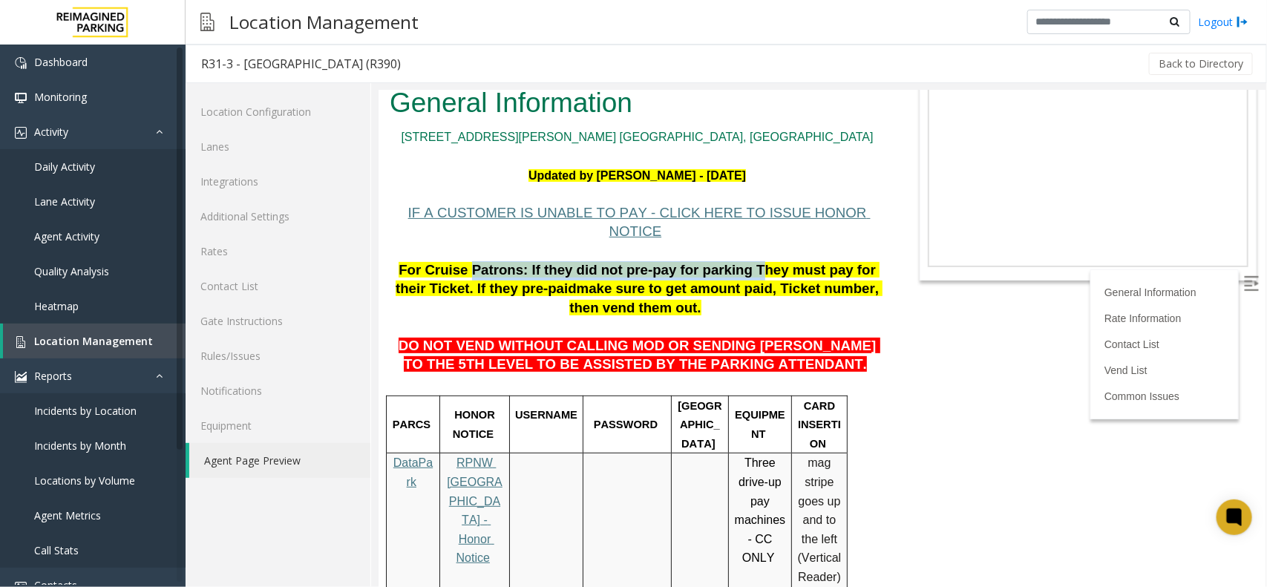
scroll to position [93, 0]
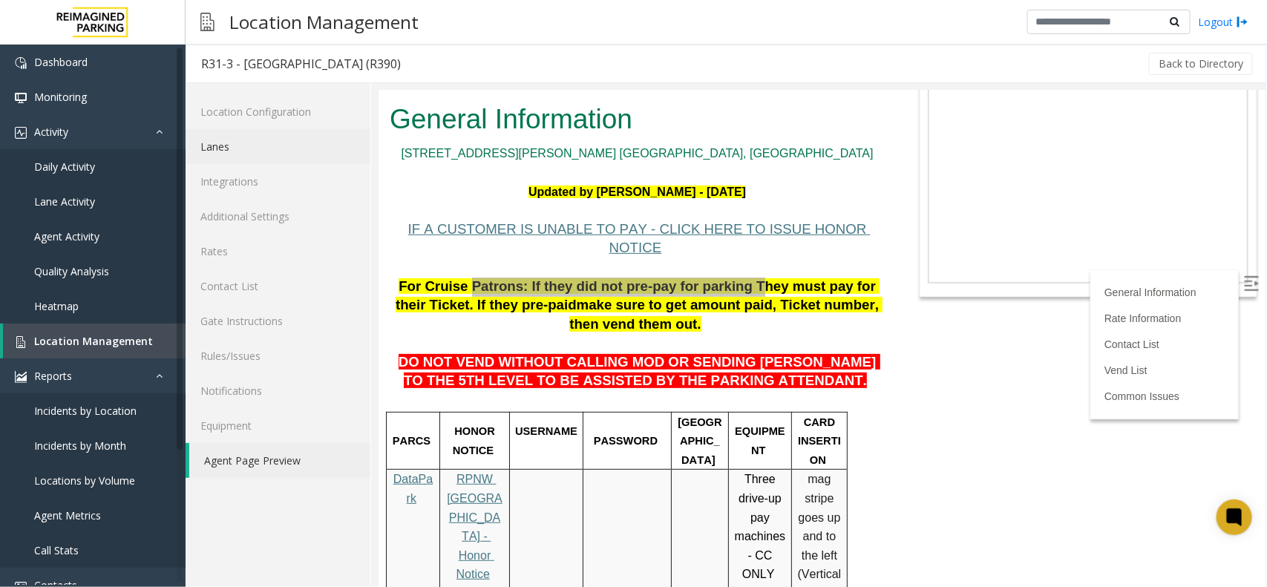
click at [232, 148] on link "Lanes" at bounding box center [278, 146] width 185 height 35
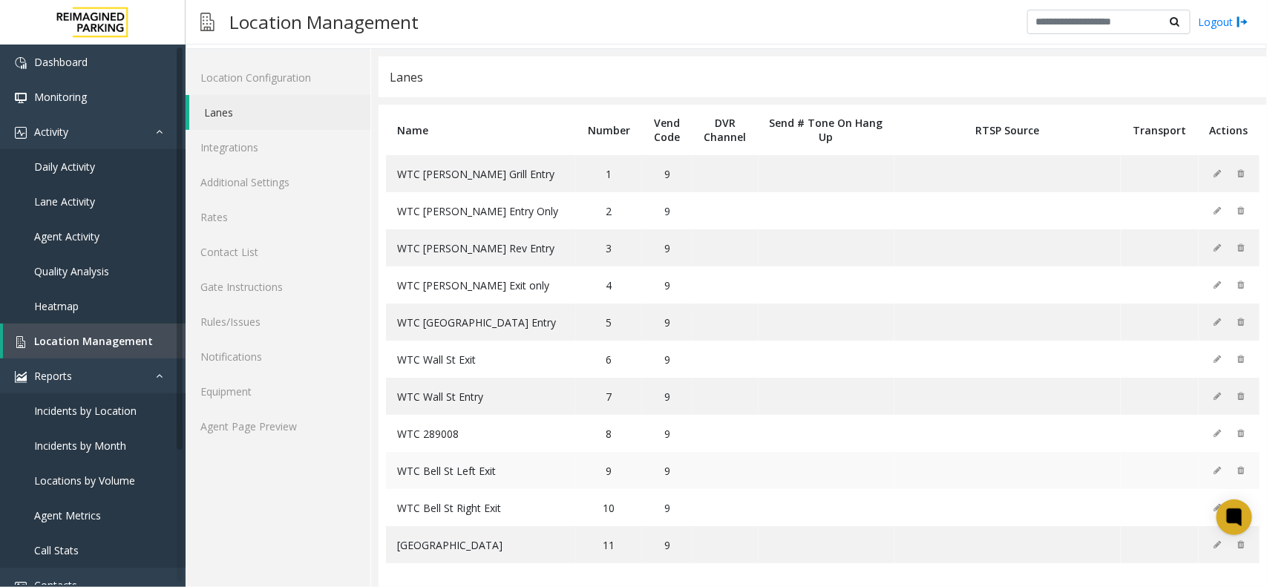
scroll to position [45, 0]
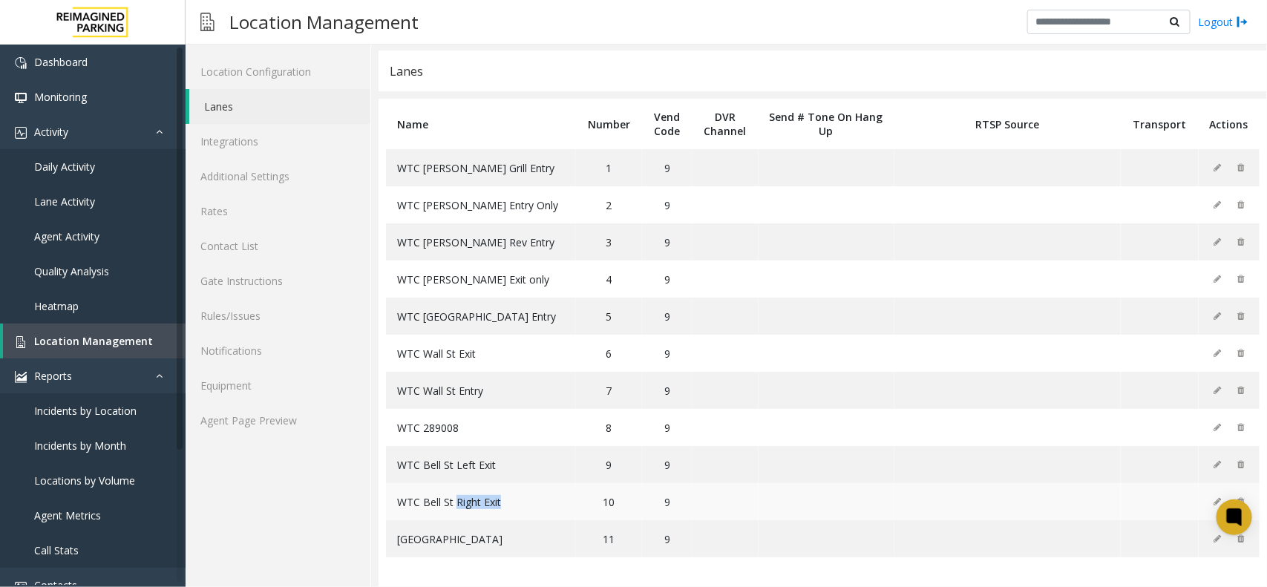
drag, startPoint x: 457, startPoint y: 501, endPoint x: 539, endPoint y: 503, distance: 81.7
click at [539, 503] on td "WTC Bell St Right Exit" at bounding box center [481, 501] width 190 height 37
drag, startPoint x: 479, startPoint y: 275, endPoint x: 497, endPoint y: 288, distance: 22.3
click at [512, 269] on td "WTC Elliot Exit only" at bounding box center [481, 278] width 190 height 37
click at [542, 340] on td "WTC Wall St Exit" at bounding box center [481, 353] width 190 height 37
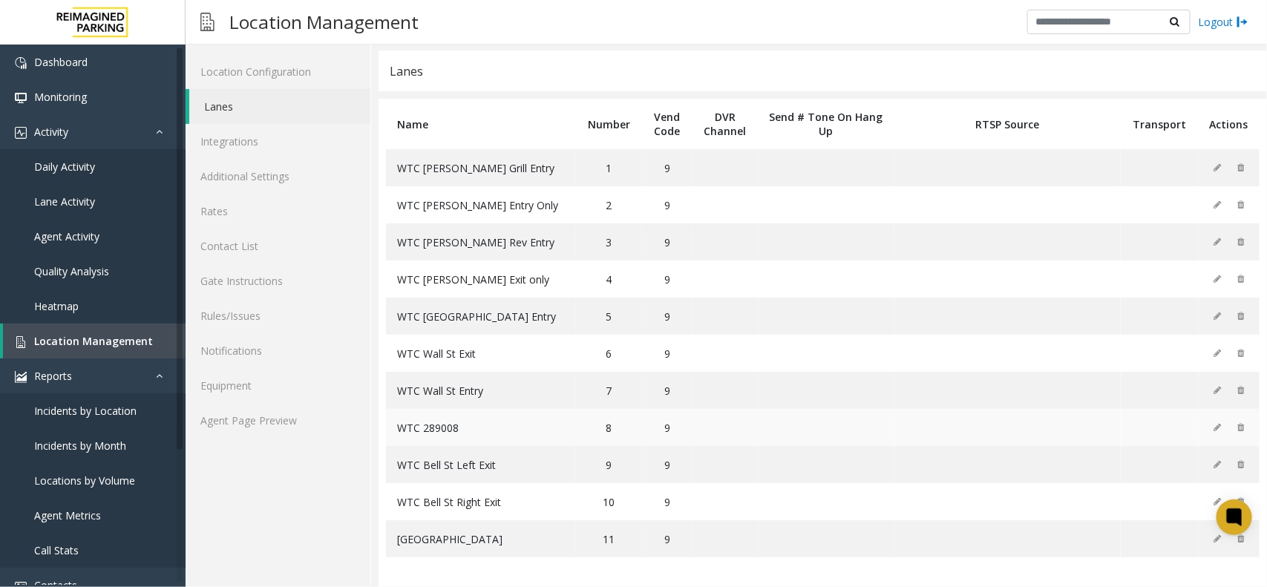
drag, startPoint x: 491, startPoint y: 410, endPoint x: 559, endPoint y: 418, distance: 68.8
click at [563, 412] on td "WTC 289008" at bounding box center [481, 427] width 190 height 37
click at [87, 162] on span "Daily Activity" at bounding box center [64, 167] width 61 height 14
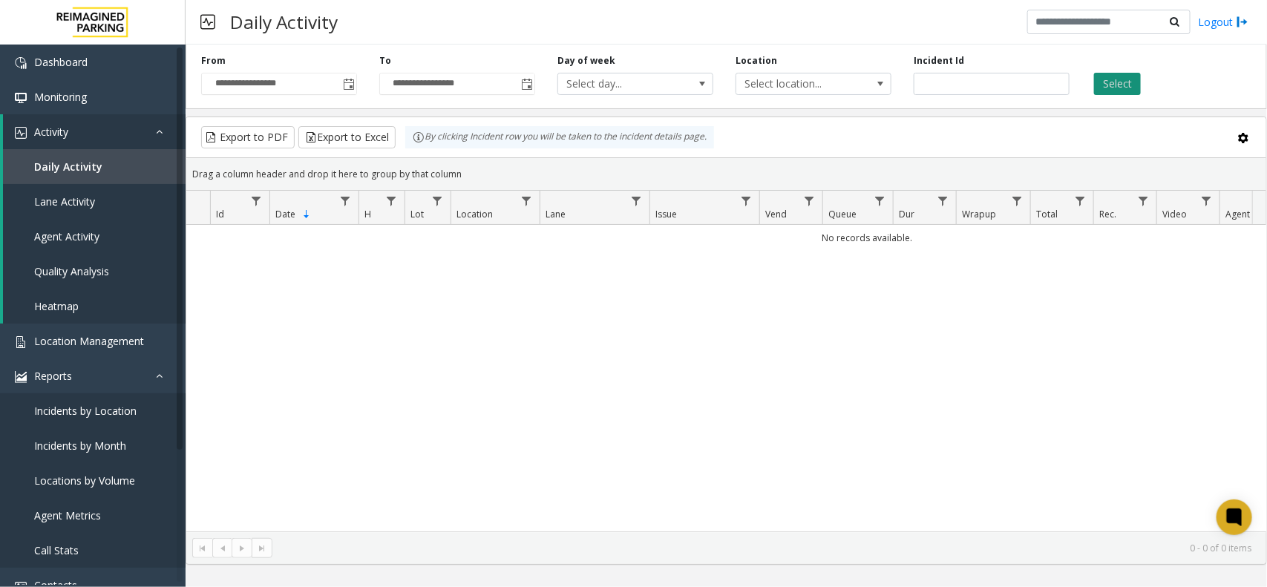
click at [1124, 79] on button "Select" at bounding box center [1117, 84] width 47 height 22
click at [353, 80] on span "Toggle popup" at bounding box center [349, 85] width 12 height 12
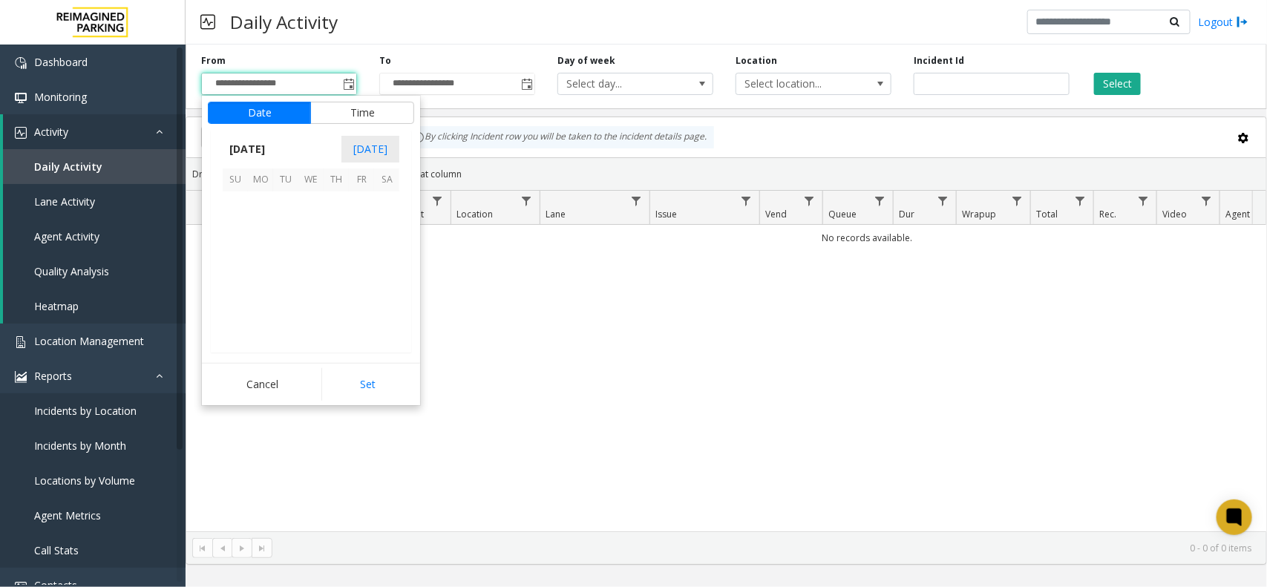
scroll to position [266227, 0]
click at [316, 208] on span "3" at bounding box center [310, 203] width 25 height 25
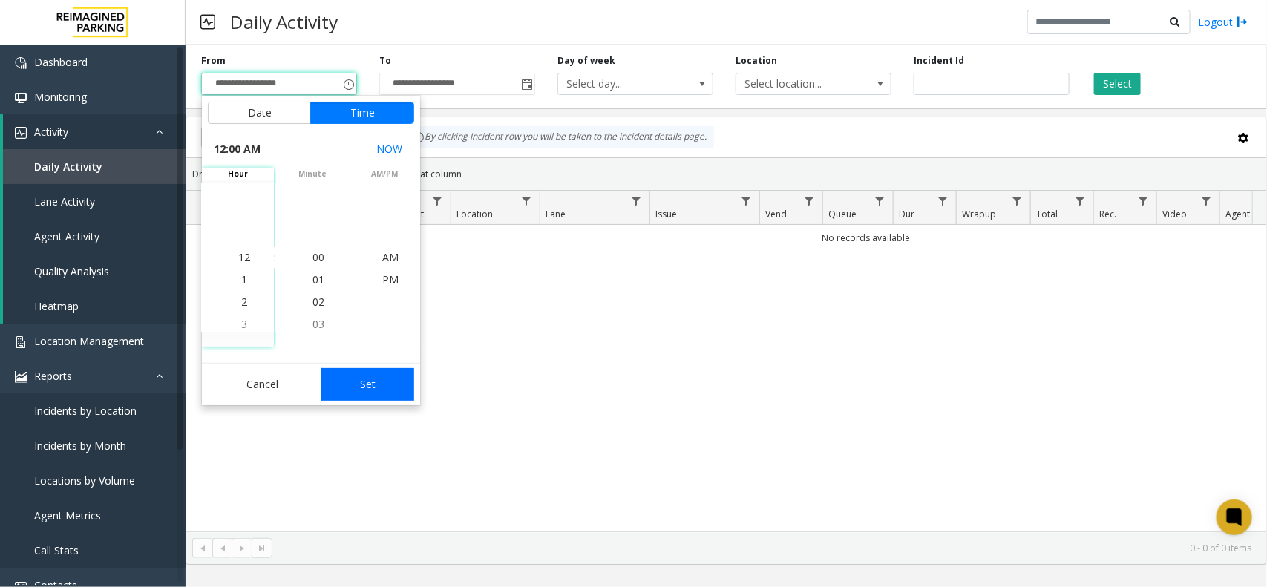
click at [380, 390] on button "Set" at bounding box center [368, 384] width 94 height 33
type input "**********"
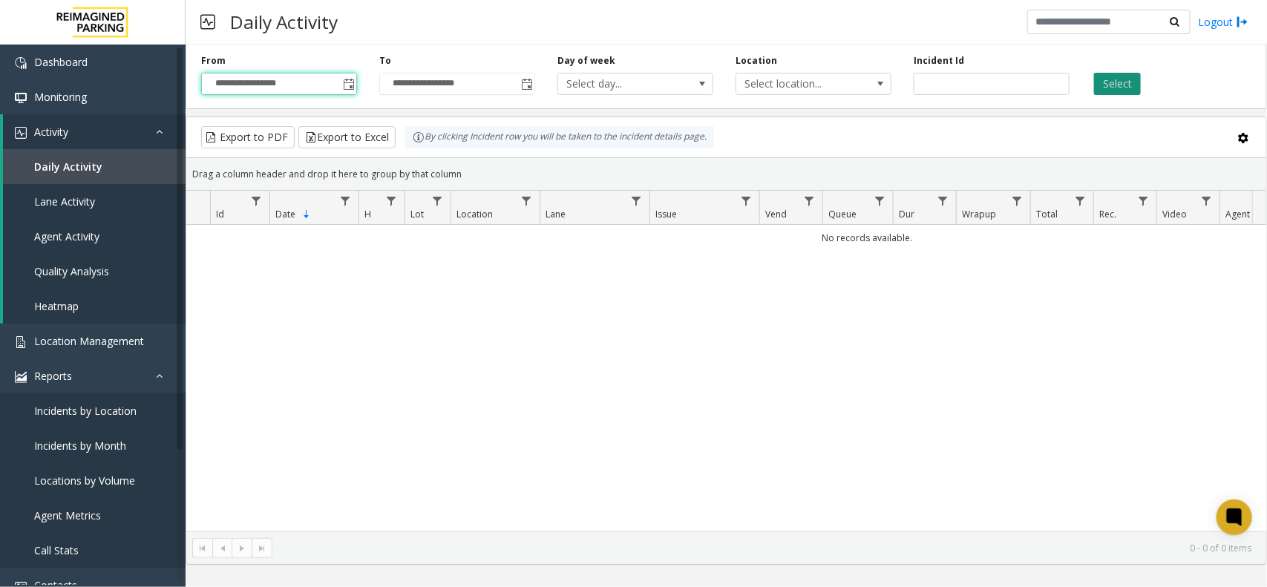
click at [1108, 87] on button "Select" at bounding box center [1117, 84] width 47 height 22
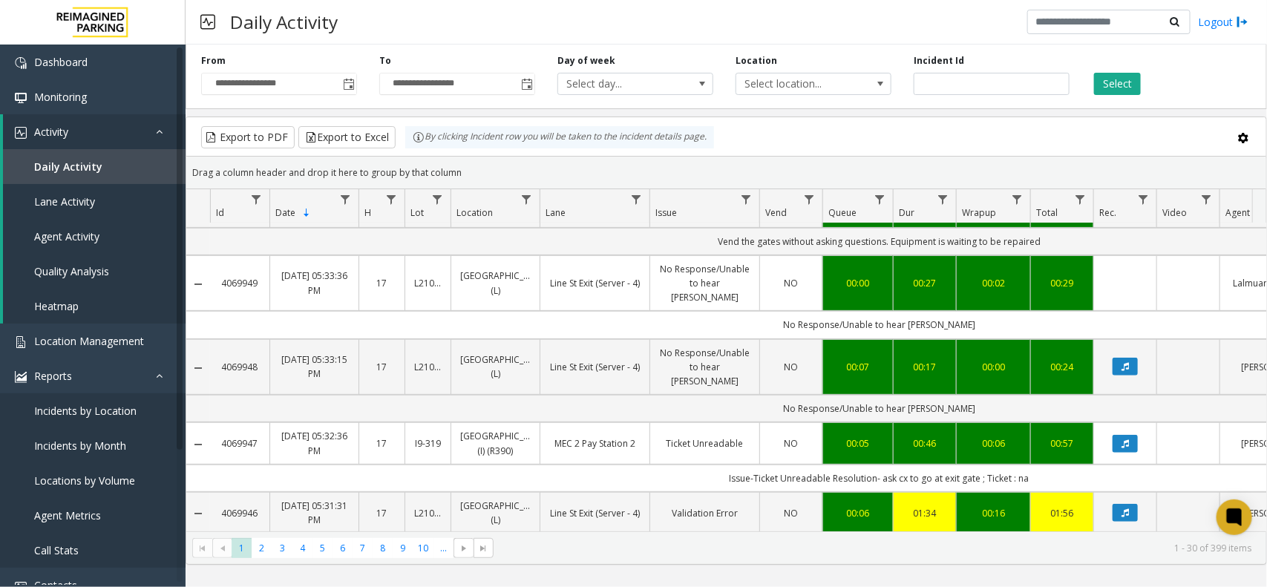
drag, startPoint x: 640, startPoint y: 516, endPoint x: 748, endPoint y: 517, distance: 108.4
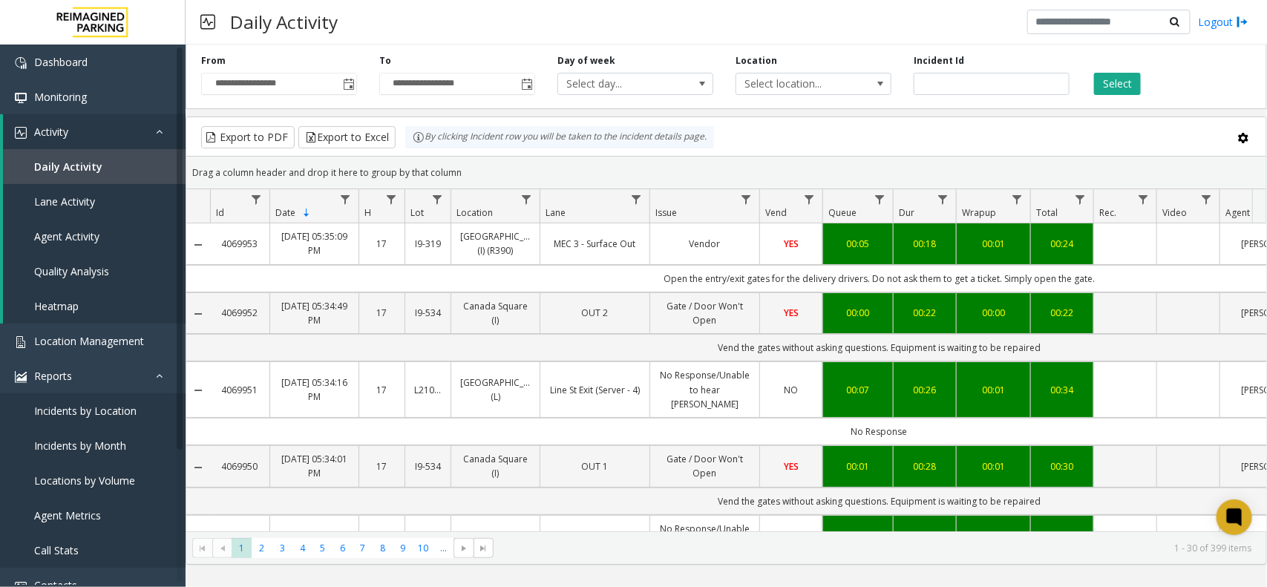
click at [726, 559] on kendo-pager "* * * * * * * * * ** *** 1 2 3 4 5 6 7 8 9 10 ... 1 - 30 of 399 items" at bounding box center [726, 547] width 1080 height 33
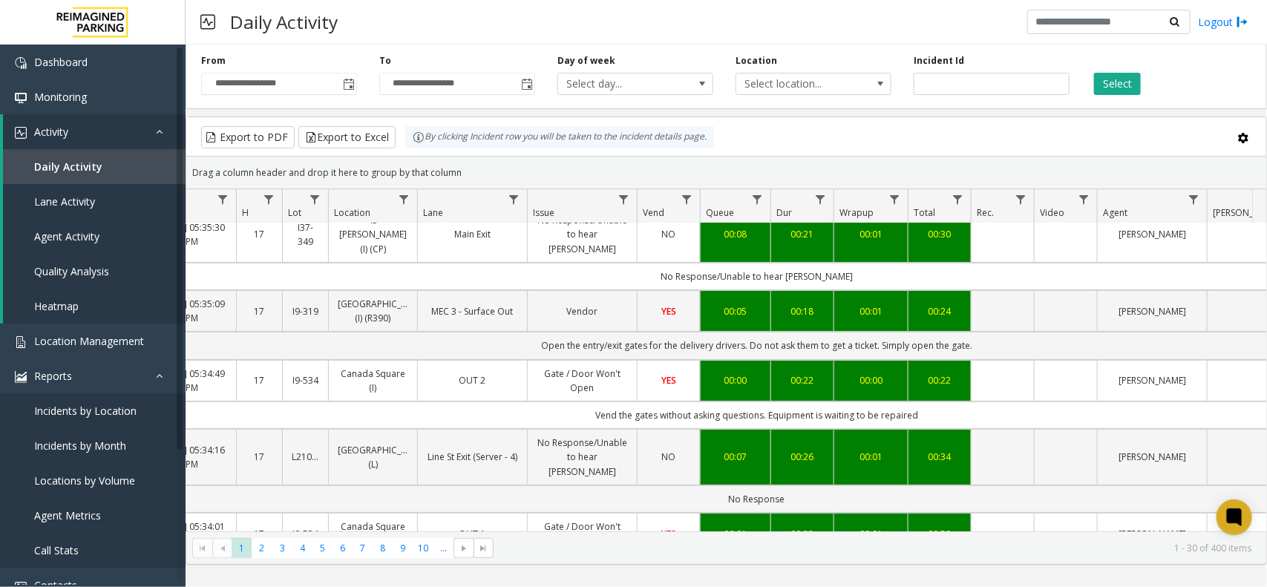
scroll to position [0, 122]
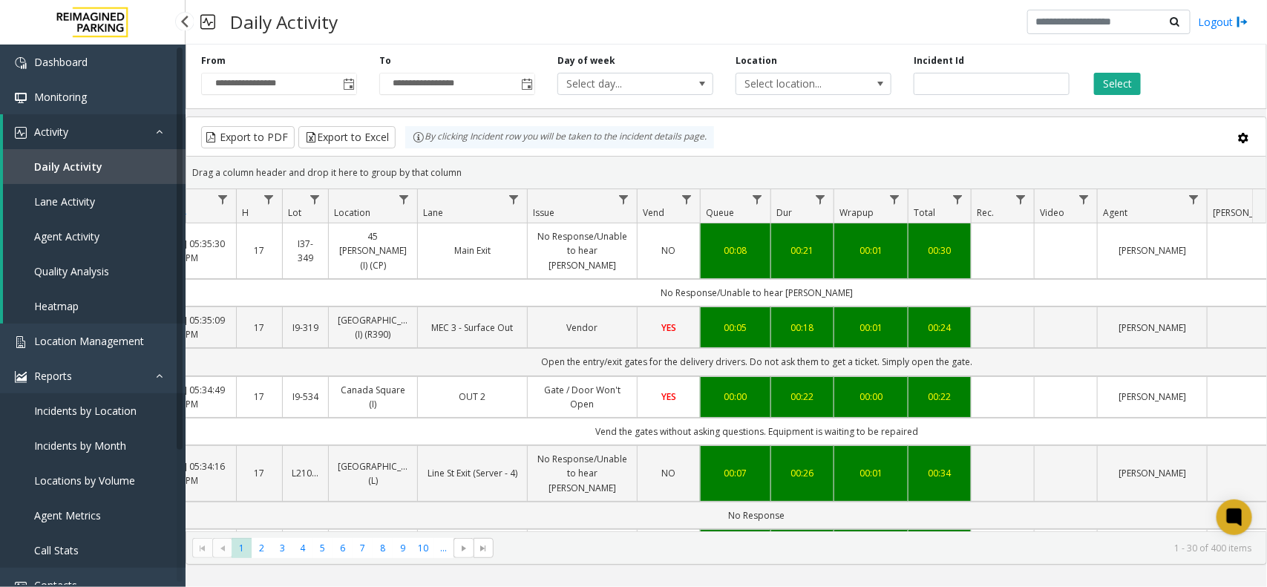
click at [95, 161] on span "Daily Activity" at bounding box center [68, 167] width 68 height 14
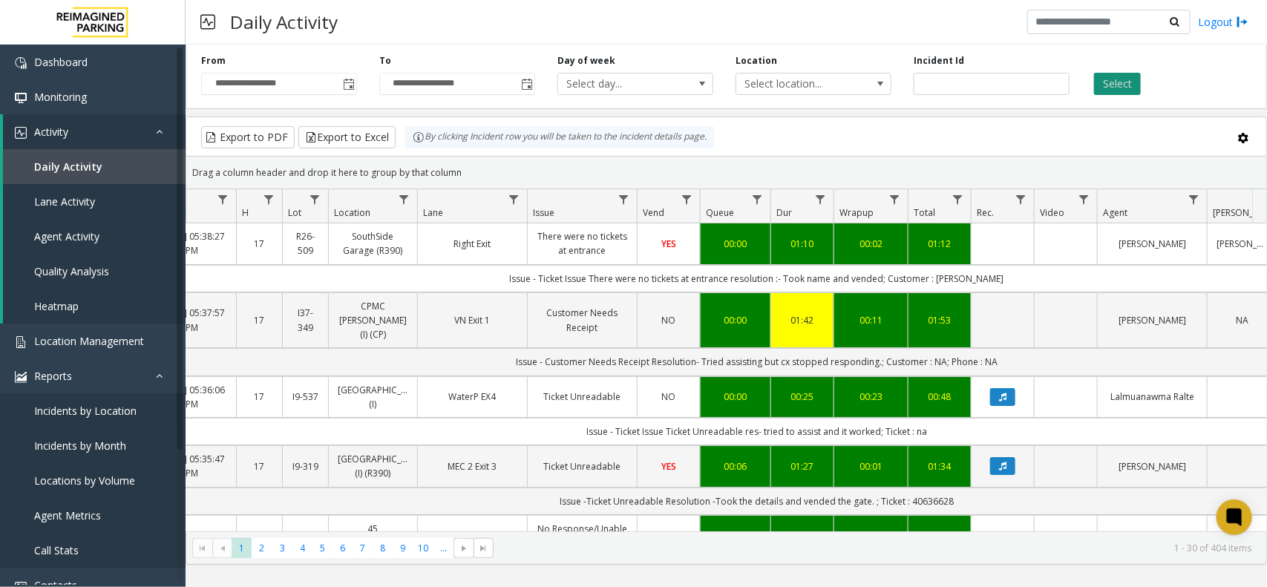
click at [1127, 75] on button "Select" at bounding box center [1117, 84] width 47 height 22
drag, startPoint x: 1040, startPoint y: 84, endPoint x: 920, endPoint y: 63, distance: 122.0
click at [920, 64] on div "Incident Id" at bounding box center [991, 74] width 178 height 41
click at [921, 59] on label "Incident Id" at bounding box center [939, 60] width 50 height 13
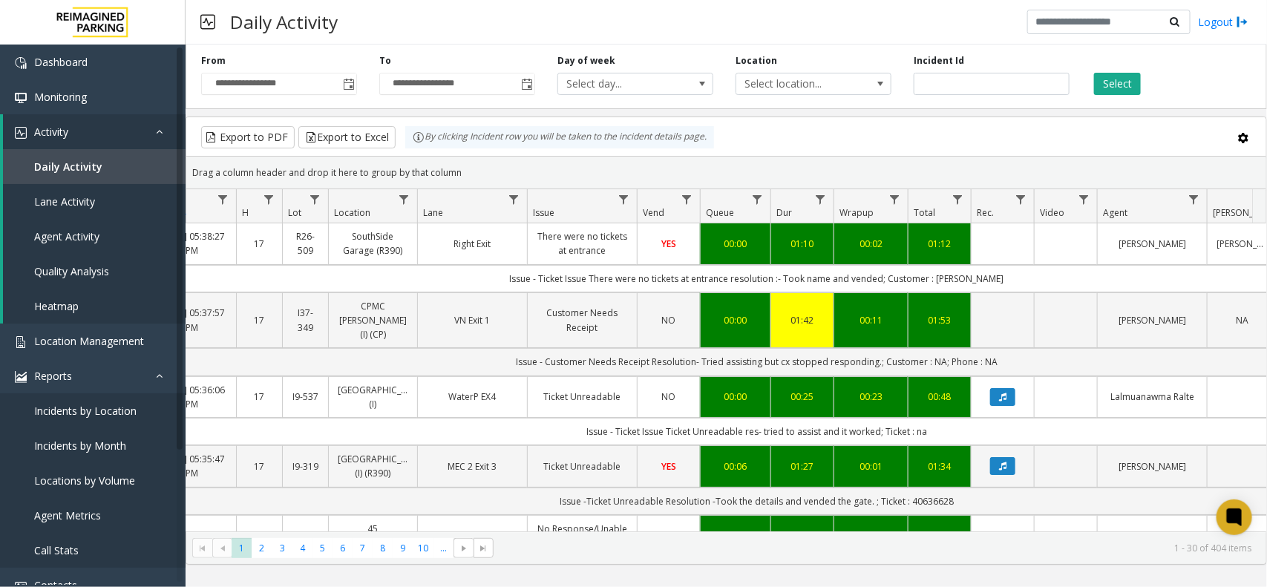
click at [921, 59] on label "Incident Id" at bounding box center [939, 60] width 50 height 13
click at [888, 63] on div "Location Select location..." at bounding box center [813, 74] width 178 height 41
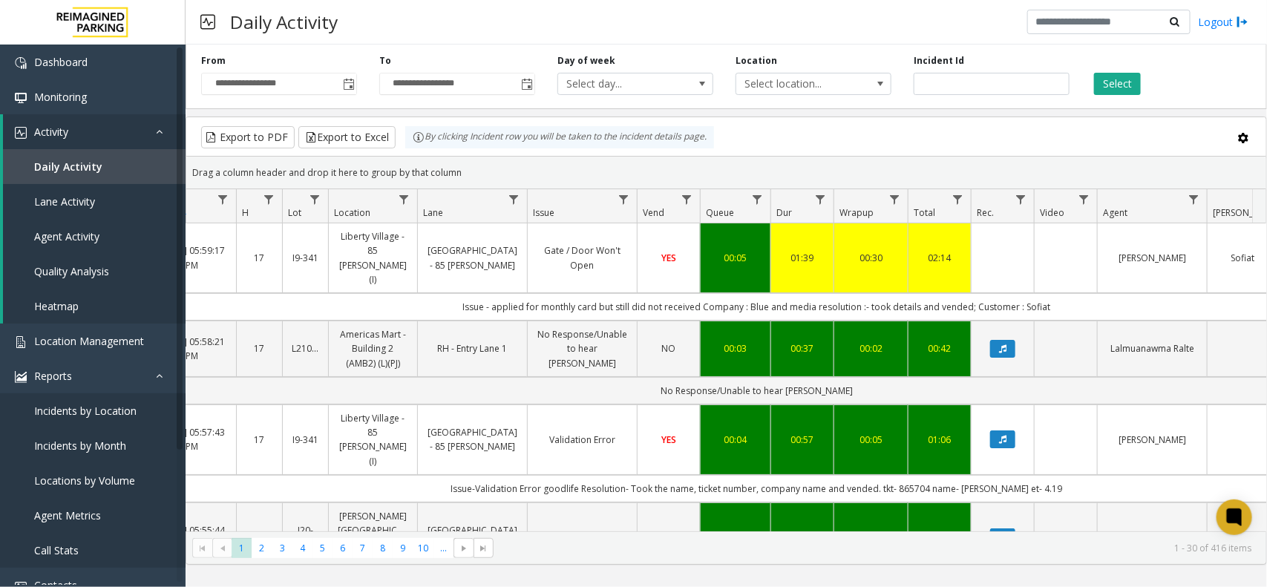
click at [1083, 79] on div "Select" at bounding box center [1170, 74] width 178 height 41
type input "*"
click at [1062, 76] on input "*" at bounding box center [992, 84] width 156 height 22
click at [1104, 79] on button "Select" at bounding box center [1117, 84] width 47 height 22
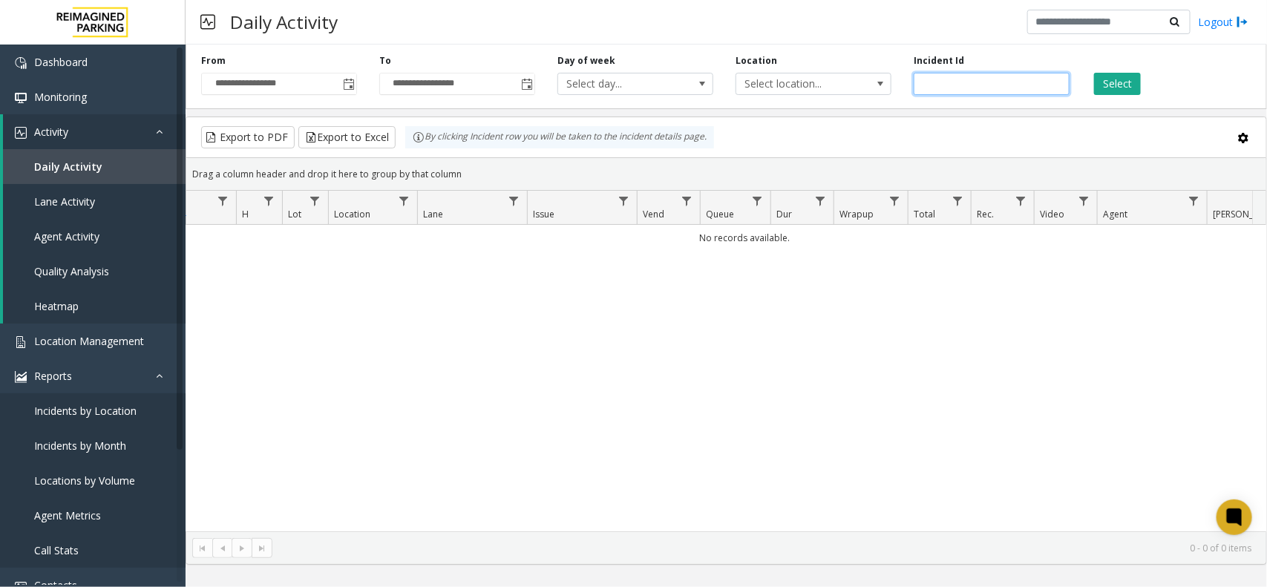
drag, startPoint x: 983, startPoint y: 82, endPoint x: 866, endPoint y: 97, distance: 118.2
click at [867, 94] on div "**********" at bounding box center [726, 74] width 1081 height 71
click at [344, 90] on span "Toggle popup" at bounding box center [349, 85] width 12 height 12
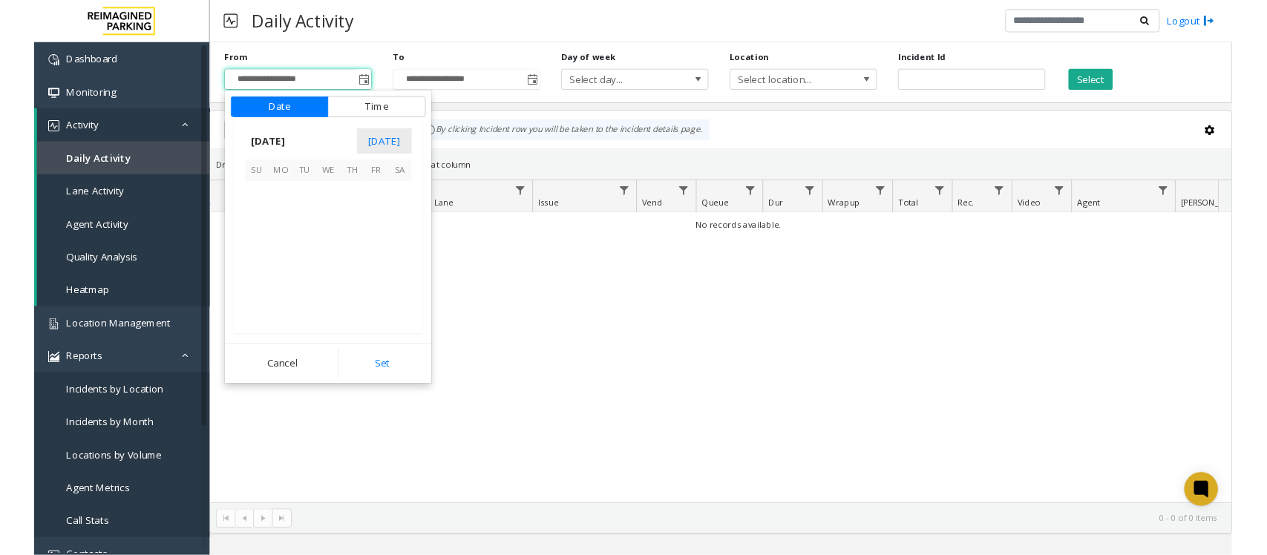
scroll to position [266227, 0]
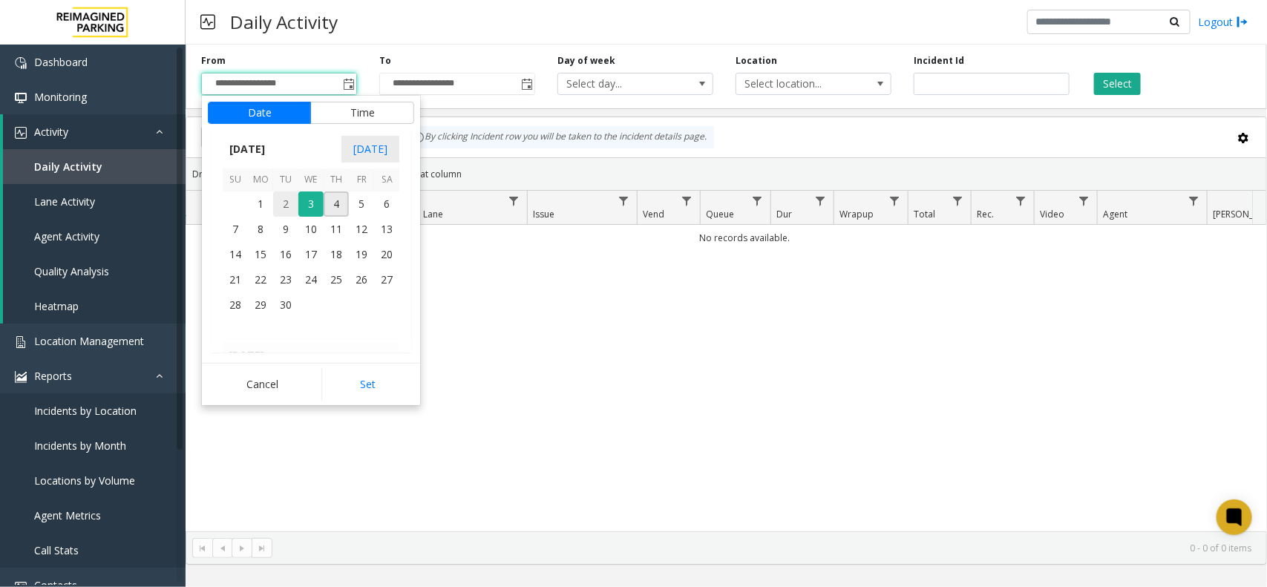
click at [292, 204] on span "2" at bounding box center [285, 203] width 25 height 25
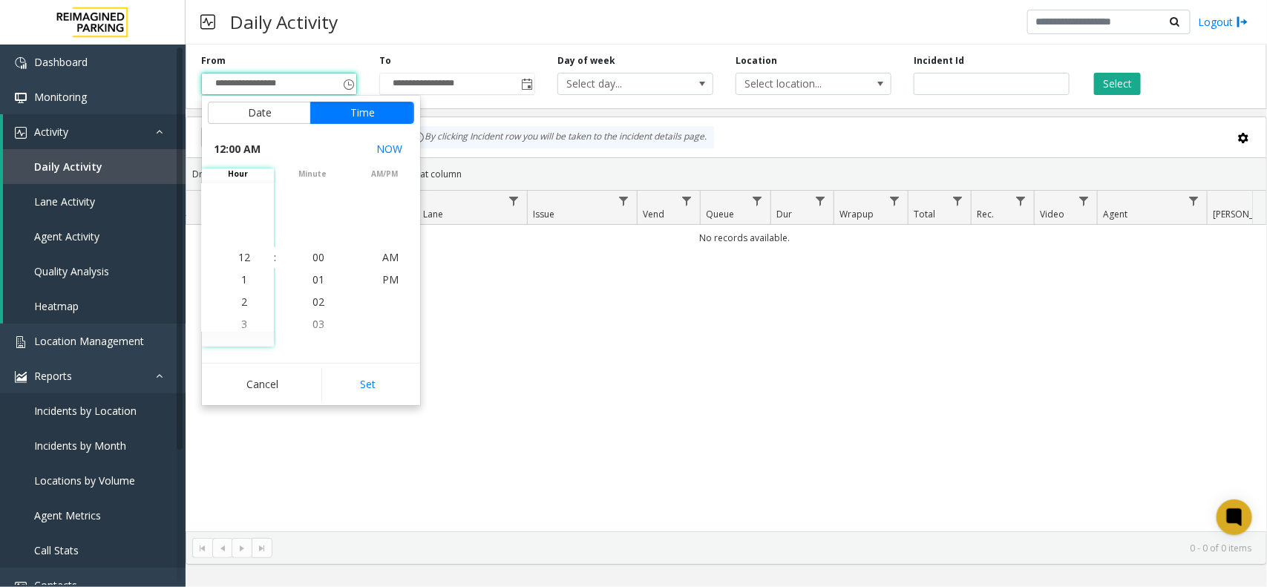
drag, startPoint x: 388, startPoint y: 383, endPoint x: 565, endPoint y: 286, distance: 201.9
click at [387, 383] on button "Set" at bounding box center [368, 384] width 94 height 33
type input "**********"
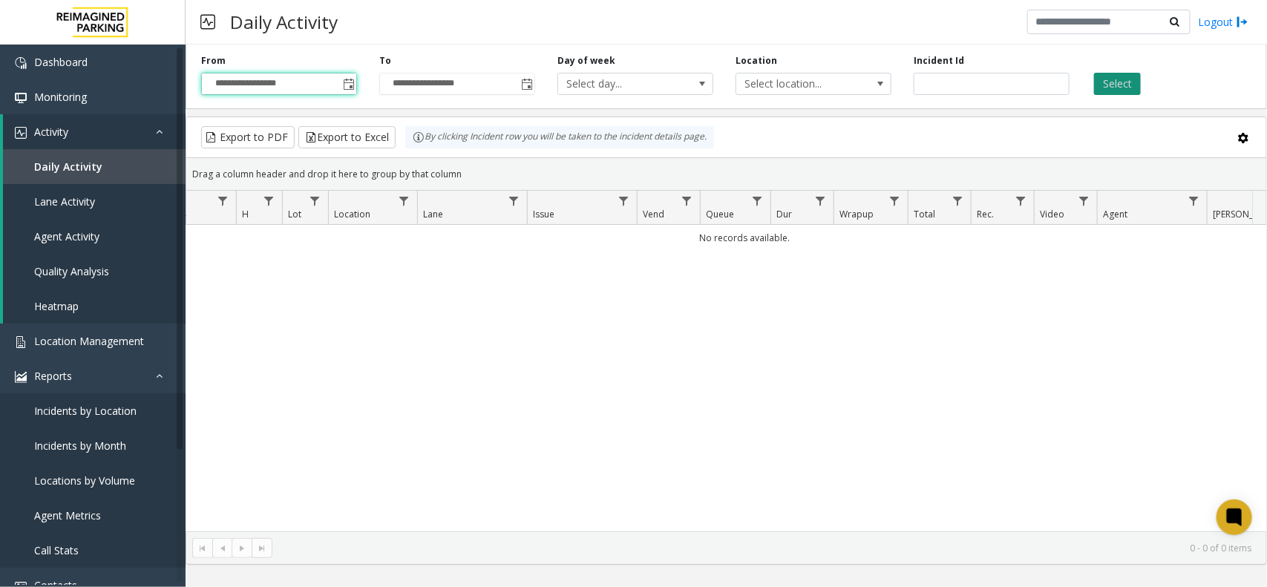
click at [1113, 76] on button "Select" at bounding box center [1117, 84] width 47 height 22
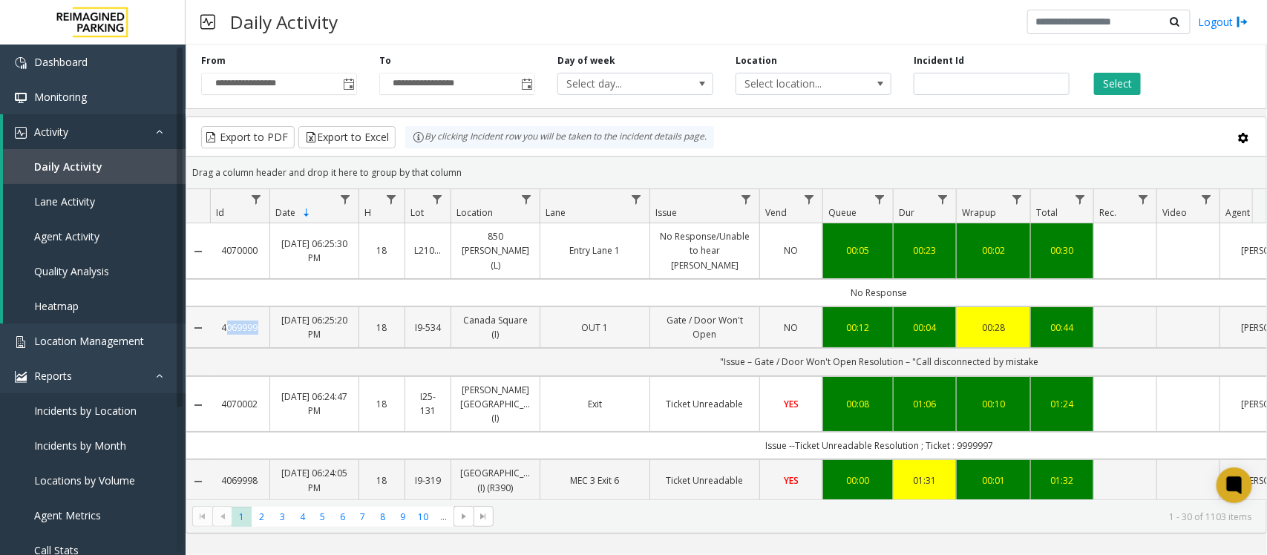
drag, startPoint x: 215, startPoint y: 305, endPoint x: 277, endPoint y: 313, distance: 62.1
click at [277, 313] on tr "4069999 Sep 3, 2025 06:25:20 PM 18 I9-534 Canada Square (I) OUT 1 Gate / Door W…" at bounding box center [867, 327] width 1362 height 42
copy link "4069999"
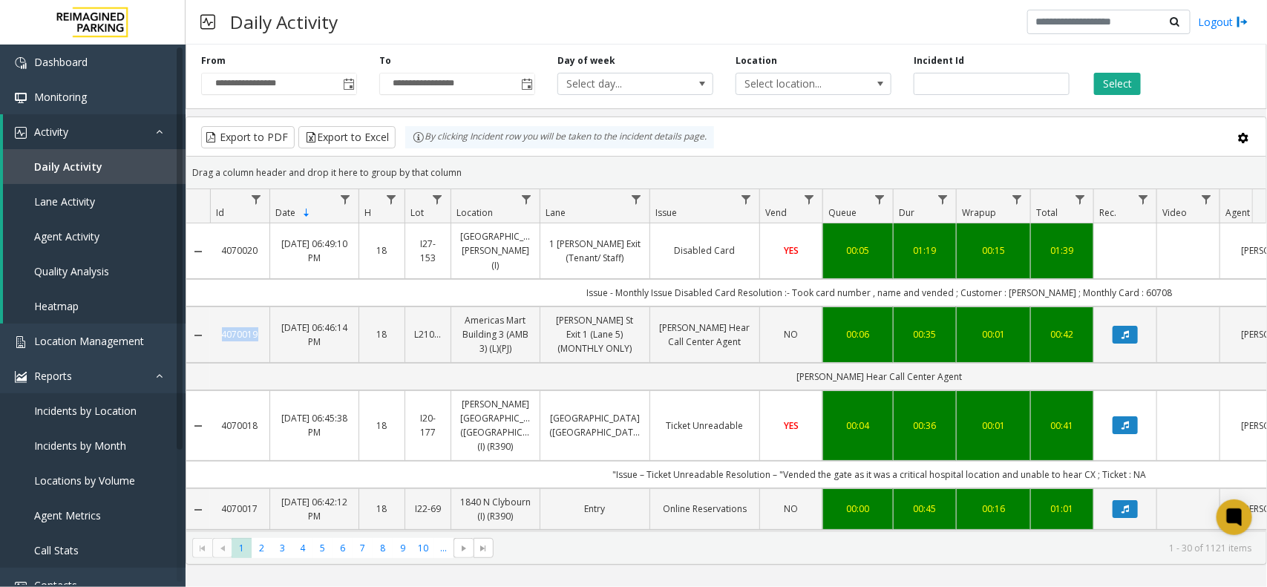
click at [1137, 97] on div "**********" at bounding box center [726, 74] width 1081 height 71
click at [1124, 85] on button "Select" at bounding box center [1117, 84] width 47 height 22
click at [447, 43] on div "Daily Activity Logout" at bounding box center [726, 22] width 1081 height 45
